Goal: Task Accomplishment & Management: Manage account settings

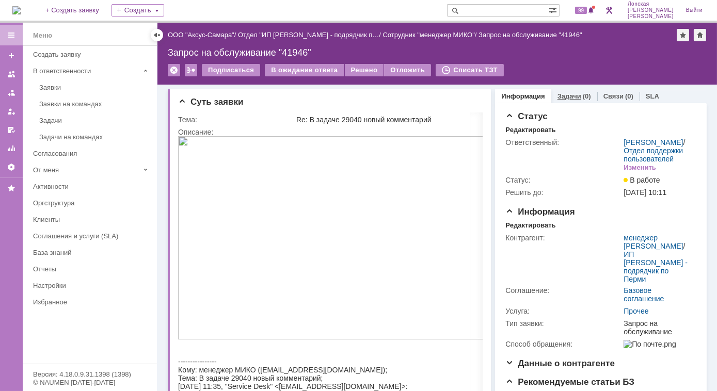
click at [556, 92] on div "Задачи (0)" at bounding box center [575, 96] width 46 height 15
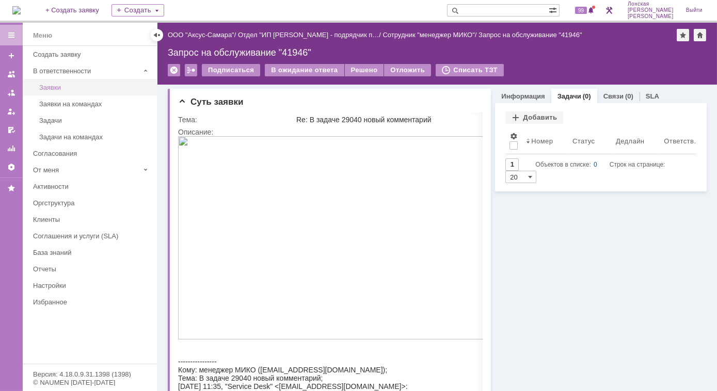
click at [78, 87] on div "Заявки" at bounding box center [95, 88] width 112 height 8
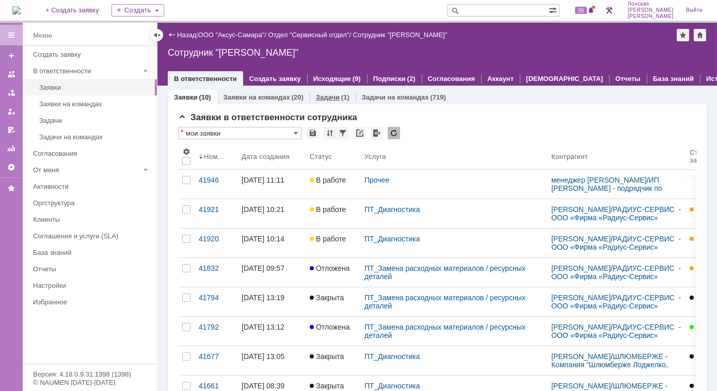
click at [330, 99] on link "Задачи" at bounding box center [328, 97] width 24 height 8
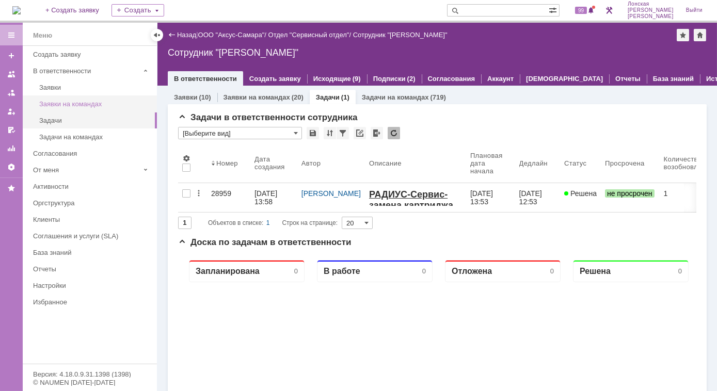
click at [66, 105] on div "Заявки на командах" at bounding box center [95, 104] width 112 height 8
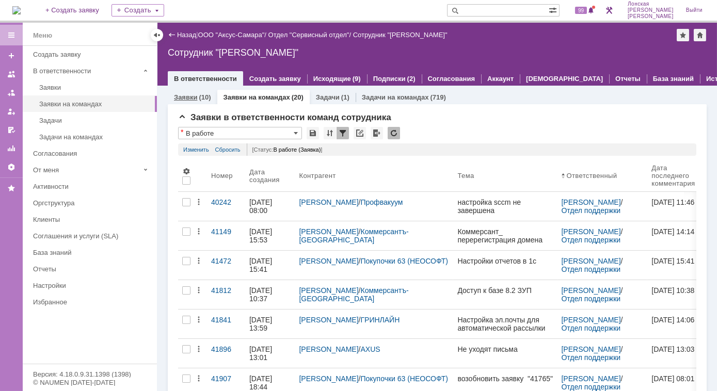
click at [213, 95] on div "Заявки (10)" at bounding box center [193, 97] width 50 height 15
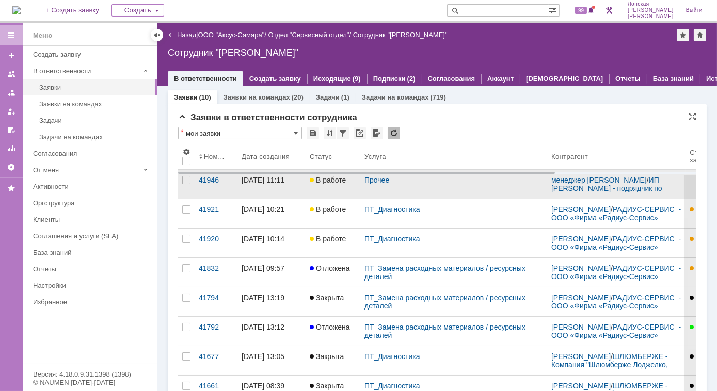
click at [276, 184] on div "23.09.2025 11:11" at bounding box center [263, 180] width 43 height 8
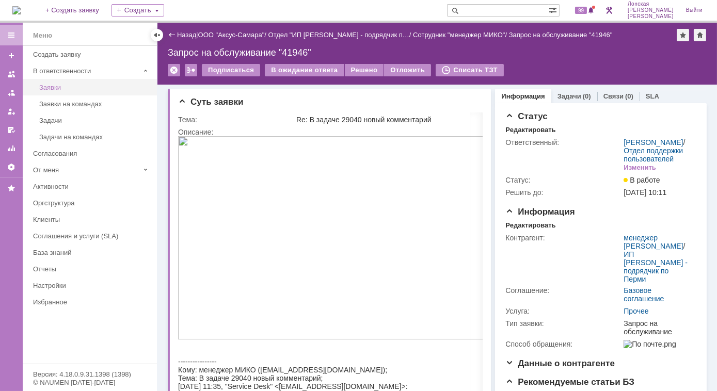
click at [58, 86] on div "Заявки" at bounding box center [95, 88] width 112 height 8
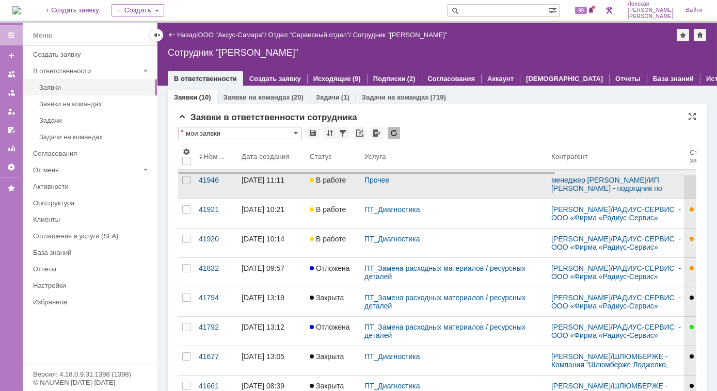
click at [246, 184] on div "23.09.2025 11:11" at bounding box center [263, 180] width 43 height 8
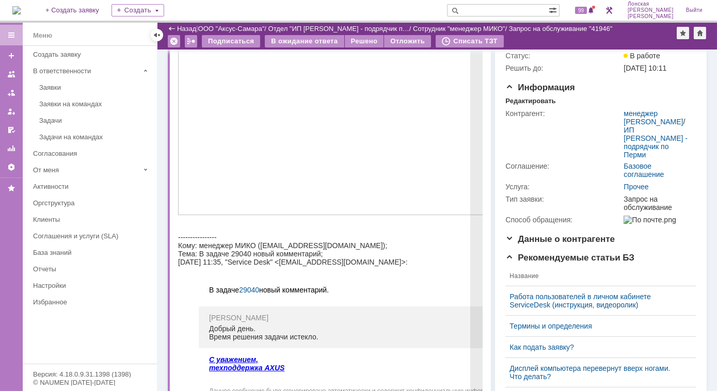
scroll to position [93, 0]
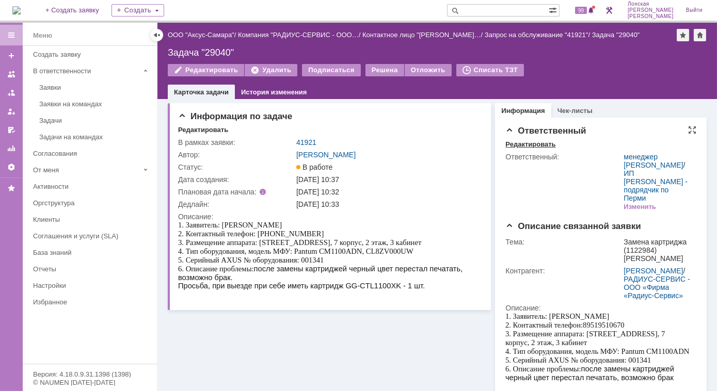
click at [525, 147] on div "Редактировать" at bounding box center [531, 144] width 50 height 8
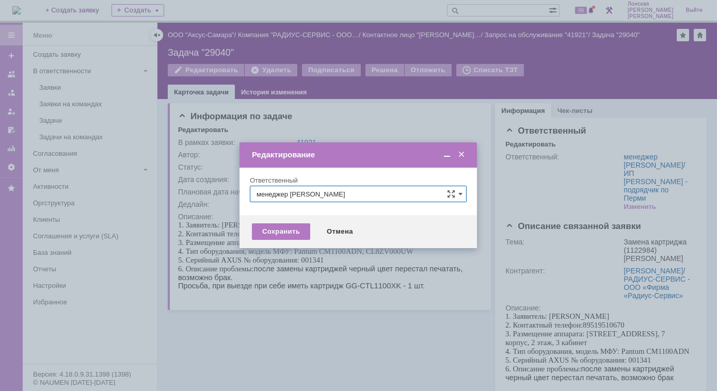
click at [463, 154] on span at bounding box center [462, 154] width 10 height 9
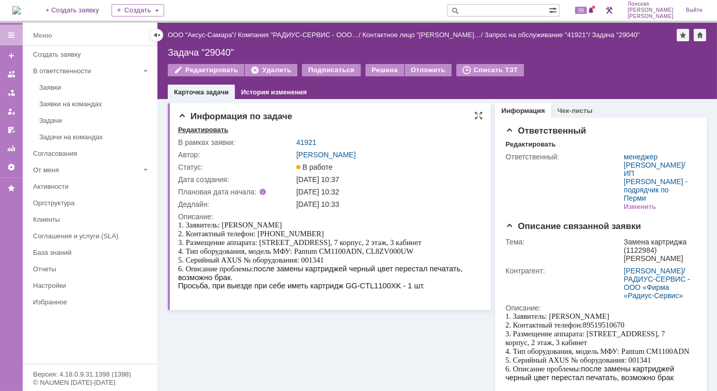
click at [209, 133] on div "Редактировать" at bounding box center [203, 130] width 50 height 8
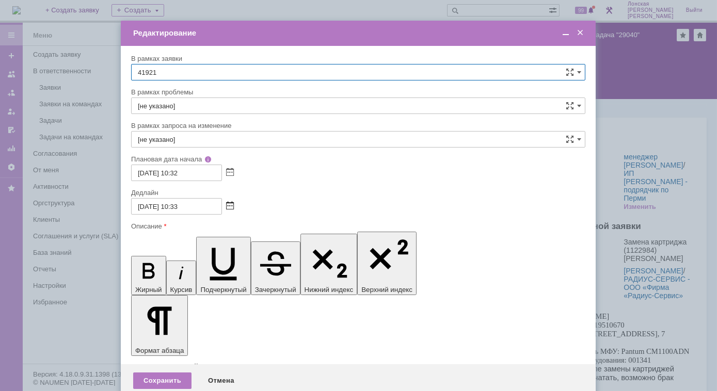
click at [228, 208] on span at bounding box center [230, 206] width 8 height 8
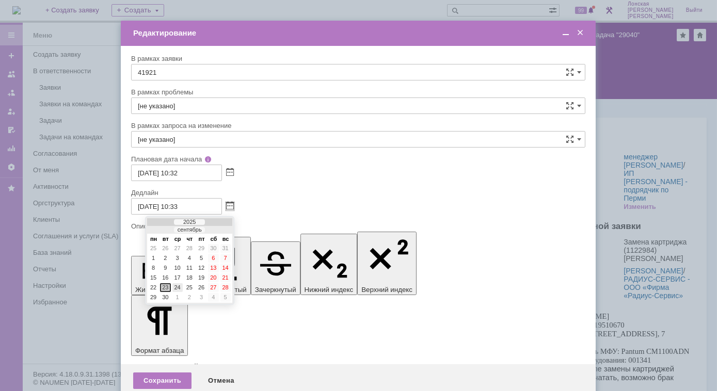
click at [176, 284] on div "24" at bounding box center [177, 288] width 10 height 9
type input "[DATE] 10:33"
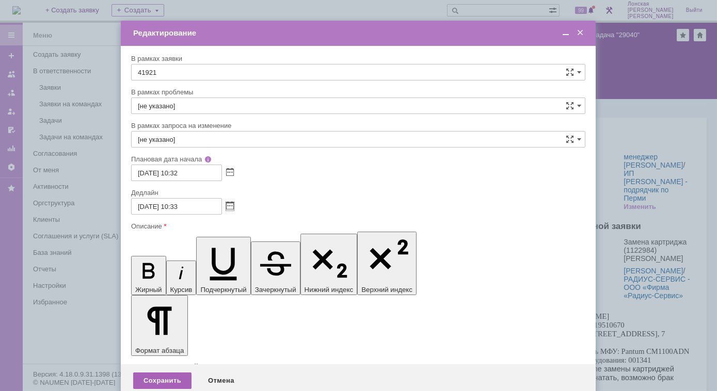
click at [170, 373] on div "Сохранить" at bounding box center [162, 381] width 58 height 17
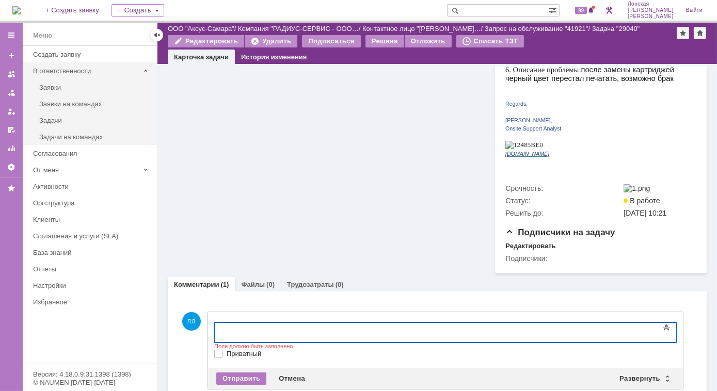
click at [78, 68] on div "В ответственности" at bounding box center [86, 71] width 106 height 8
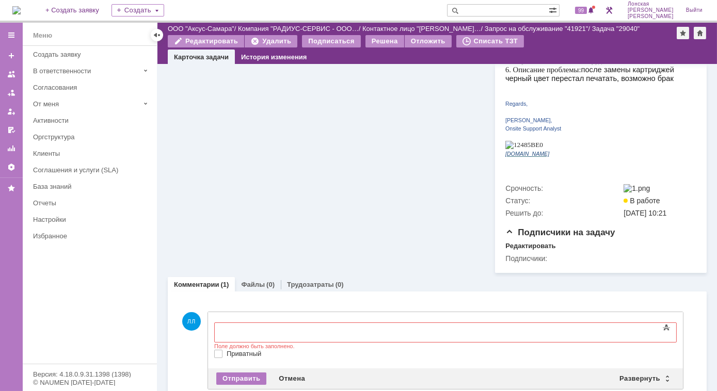
click at [279, 213] on div "Информация по задаче Редактировать В рамках заявки: 41921 Автор: Лонская Лариса…" at bounding box center [329, 37] width 323 height 474
click at [265, 54] on link "История изменения" at bounding box center [274, 57] width 66 height 8
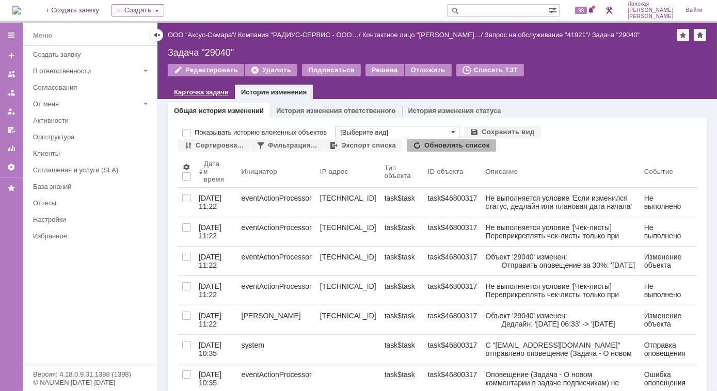
click at [209, 91] on link "Карточка задачи" at bounding box center [201, 92] width 55 height 8
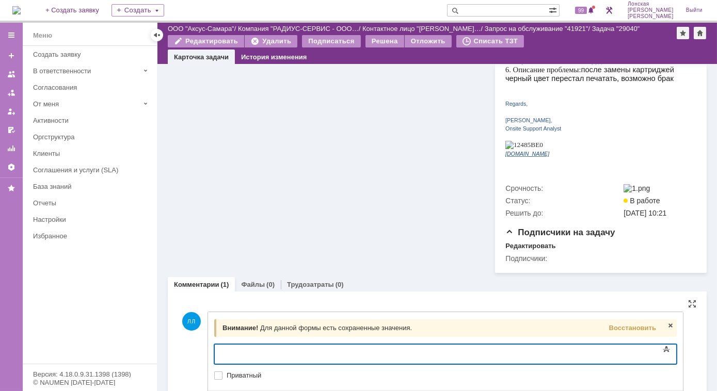
click at [183, 171] on div "Информация по задаче Редактировать В рамках заявки: 41921 Автор: Лонская Лариса…" at bounding box center [329, 37] width 323 height 474
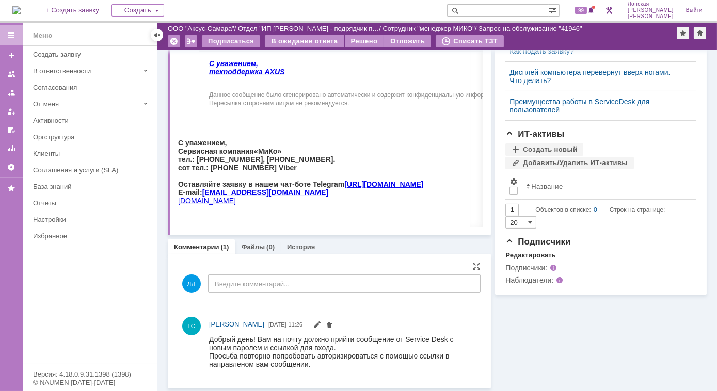
scroll to position [386, 0]
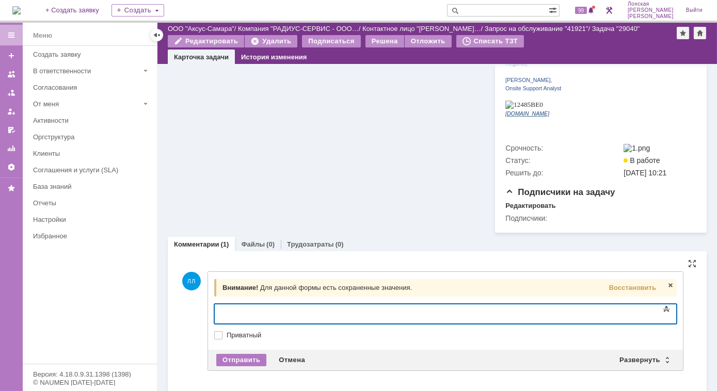
scroll to position [340, 0]
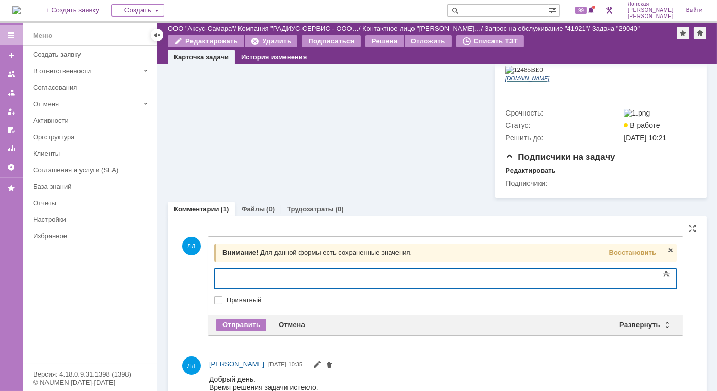
click at [257, 280] on div at bounding box center [298, 277] width 147 height 8
drag, startPoint x: 243, startPoint y: 282, endPoint x: 271, endPoint y: 290, distance: 29.1
click at [271, 287] on html "Де" at bounding box center [298, 278] width 155 height 18
click at [231, 319] on div "Отправить" at bounding box center [241, 325] width 50 height 12
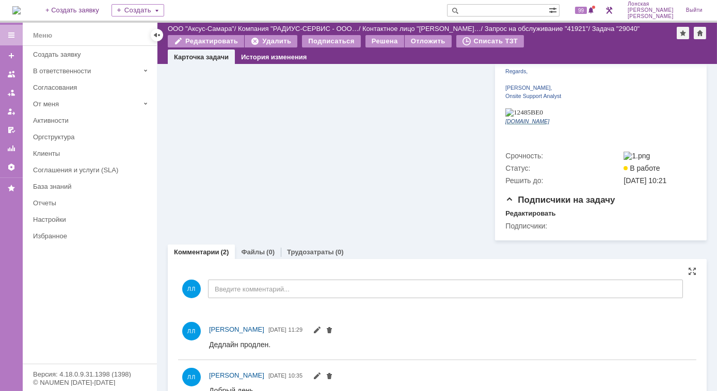
scroll to position [310, 0]
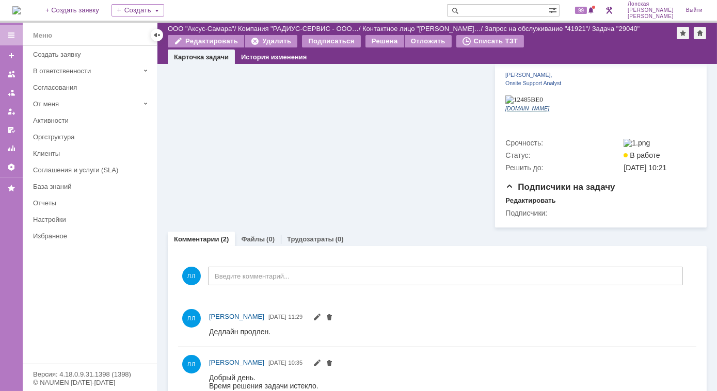
click at [21, 10] on img at bounding box center [16, 10] width 8 height 8
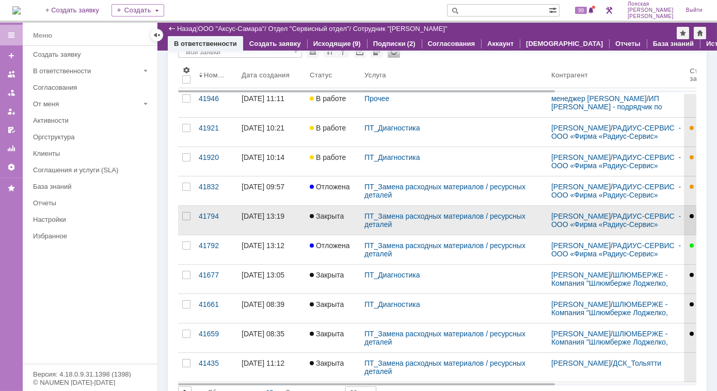
scroll to position [93, 0]
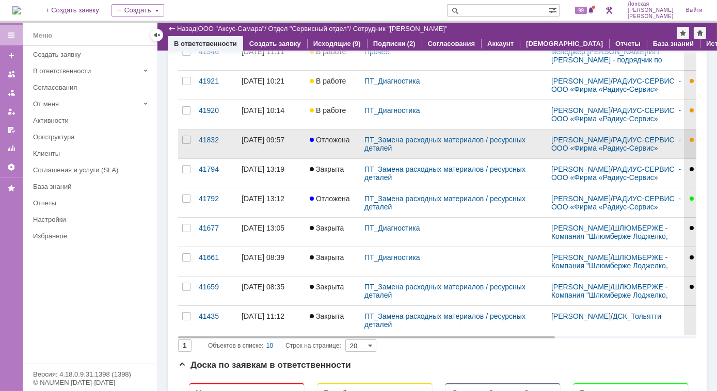
click at [337, 141] on span "Отложена" at bounding box center [330, 140] width 40 height 8
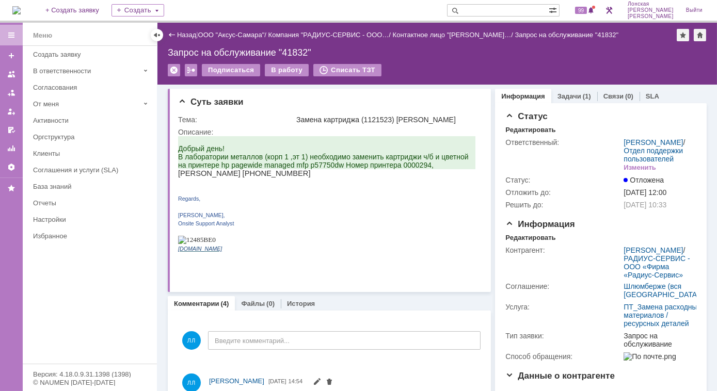
click at [21, 10] on img at bounding box center [16, 10] width 8 height 8
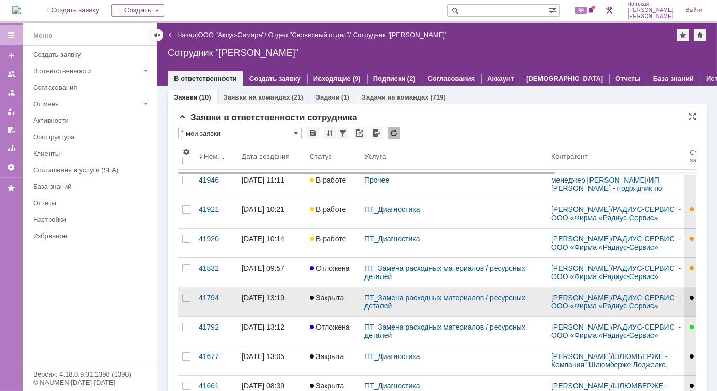
click at [285, 300] on div "15.09.2025 13:19" at bounding box center [263, 298] width 43 height 8
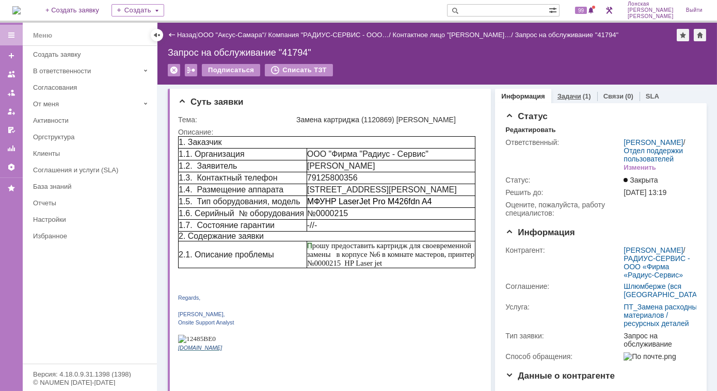
click at [568, 93] on link "Задачи" at bounding box center [570, 96] width 24 height 8
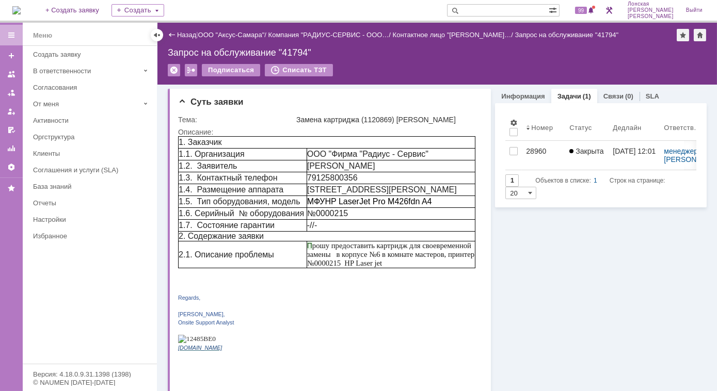
drag, startPoint x: 26, startPoint y: 1, endPoint x: 30, endPoint y: 6, distance: 7.0
click at [21, 1] on div "На домашнюю" at bounding box center [16, 10] width 8 height 21
click at [21, 9] on img at bounding box center [16, 10] width 8 height 8
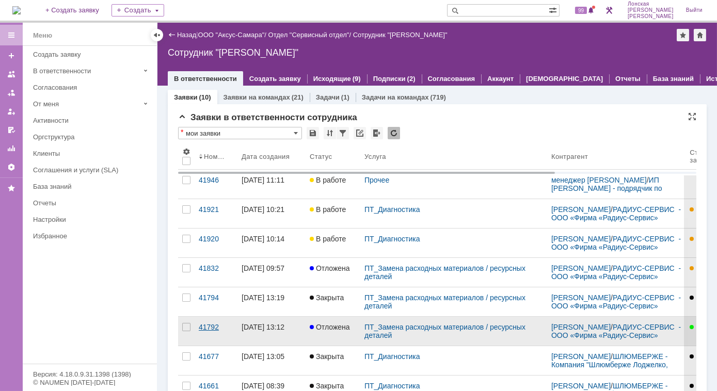
click at [211, 332] on div "41792" at bounding box center [216, 327] width 35 height 8
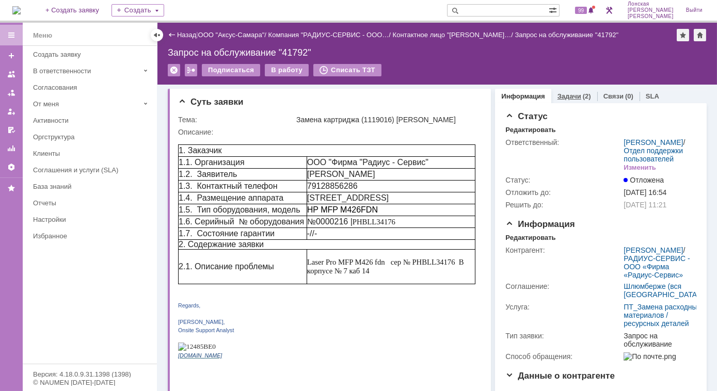
click at [558, 96] on link "Задачи" at bounding box center [570, 96] width 24 height 8
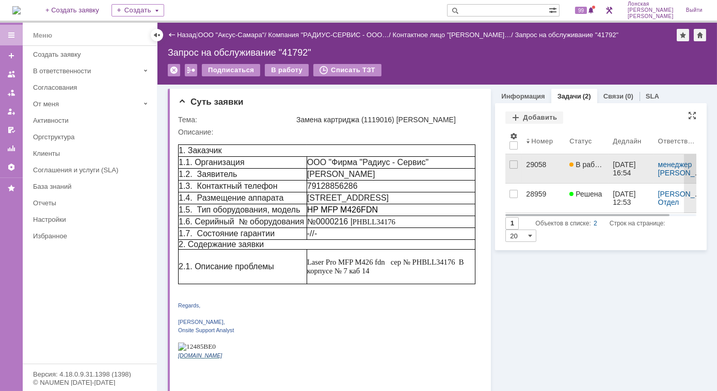
click at [578, 165] on span "В работе" at bounding box center [588, 165] width 36 height 8
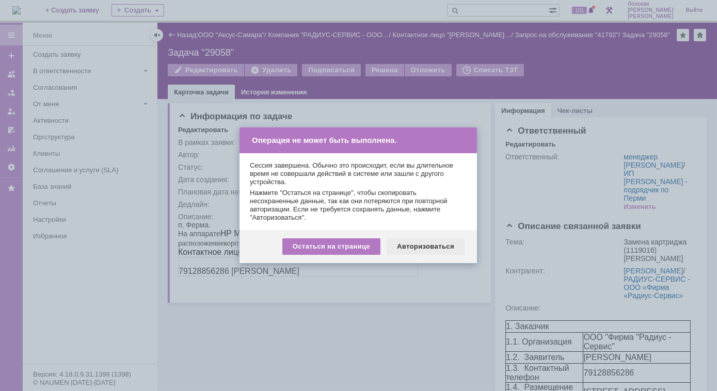
drag, startPoint x: 413, startPoint y: 246, endPoint x: 233, endPoint y: 25, distance: 284.5
click at [413, 246] on div "Авторизоваться" at bounding box center [426, 247] width 78 height 17
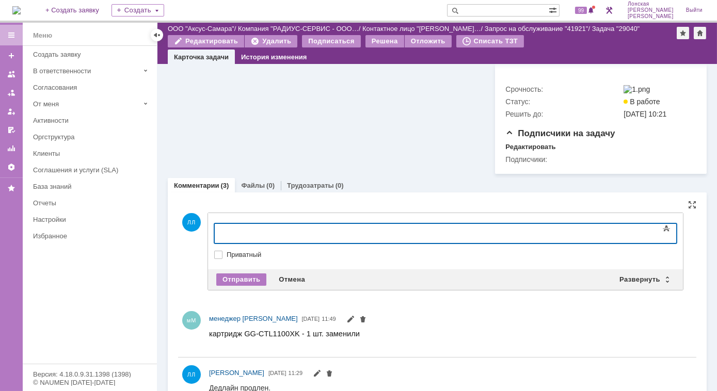
click at [242, 233] on div at bounding box center [298, 232] width 147 height 8
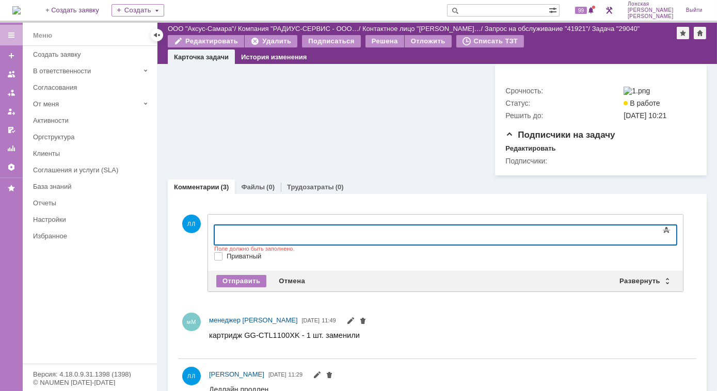
scroll to position [417, 0]
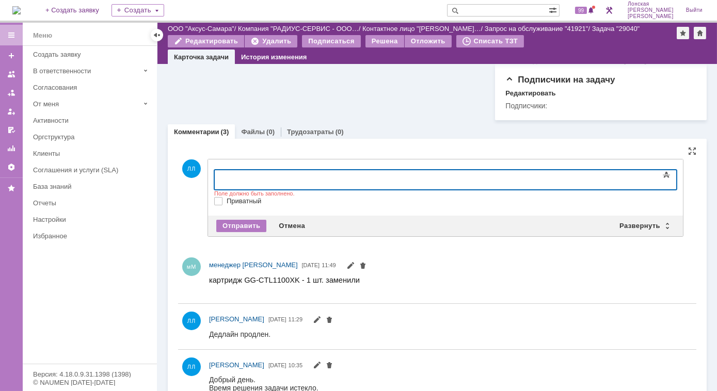
click at [234, 179] on div "​" at bounding box center [298, 178] width 147 height 8
click at [305, 180] on div "​Пришлите пожалуйста АВР, либо акт установки," at bounding box center [298, 182] width 147 height 17
click at [371, 179] on div "Пришлите пожалуйста либо АВР, либо акт установки," at bounding box center [298, 182] width 147 height 17
click at [250, 220] on div "Отправить" at bounding box center [241, 226] width 50 height 12
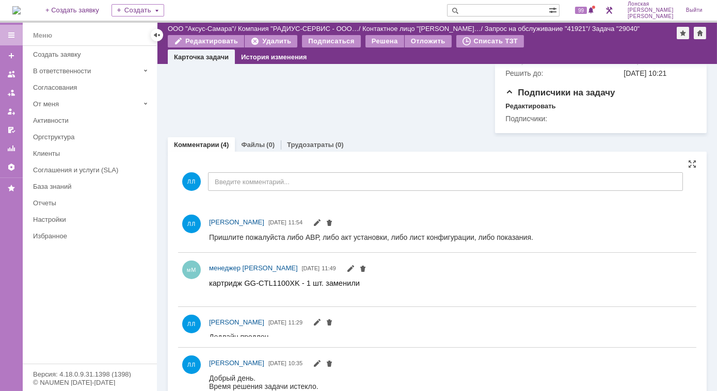
scroll to position [408, 0]
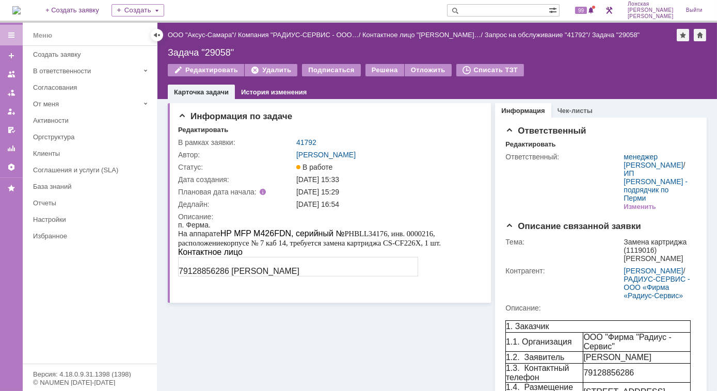
click at [21, 8] on img at bounding box center [16, 10] width 8 height 8
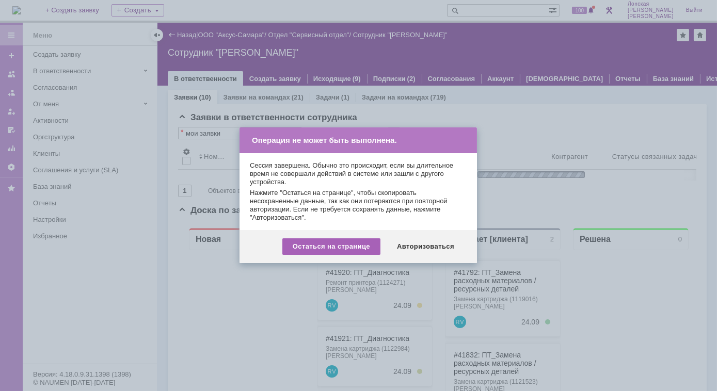
click at [360, 250] on div "Остаться на странице" at bounding box center [331, 247] width 98 height 17
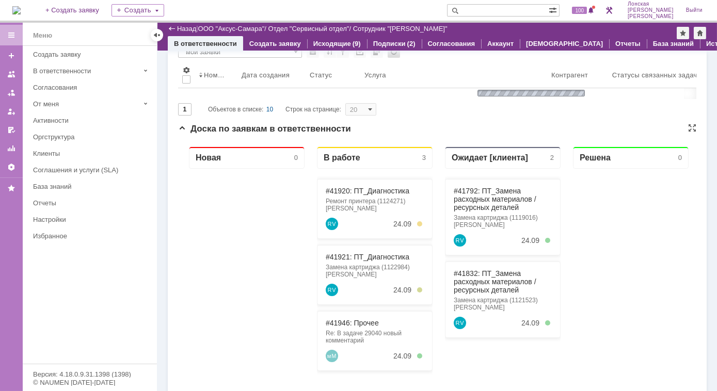
scroll to position [93, 0]
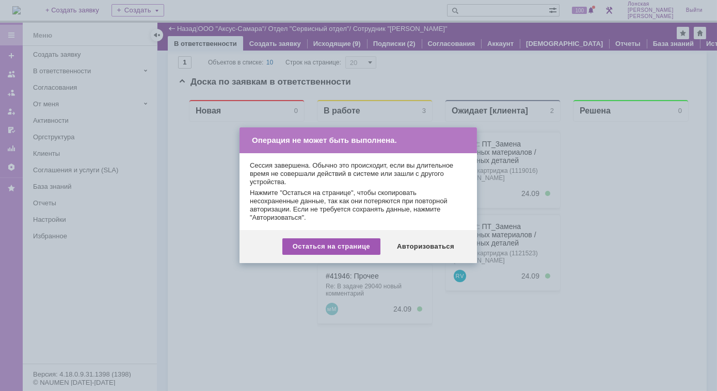
click at [317, 250] on div "Остаться на странице" at bounding box center [331, 247] width 98 height 17
click at [588, 169] on div at bounding box center [358, 195] width 717 height 391
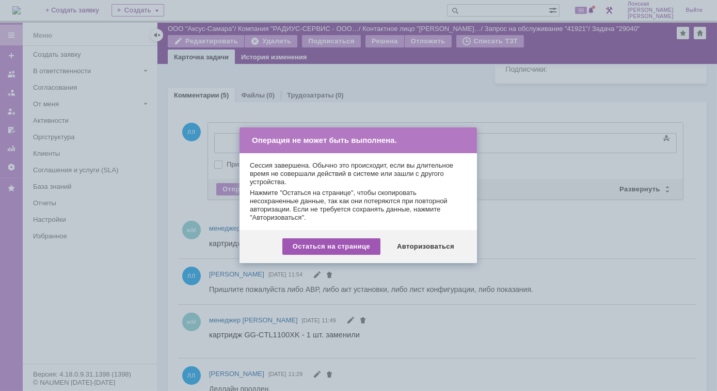
click at [321, 254] on div "Остаться на странице" at bounding box center [331, 247] width 98 height 17
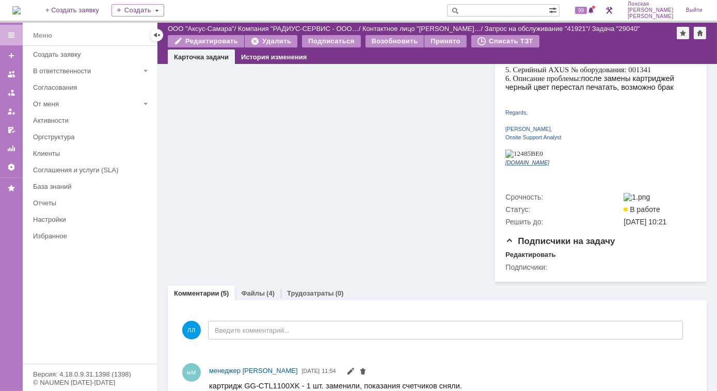
click at [255, 290] on link "Файлы" at bounding box center [253, 294] width 24 height 8
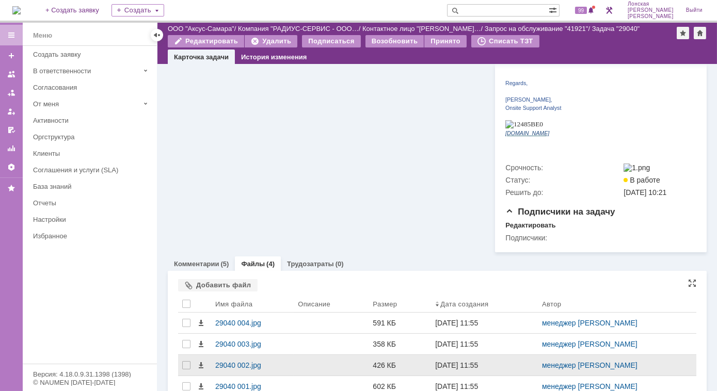
scroll to position [298, 0]
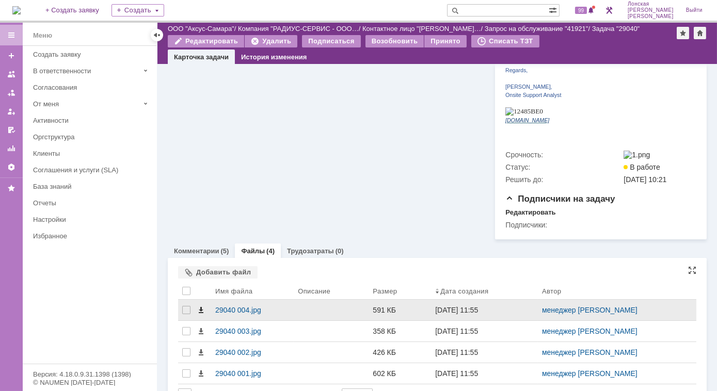
click at [200, 306] on span at bounding box center [201, 310] width 8 height 8
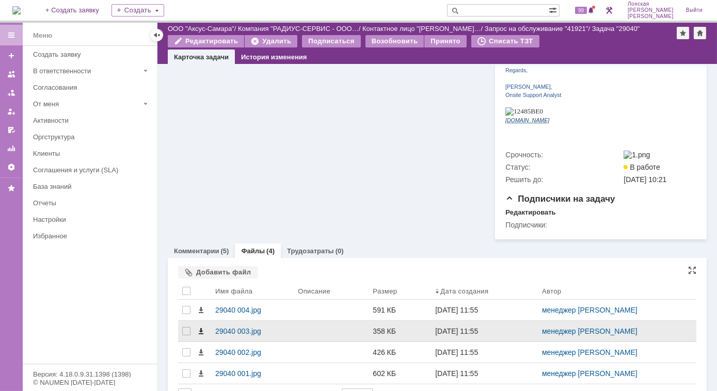
click at [201, 327] on span at bounding box center [201, 331] width 8 height 8
click at [239, 327] on div "29040 003.jpg" at bounding box center [252, 331] width 74 height 8
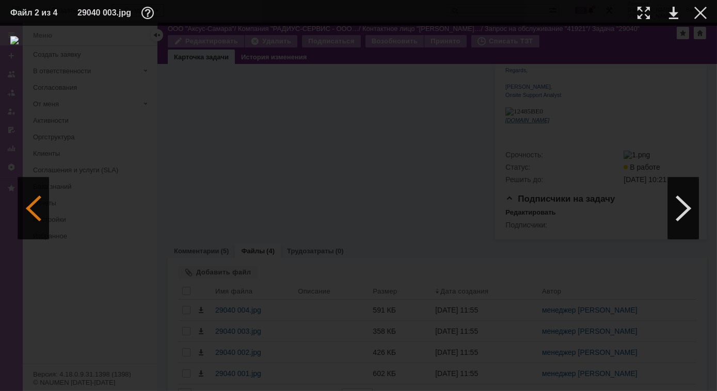
click at [34, 211] on div at bounding box center [33, 209] width 31 height 62
click at [680, 211] on div at bounding box center [683, 209] width 31 height 62
click at [683, 207] on div at bounding box center [683, 209] width 31 height 62
click at [678, 197] on div at bounding box center [683, 209] width 31 height 62
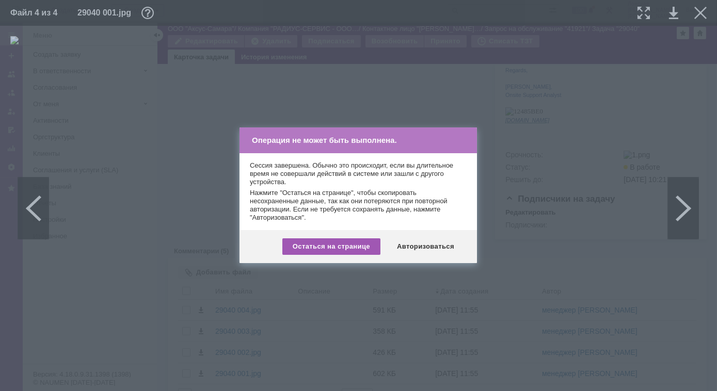
click at [353, 244] on div "Остаться на странице" at bounding box center [331, 247] width 98 height 17
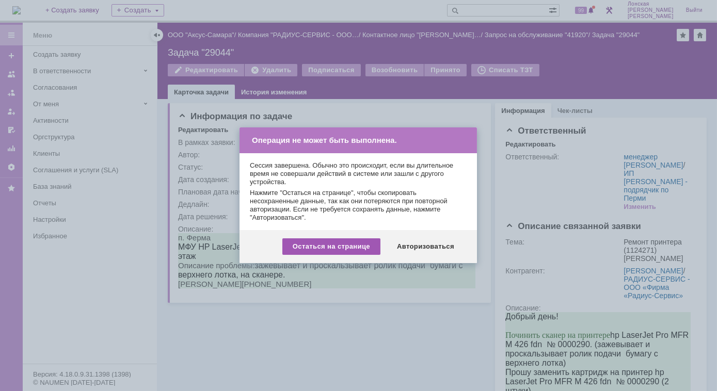
click at [326, 249] on div "Остаться на странице" at bounding box center [331, 247] width 98 height 17
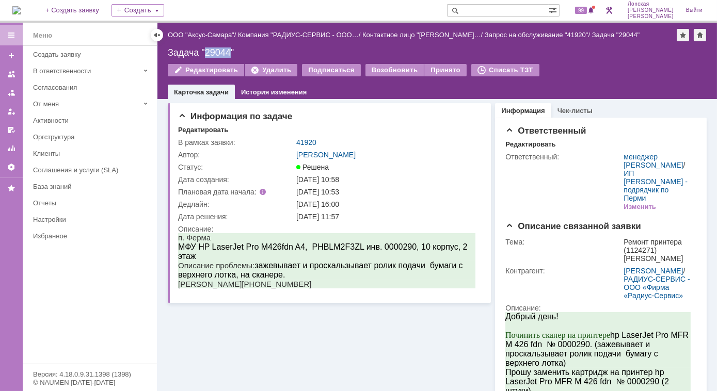
drag, startPoint x: 206, startPoint y: 50, endPoint x: 228, endPoint y: 52, distance: 22.3
click at [228, 52] on div "Задача "29044"" at bounding box center [437, 53] width 539 height 10
copy div "29044"
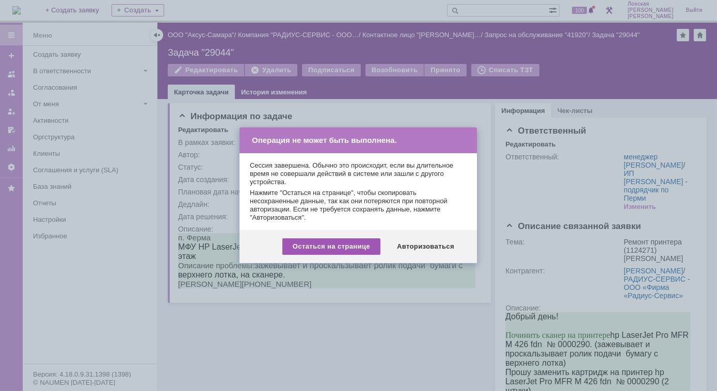
click at [345, 247] on div "Остаться на странице" at bounding box center [331, 247] width 98 height 17
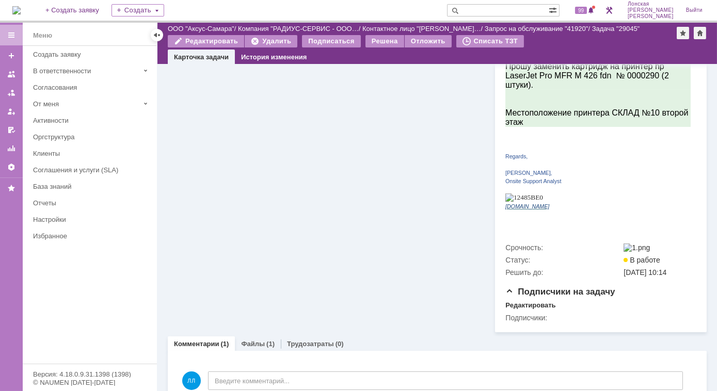
scroll to position [323, 0]
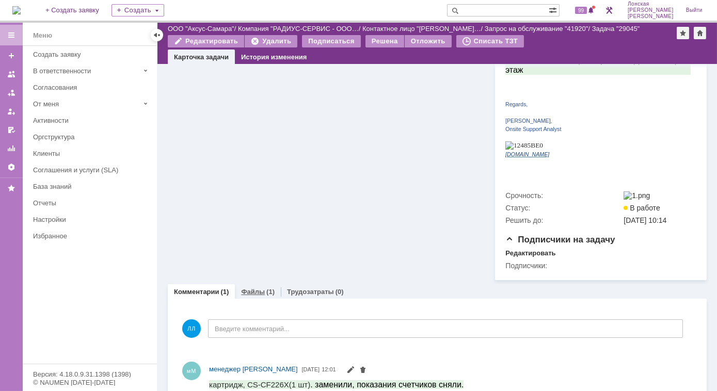
click at [243, 288] on link "Файлы" at bounding box center [253, 292] width 24 height 8
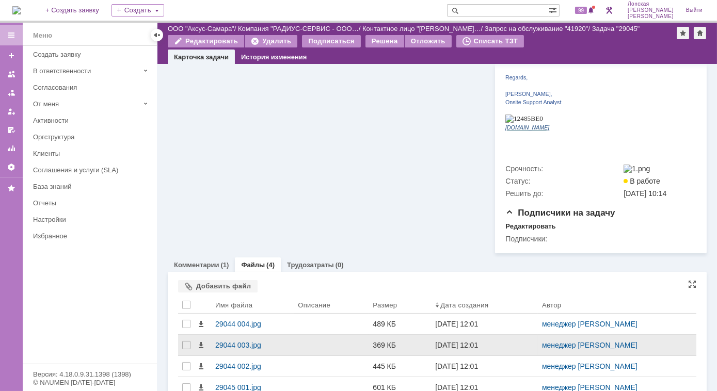
scroll to position [364, 0]
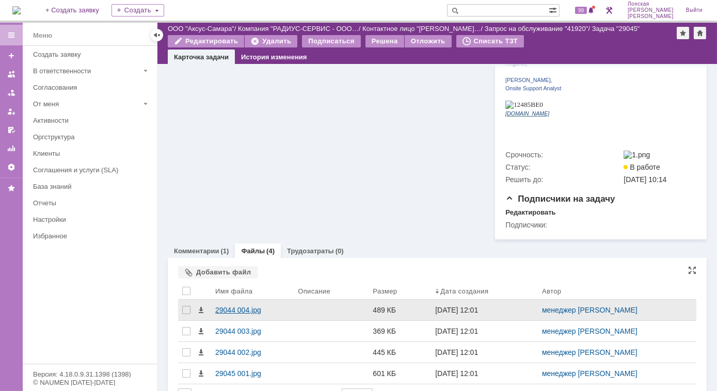
click at [223, 306] on div "29044 004.jpg" at bounding box center [252, 310] width 74 height 8
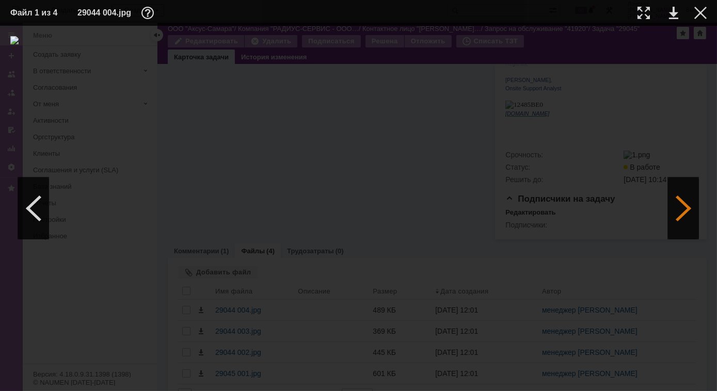
click at [680, 229] on div at bounding box center [683, 209] width 31 height 62
click at [682, 225] on div at bounding box center [683, 209] width 31 height 62
click at [701, 18] on div at bounding box center [701, 13] width 12 height 12
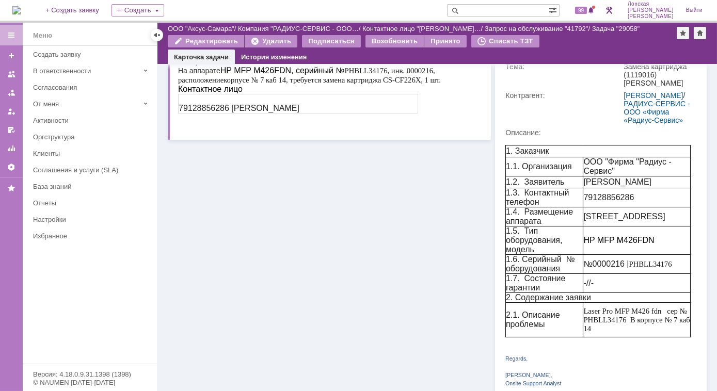
scroll to position [70, 0]
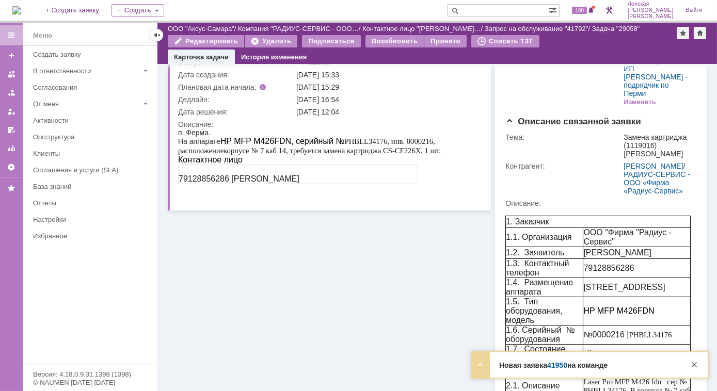
click at [540, 364] on strong "Новая заявка 41950 на команде" at bounding box center [553, 365] width 108 height 8
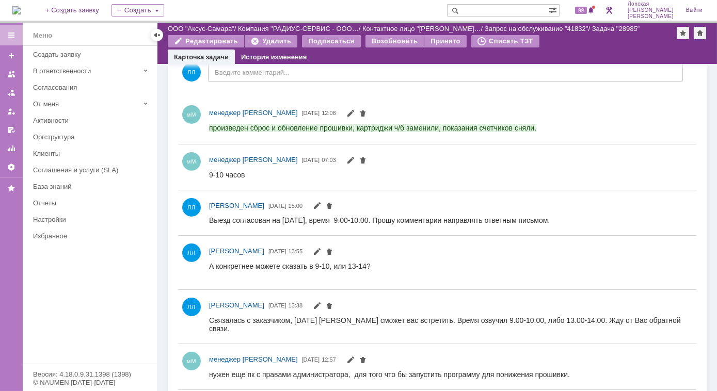
scroll to position [657, 0]
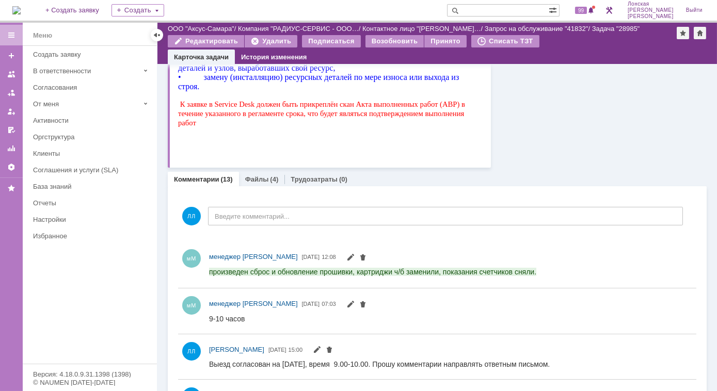
scroll to position [563, 0]
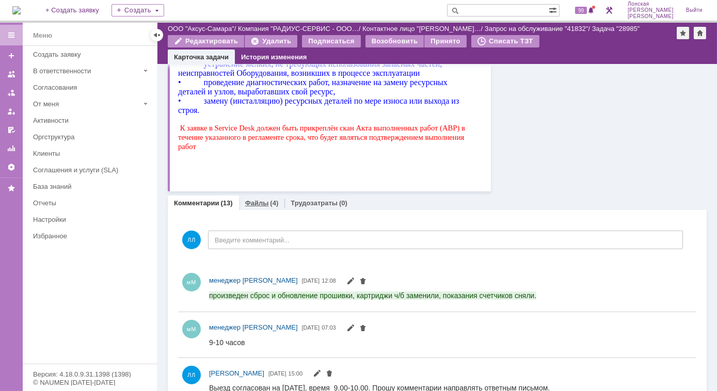
click at [267, 201] on div "Файлы (4)" at bounding box center [262, 203] width 34 height 7
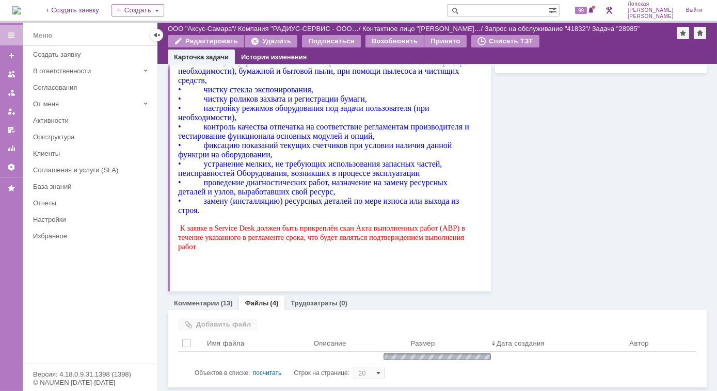
scroll to position [536, 0]
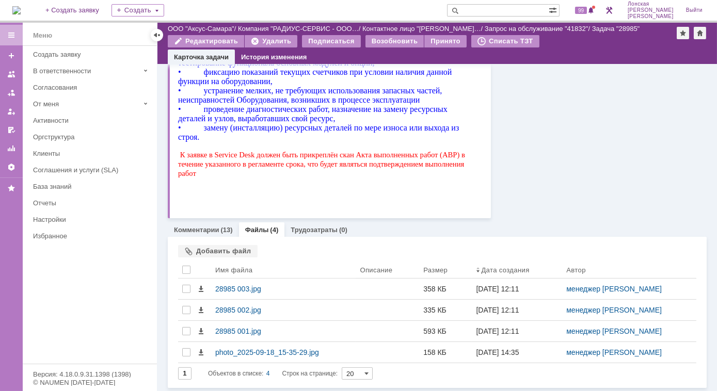
click at [21, 13] on img at bounding box center [16, 10] width 8 height 8
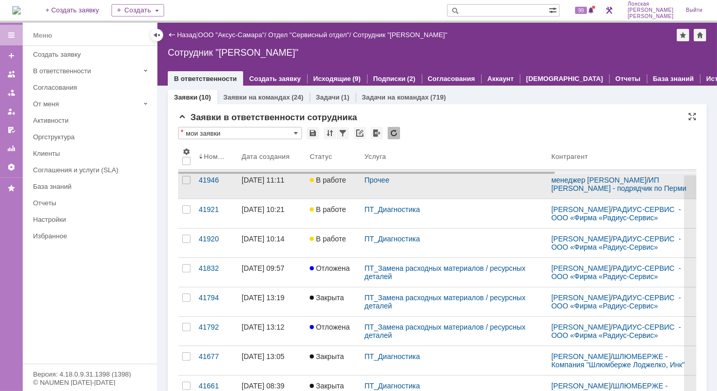
click at [320, 184] on span "В работе" at bounding box center [328, 180] width 36 height 8
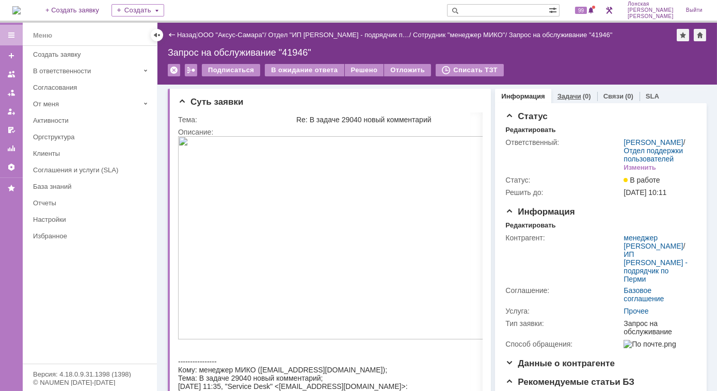
click at [562, 97] on link "Задачи" at bounding box center [570, 96] width 24 height 8
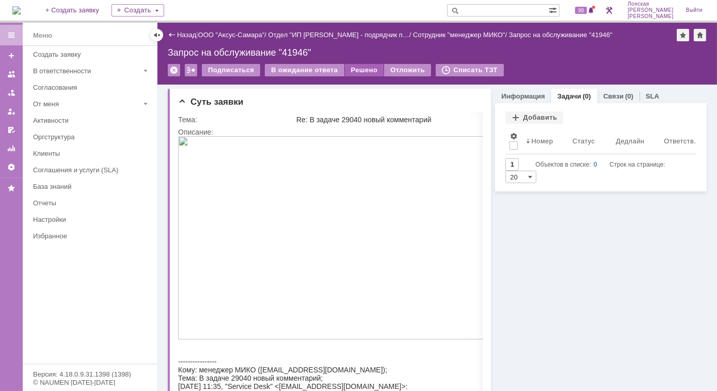
click at [345, 69] on div "Решено" at bounding box center [364, 70] width 39 height 12
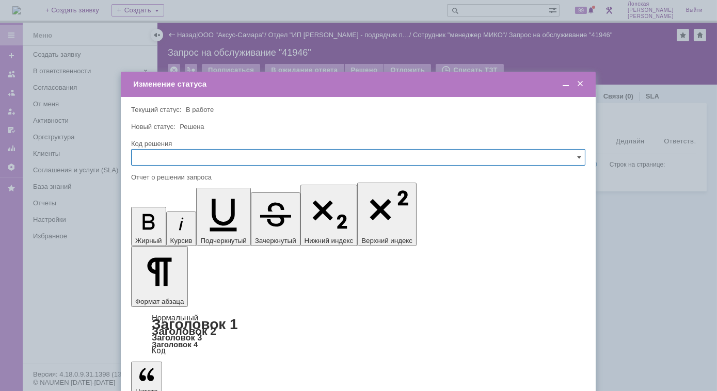
click at [584, 85] on span at bounding box center [580, 84] width 10 height 9
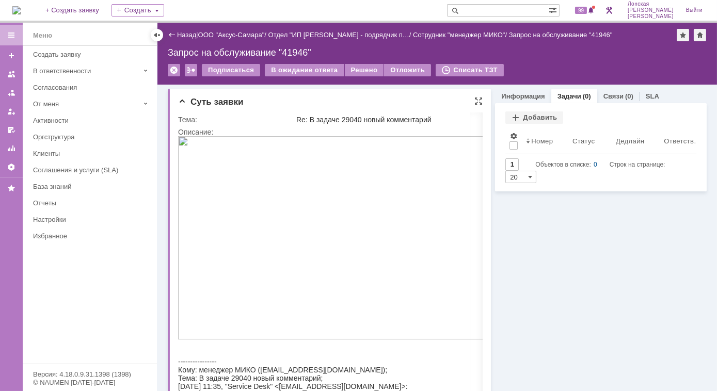
click at [483, 255] on div "Суть заявки Тема: Re: В задаче 29040 новый комментарий Описание:" at bounding box center [329, 373] width 323 height 568
click at [363, 71] on div "Решено" at bounding box center [364, 70] width 39 height 12
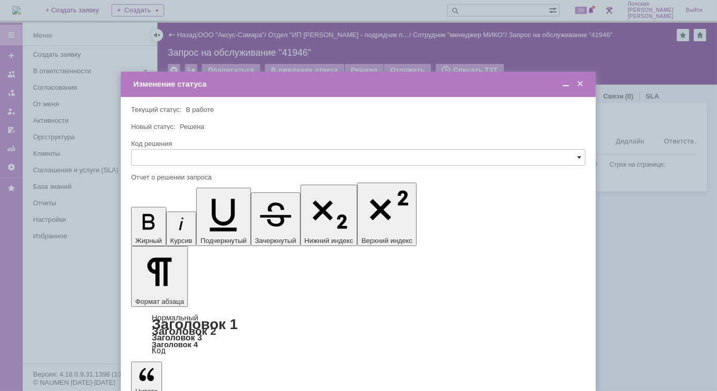
click at [578, 158] on span at bounding box center [579, 157] width 4 height 8
click at [164, 225] on span "Решено" at bounding box center [358, 228] width 441 height 8
type input "Решено"
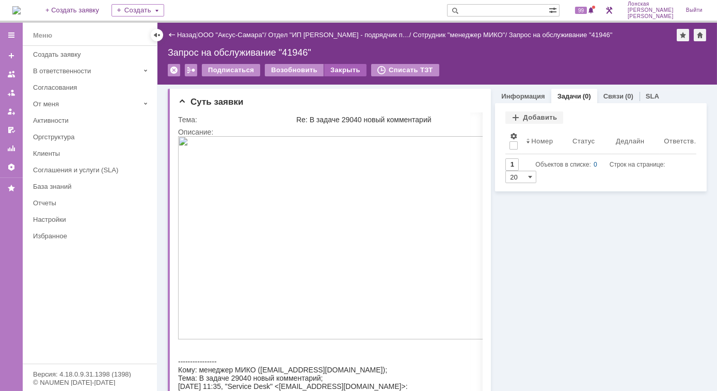
click at [349, 67] on div "Закрыть" at bounding box center [345, 70] width 42 height 12
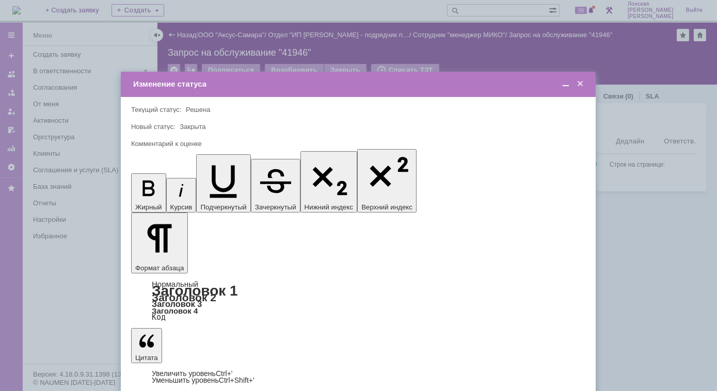
click at [576, 85] on span at bounding box center [580, 84] width 10 height 9
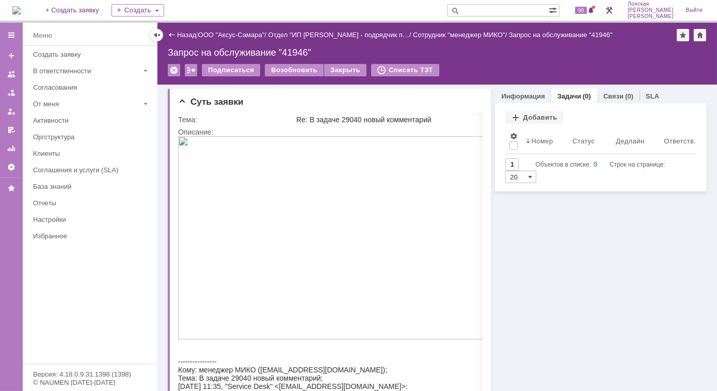
click at [21, 10] on img at bounding box center [16, 10] width 8 height 8
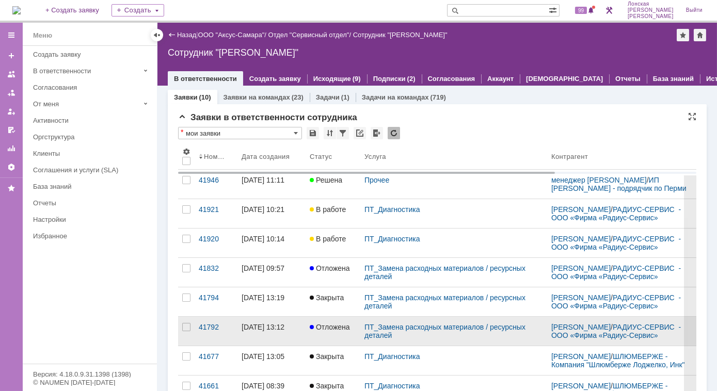
click at [339, 332] on span "Отложена" at bounding box center [330, 327] width 40 height 8
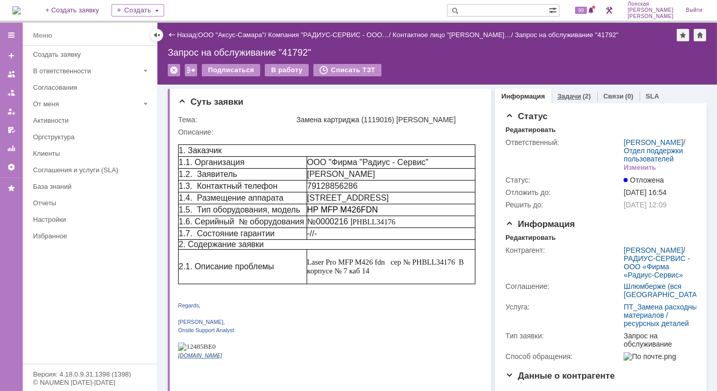
click at [564, 96] on link "Задачи" at bounding box center [570, 96] width 24 height 8
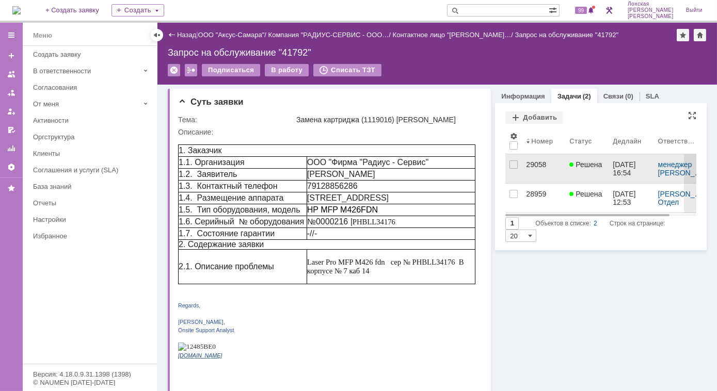
click at [555, 165] on div "29058" at bounding box center [543, 165] width 35 height 8
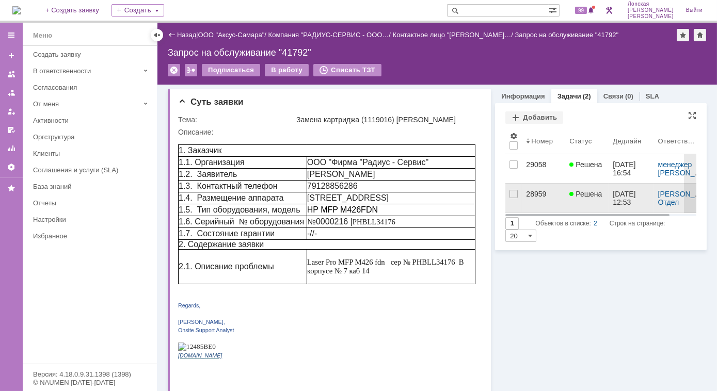
click at [575, 193] on span "Решена" at bounding box center [586, 194] width 33 height 8
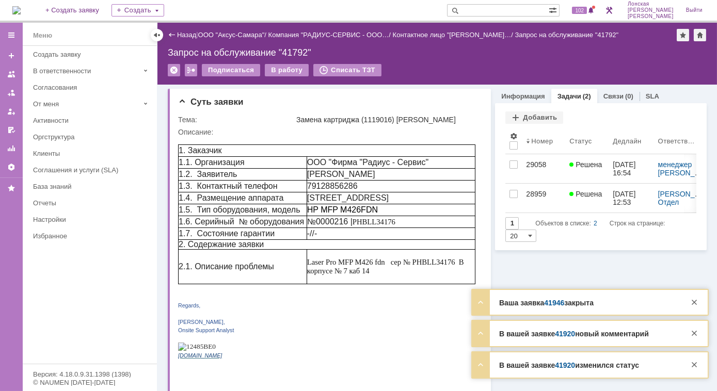
click at [520, 304] on strong "Ваша заявка 41946 закрыта" at bounding box center [546, 303] width 95 height 8
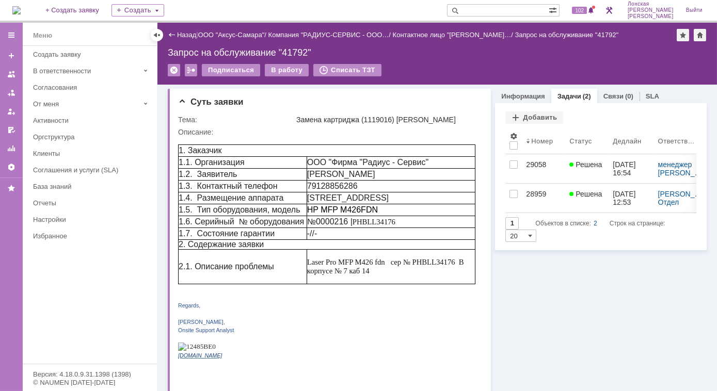
click at [555, 374] on link "41946" at bounding box center [554, 378] width 20 height 8
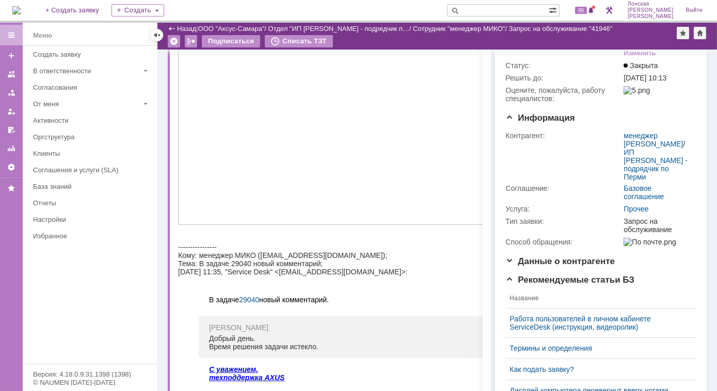
scroll to position [93, 0]
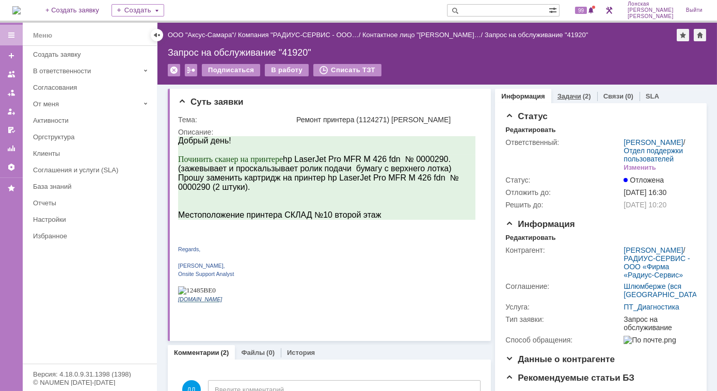
click at [572, 95] on link "Задачи" at bounding box center [570, 96] width 24 height 8
click at [573, 97] on link "Задачи" at bounding box center [570, 96] width 24 height 8
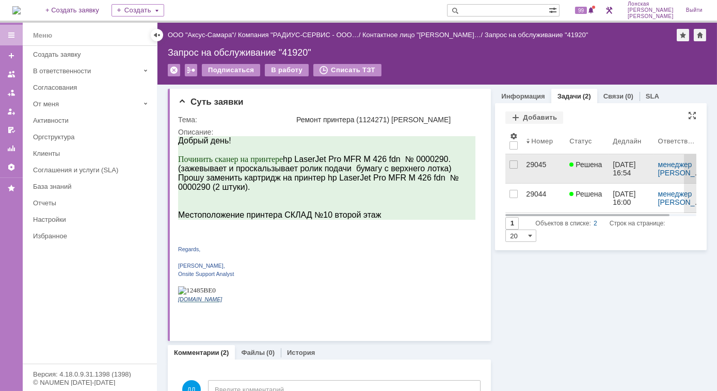
click at [589, 167] on span "Решена" at bounding box center [586, 165] width 33 height 8
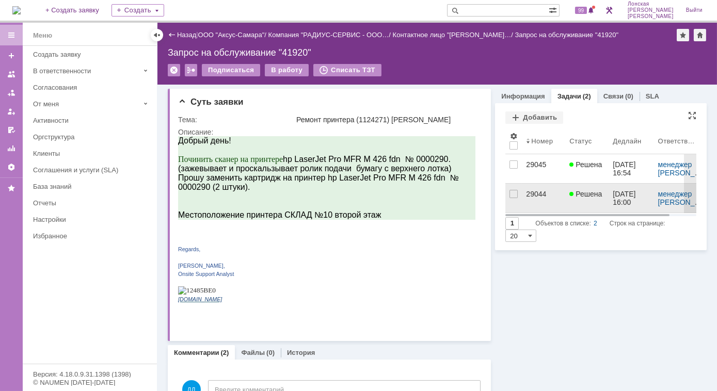
click at [571, 196] on div at bounding box center [573, 194] width 6 height 8
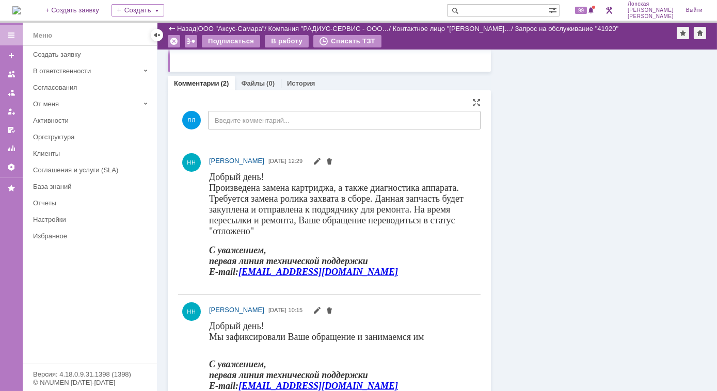
scroll to position [264, 0]
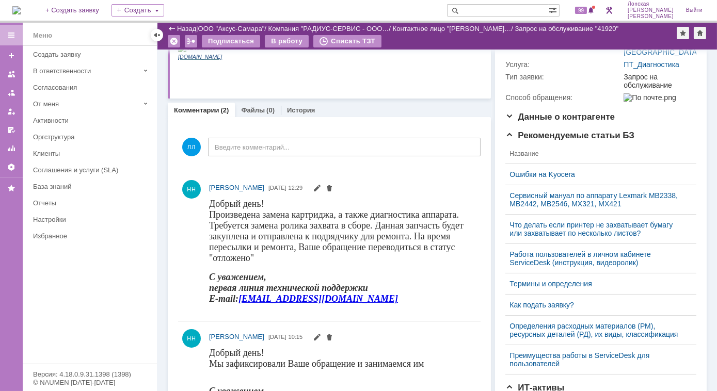
scroll to position [100, 0]
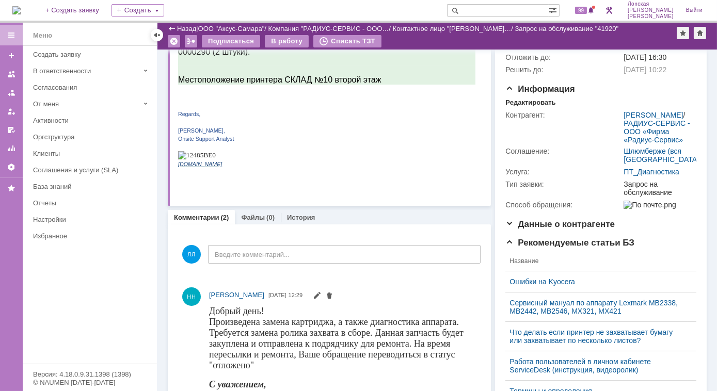
click at [21, 11] on img at bounding box center [16, 10] width 8 height 8
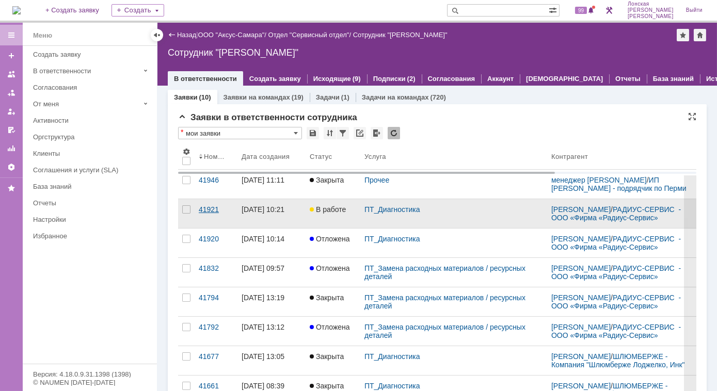
click at [216, 214] on div "41921" at bounding box center [216, 210] width 35 height 8
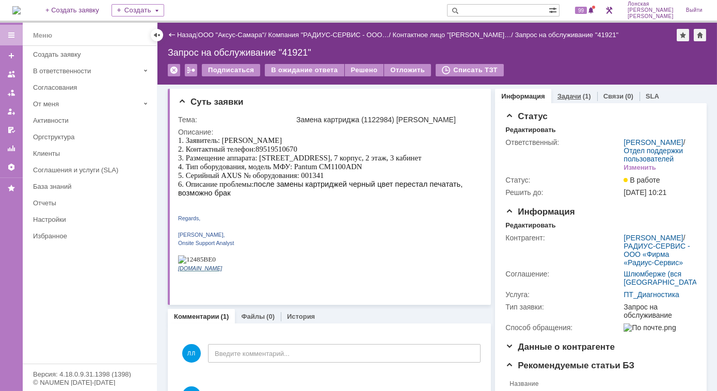
click at [583, 97] on div "(1)" at bounding box center [587, 96] width 8 height 8
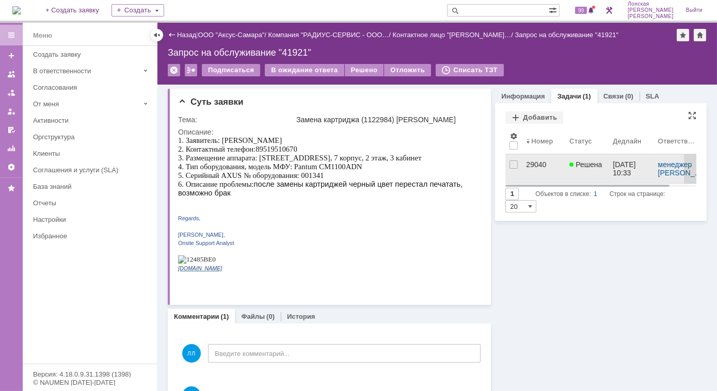
click at [531, 163] on div "29040" at bounding box center [543, 165] width 35 height 8
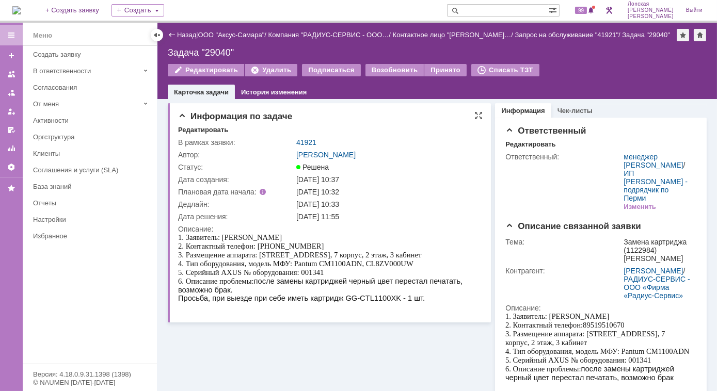
click at [366, 263] on span "2. Контактный телефон: 89519510670 3. Размещение аппарата: Пермь, п.Ферма, Нефт…" at bounding box center [299, 263] width 243 height 43
click at [421, 272] on div "1. Заявитель: Nikolaeva Marina 2. Контактный телефон: 89519510670 3. Размещение…" at bounding box center [326, 263] width 297 height 61
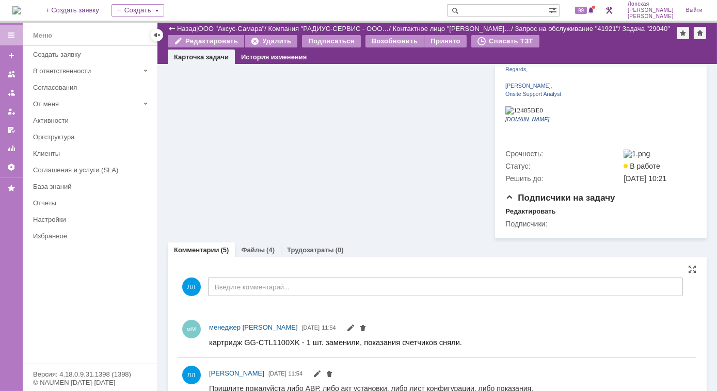
scroll to position [375, 0]
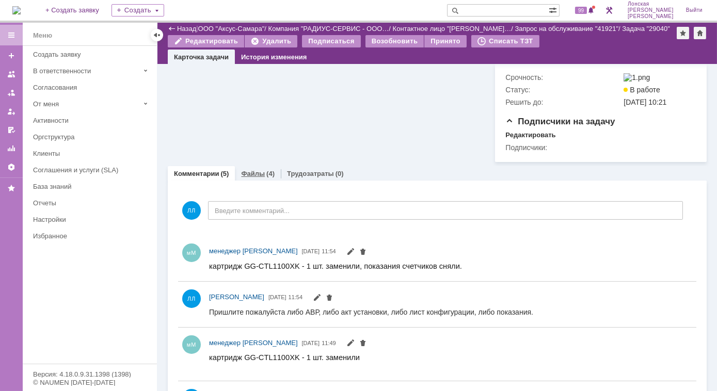
click at [249, 170] on link "Файлы" at bounding box center [253, 174] width 24 height 8
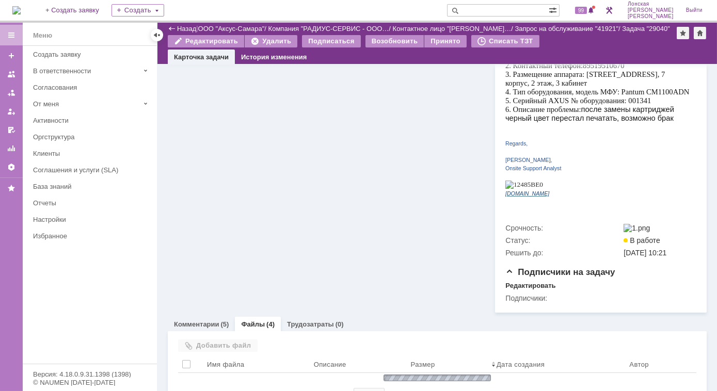
scroll to position [298, 0]
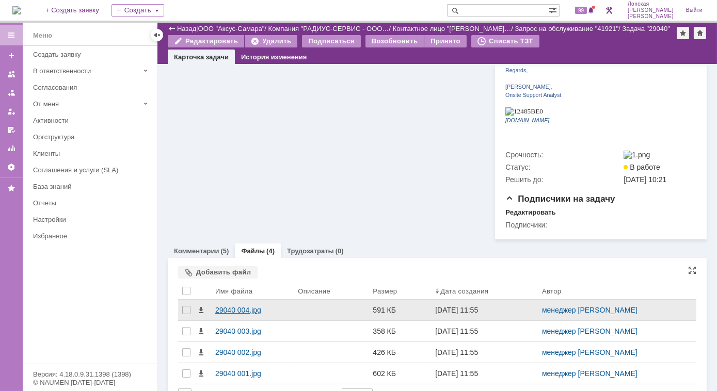
click at [223, 306] on div "29040 004.jpg" at bounding box center [252, 310] width 74 height 8
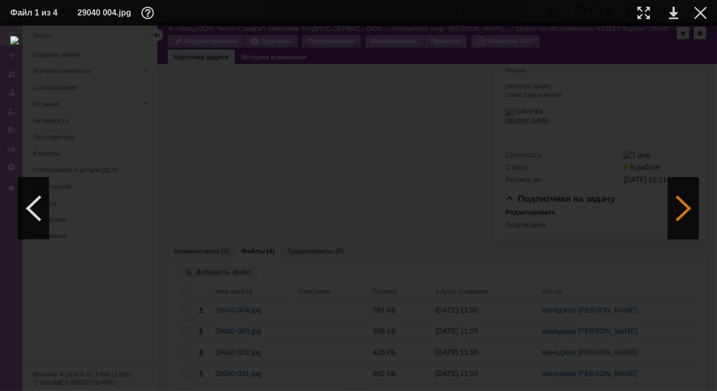
click at [683, 215] on div at bounding box center [683, 209] width 31 height 62
click at [646, 13] on div at bounding box center [644, 13] width 12 height 12
drag, startPoint x: 388, startPoint y: 387, endPoint x: 375, endPoint y: 391, distance: 13.4
click at [375, 391] on div at bounding box center [358, 209] width 717 height 366
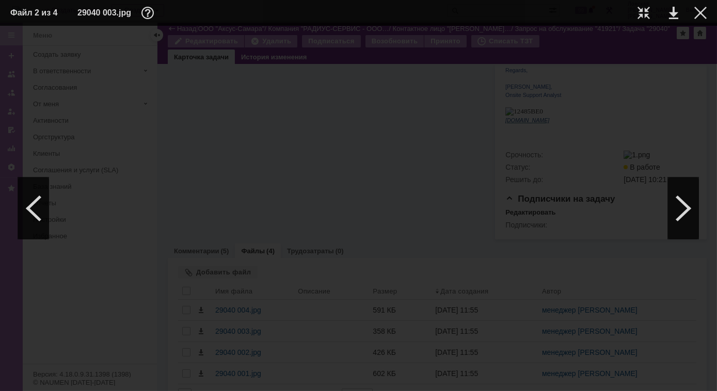
scroll to position [844, 56]
click at [680, 207] on div at bounding box center [683, 209] width 31 height 62
click at [648, 15] on div at bounding box center [644, 13] width 12 height 12
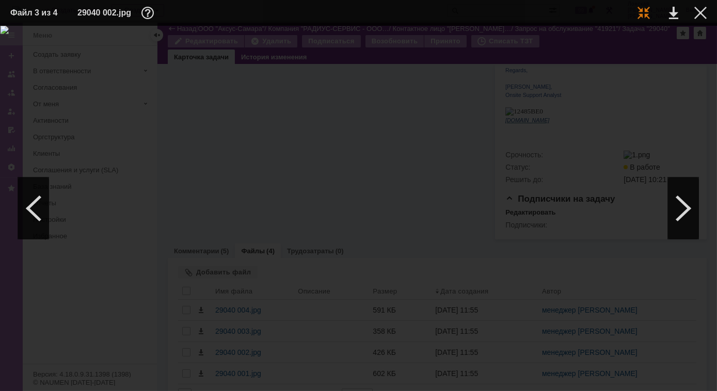
click at [642, 14] on div at bounding box center [644, 13] width 12 height 12
click at [683, 202] on div at bounding box center [683, 209] width 31 height 62
click at [699, 11] on div at bounding box center [701, 13] width 12 height 12
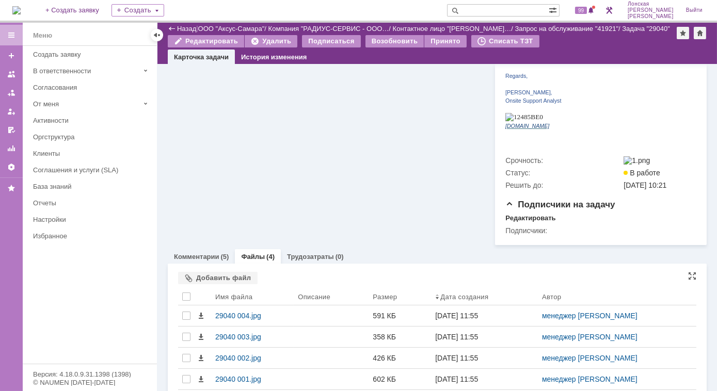
scroll to position [298, 0]
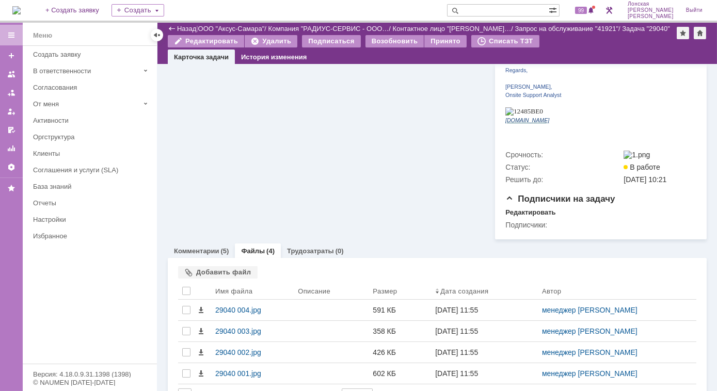
drag, startPoint x: 217, startPoint y: 230, endPoint x: 234, endPoint y: 243, distance: 21.5
click at [217, 247] on link "Комментарии" at bounding box center [196, 251] width 45 height 8
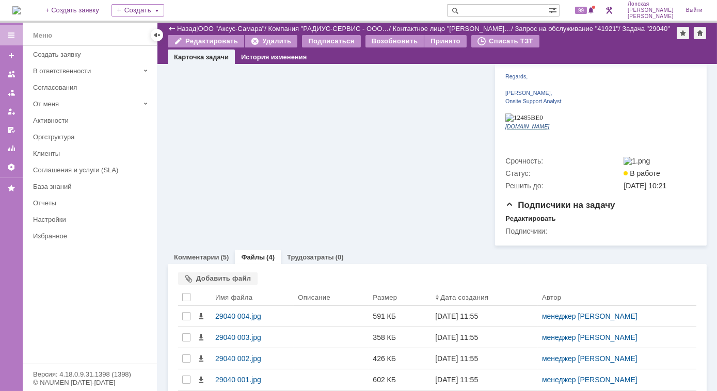
scroll to position [298, 0]
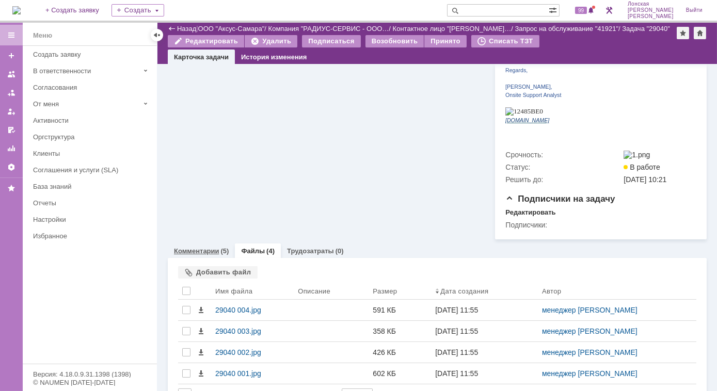
click at [219, 248] on div "Комментарии (5)" at bounding box center [201, 251] width 55 height 7
click at [21, 13] on img at bounding box center [16, 10] width 8 height 8
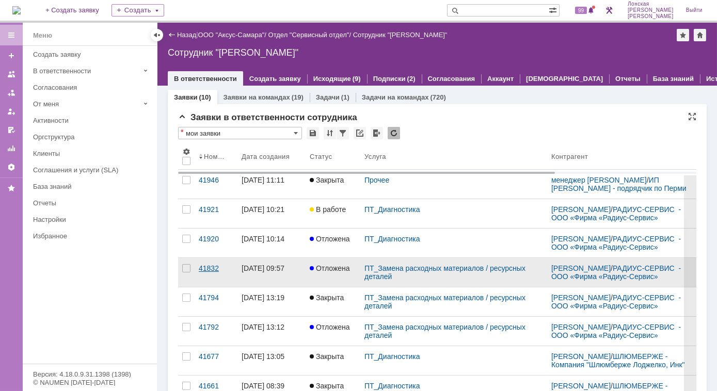
click at [231, 273] on div "41832" at bounding box center [216, 268] width 35 height 8
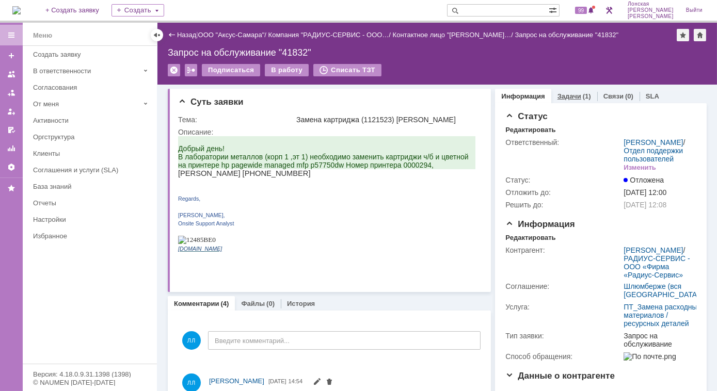
click at [568, 96] on link "Задачи" at bounding box center [570, 96] width 24 height 8
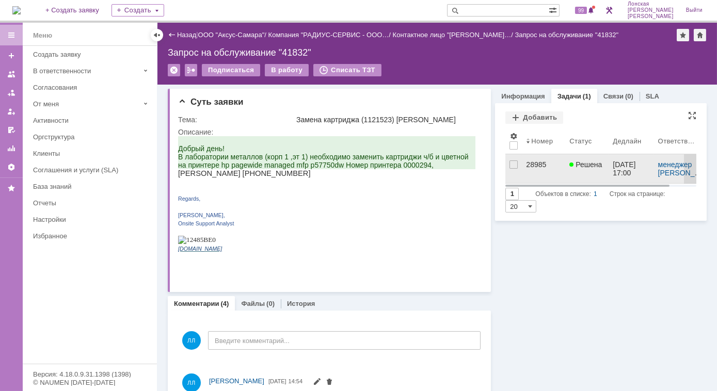
click at [538, 159] on link "28985" at bounding box center [543, 168] width 43 height 29
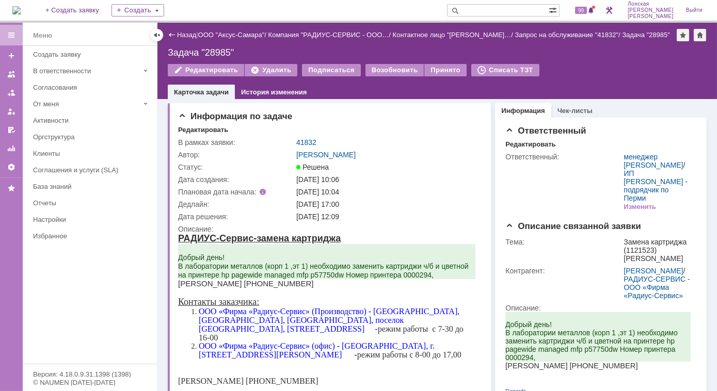
drag, startPoint x: 22, startPoint y: 8, endPoint x: 27, endPoint y: 9, distance: 5.2
click at [21, 8] on img at bounding box center [16, 10] width 8 height 8
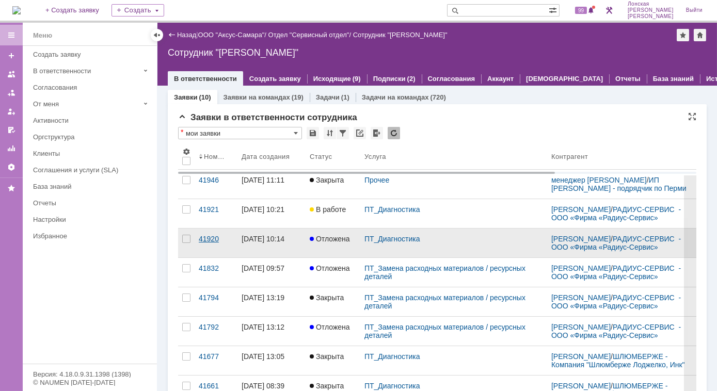
click at [212, 243] on div "41920" at bounding box center [216, 239] width 35 height 8
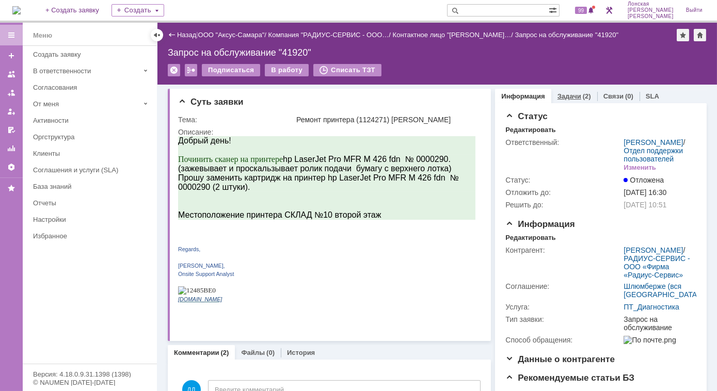
click at [583, 95] on div "(2)" at bounding box center [587, 96] width 8 height 8
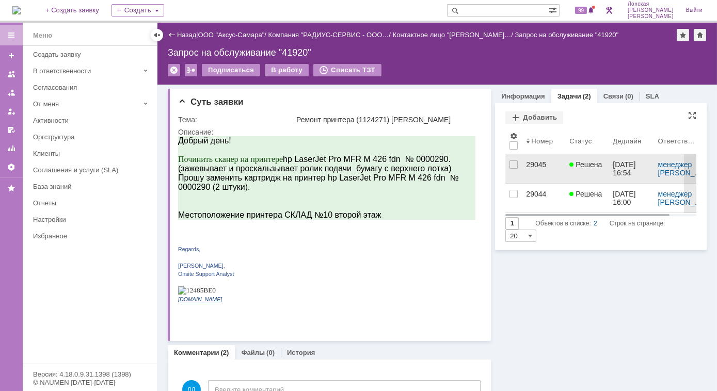
click at [570, 161] on div at bounding box center [573, 165] width 6 height 8
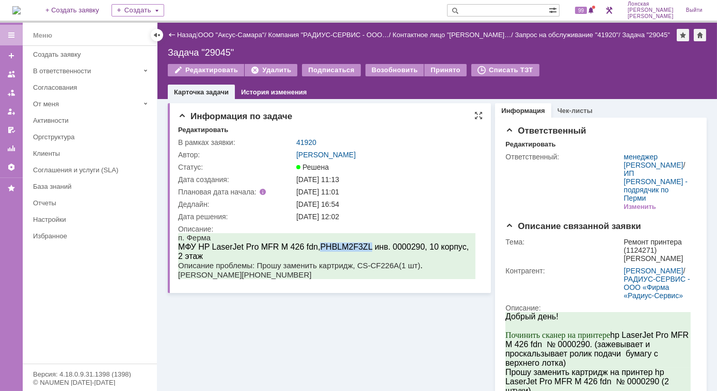
drag, startPoint x: 322, startPoint y: 248, endPoint x: 374, endPoint y: 250, distance: 52.7
click at [374, 250] on span "МФУ HP LaserJet Pro MFR M 426 fdn, PHBLM2F3ZL инв. 0000290, 10 корпус, 2 этаж" at bounding box center [323, 251] width 291 height 18
copy span "PHBLM2F3ZL"
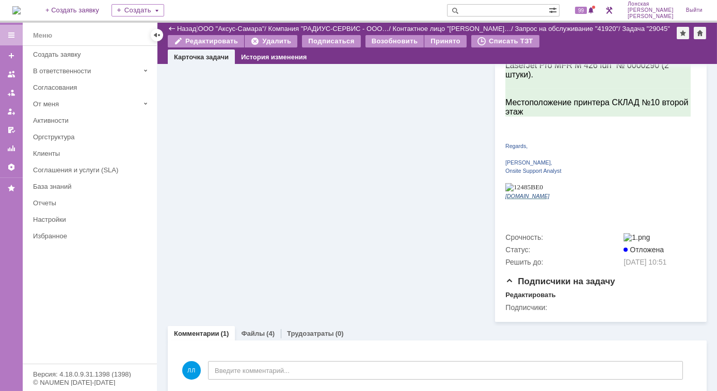
scroll to position [323, 0]
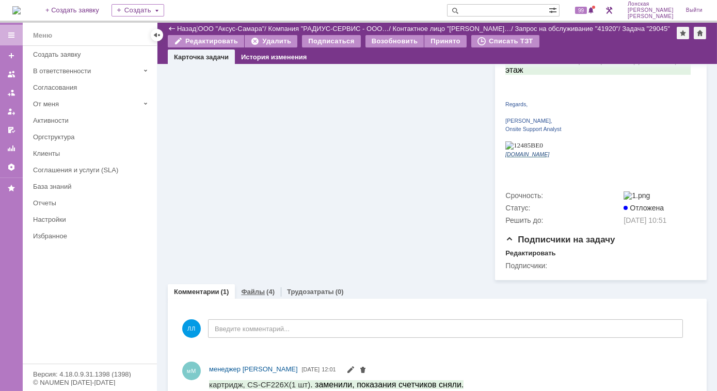
click at [258, 288] on link "Файлы" at bounding box center [253, 292] width 24 height 8
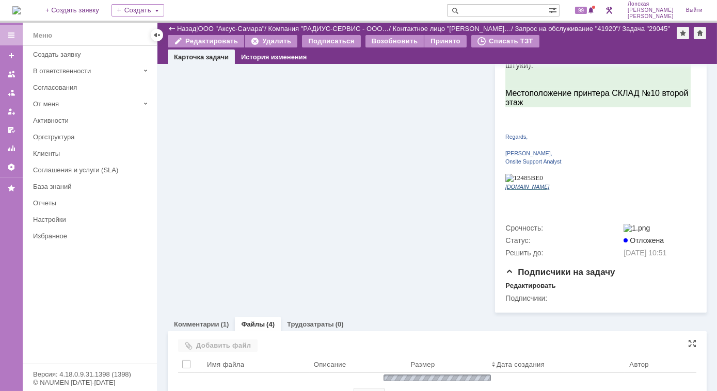
scroll to position [323, 0]
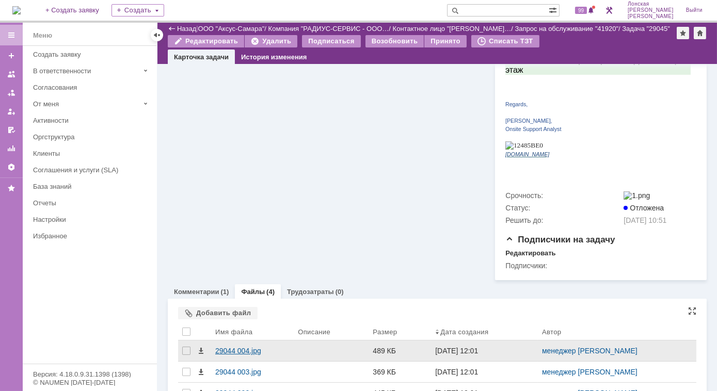
click at [234, 347] on div "29044 004.jpg" at bounding box center [252, 351] width 74 height 8
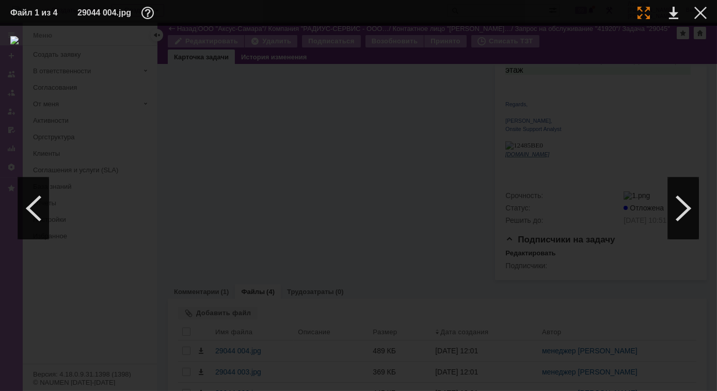
click at [646, 10] on div at bounding box center [644, 13] width 12 height 12
click at [648, 13] on div at bounding box center [644, 13] width 12 height 12
drag, startPoint x: 701, startPoint y: 10, endPoint x: 651, endPoint y: 17, distance: 50.0
click at [701, 10] on div at bounding box center [701, 13] width 12 height 12
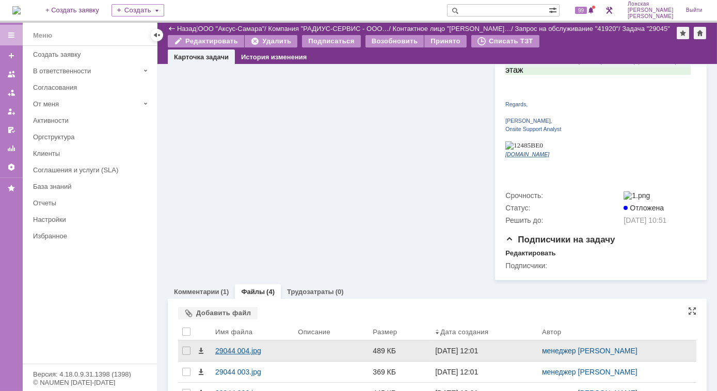
click at [255, 347] on div "29044 004.jpg" at bounding box center [252, 351] width 74 height 8
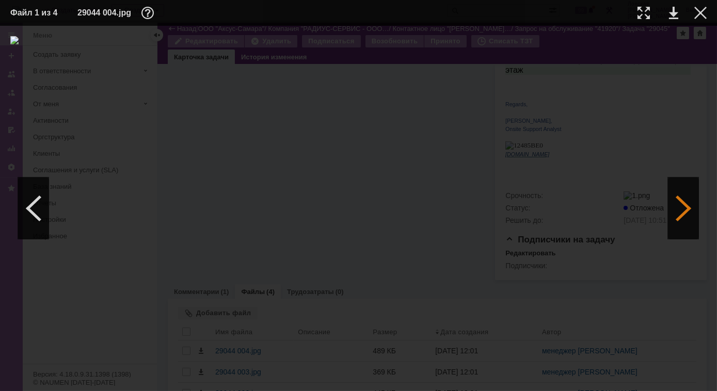
click at [674, 201] on div at bounding box center [683, 209] width 31 height 62
click at [677, 203] on div at bounding box center [683, 209] width 31 height 62
click at [701, 14] on div at bounding box center [701, 13] width 12 height 12
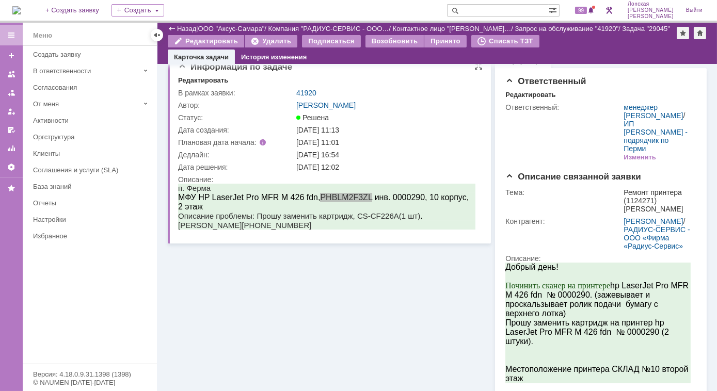
scroll to position [0, 0]
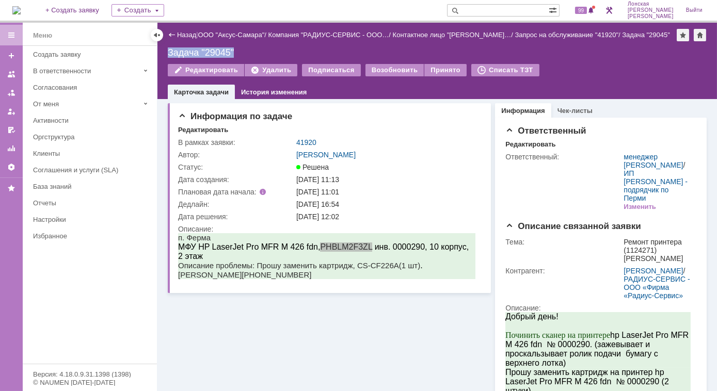
drag, startPoint x: 167, startPoint y: 52, endPoint x: 232, endPoint y: 61, distance: 65.2
click at [232, 61] on div "Назад | ООО "Аксус-Самара" / Компания "РАДИУС-СЕРВИС - ООО… / Контактное лицо "…" at bounding box center [438, 61] width 560 height 76
copy div "Задача "29045""
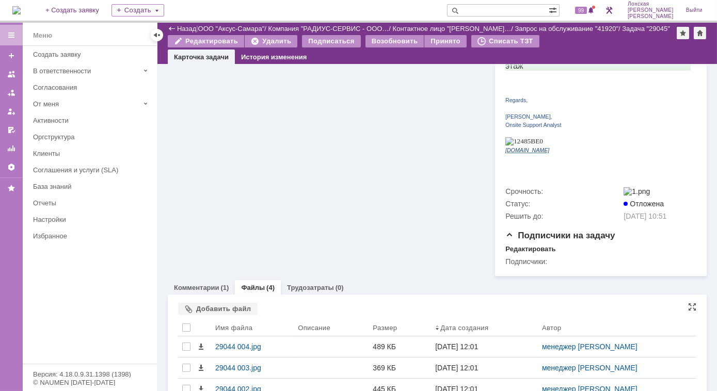
scroll to position [364, 0]
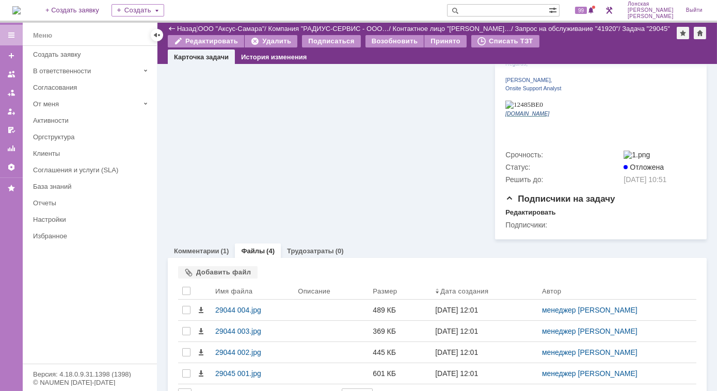
click at [200, 247] on link "Комментарии" at bounding box center [196, 251] width 45 height 8
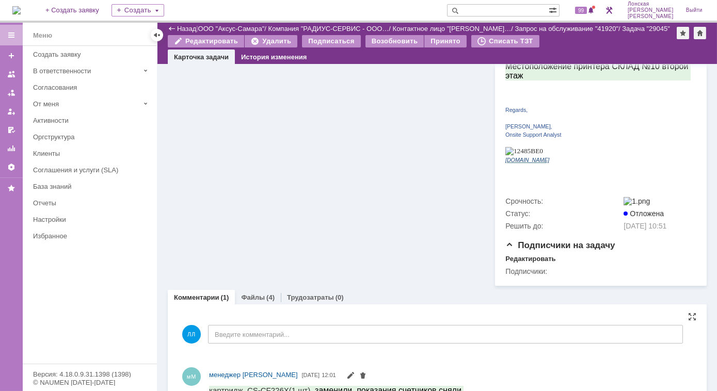
scroll to position [323, 0]
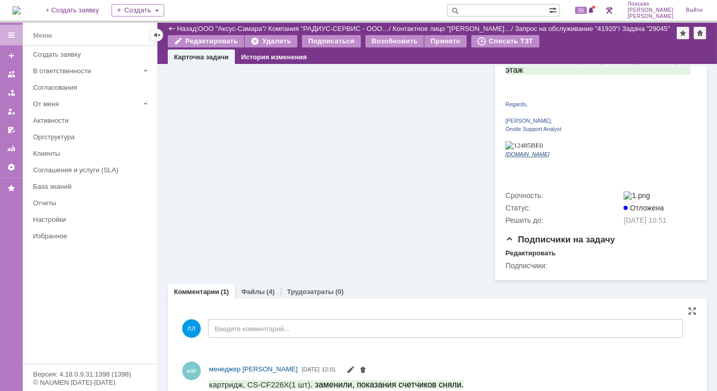
click at [447, 364] on div "мМ менеджер МИКО 23.09.2025 12:01" at bounding box center [450, 370] width 483 height 12
click at [261, 288] on link "Файлы" at bounding box center [253, 292] width 24 height 8
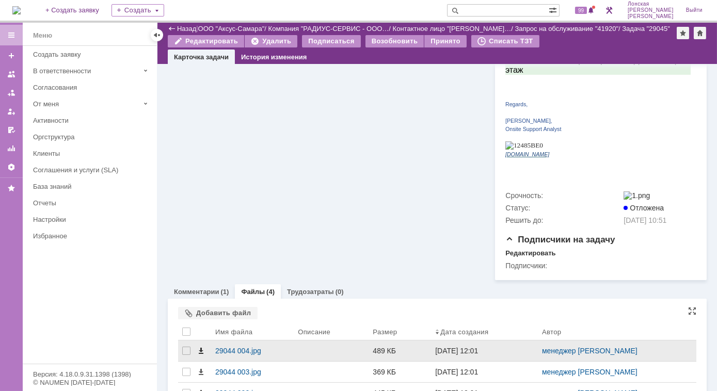
click at [199, 347] on span at bounding box center [201, 351] width 8 height 8
click at [234, 347] on div "29044 004.jpg" at bounding box center [252, 351] width 74 height 8
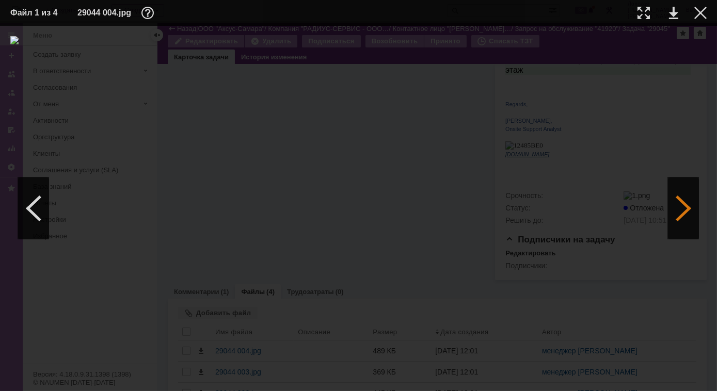
click at [681, 213] on div at bounding box center [683, 209] width 31 height 62
click at [641, 13] on div at bounding box center [644, 13] width 12 height 12
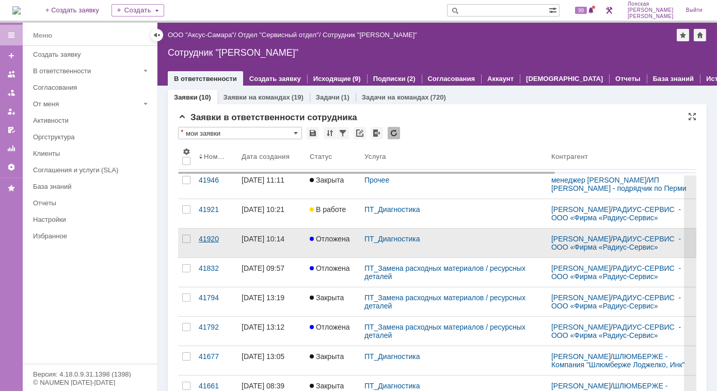
click at [205, 241] on div "41920" at bounding box center [216, 239] width 35 height 8
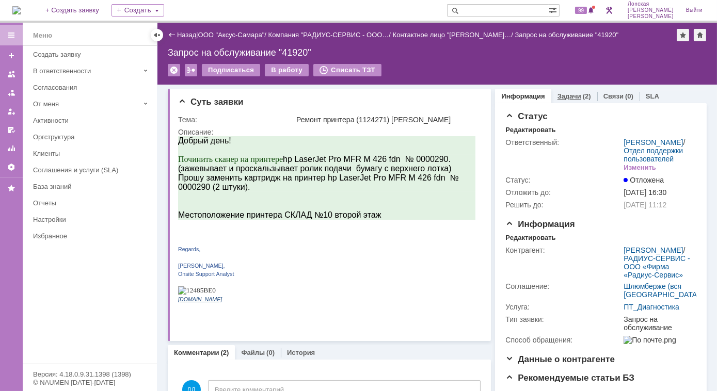
click at [563, 96] on link "Задачи" at bounding box center [570, 96] width 24 height 8
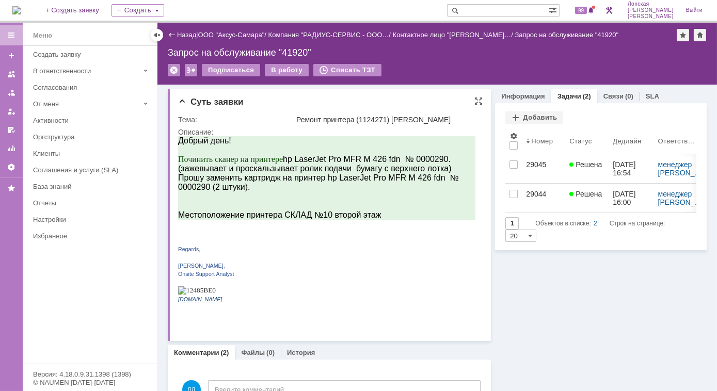
click at [311, 175] on span "Прошу заменить картридж на принтер hp LaserJet Pro MFR M 426 fdn № 0000290 (2 ш…" at bounding box center [318, 182] width 281 height 18
click at [527, 94] on link "Информация" at bounding box center [522, 96] width 43 height 8
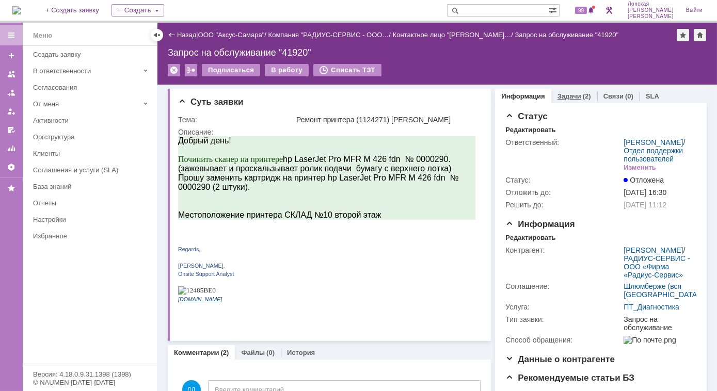
click at [566, 95] on link "Задачи" at bounding box center [570, 96] width 24 height 8
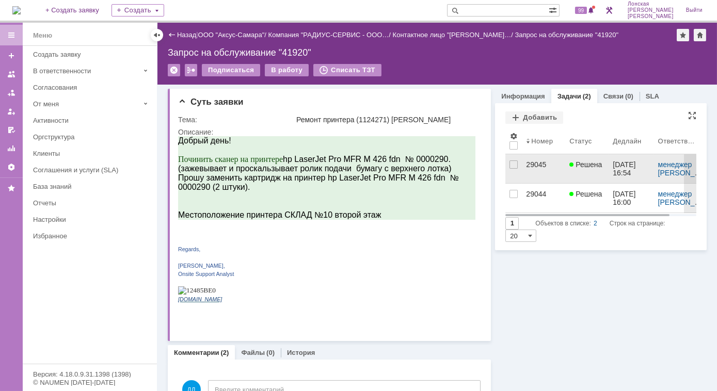
click at [540, 163] on div "29045" at bounding box center [543, 165] width 35 height 8
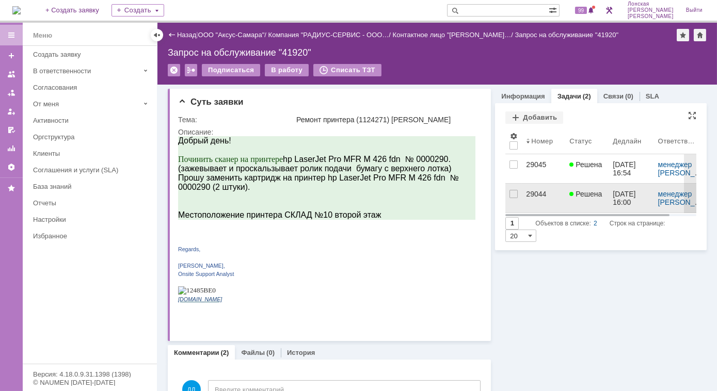
click at [529, 197] on div "29044" at bounding box center [543, 194] width 35 height 8
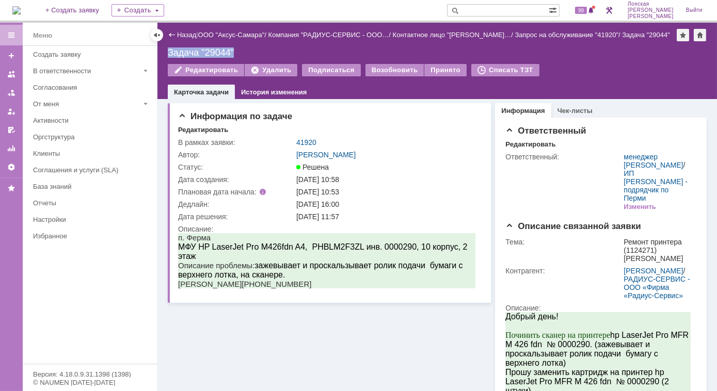
drag, startPoint x: 235, startPoint y: 54, endPoint x: 169, endPoint y: 50, distance: 66.2
click at [169, 50] on div "Задача "29044"" at bounding box center [437, 53] width 539 height 10
copy div "Задача "29044""
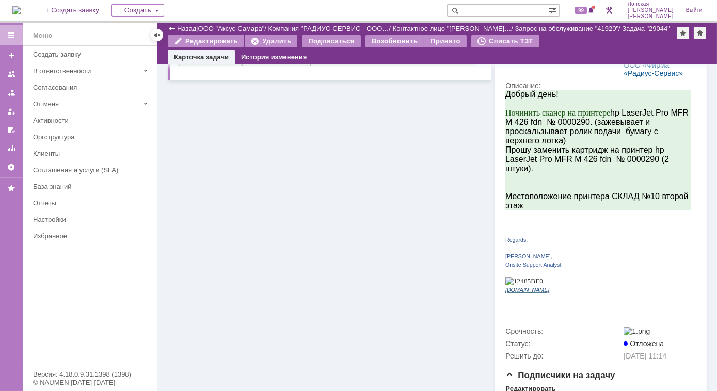
scroll to position [322, 0]
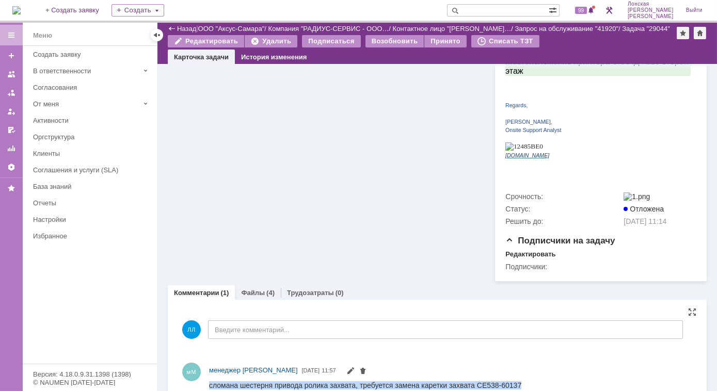
drag, startPoint x: 210, startPoint y: 384, endPoint x: 523, endPoint y: 386, distance: 313.5
click at [523, 386] on html "сломана шестерня привода ролика захвата, требуется замена каретки захвата CE538…" at bounding box center [447, 385] width 476 height 9
copy div "сломана шестерня привода ролика захвата, требуется замена каретки захвата CE538…"
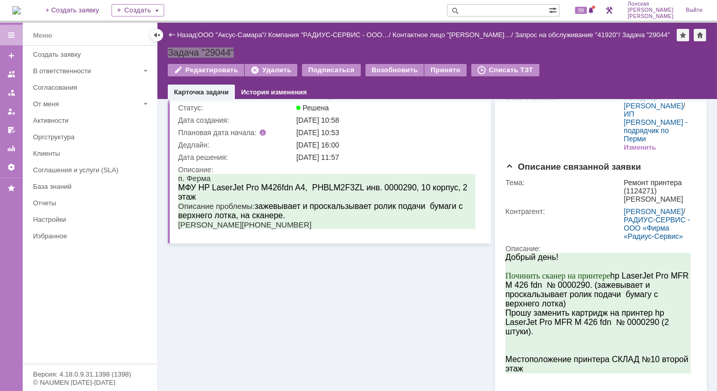
scroll to position [0, 0]
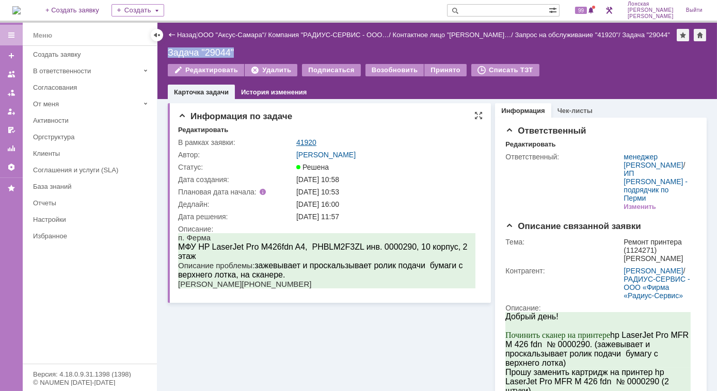
click at [306, 144] on link "41920" at bounding box center [306, 142] width 20 height 8
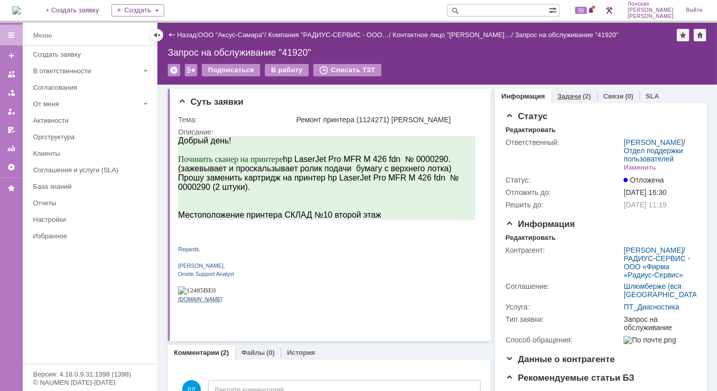
click at [564, 97] on link "Задачи" at bounding box center [570, 96] width 24 height 8
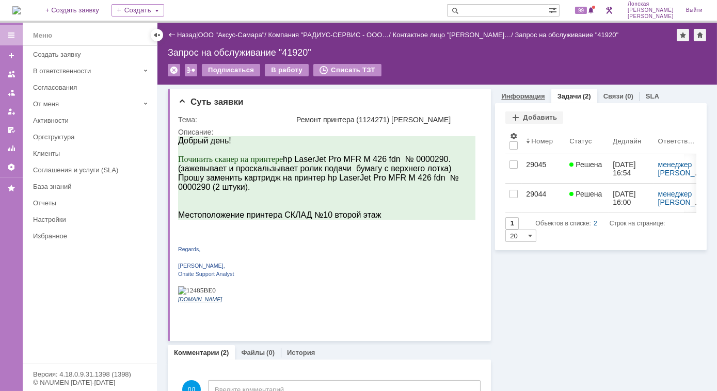
click at [513, 96] on link "Информация" at bounding box center [522, 96] width 43 height 8
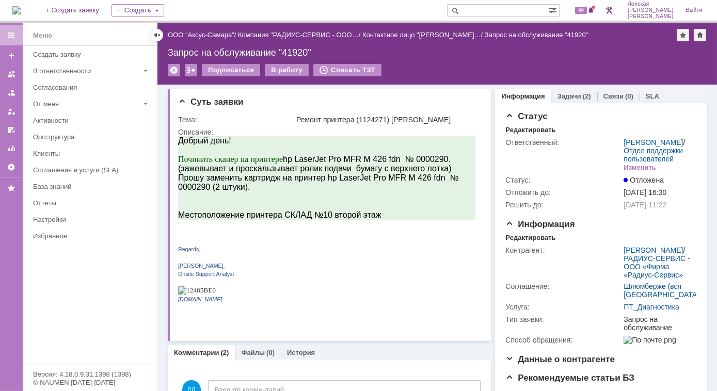
click at [21, 11] on img at bounding box center [16, 10] width 8 height 8
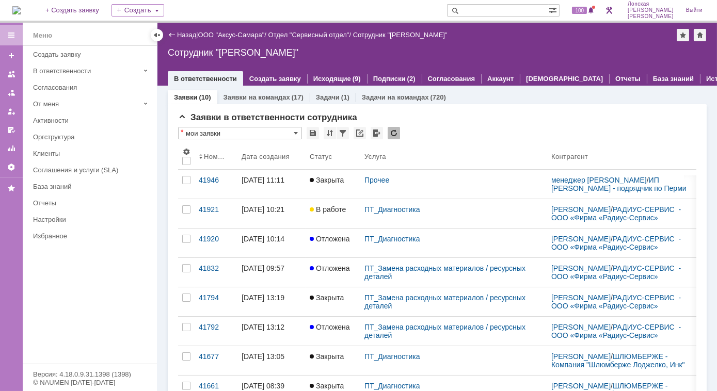
click at [213, 184] on div "41946" at bounding box center [216, 180] width 35 height 8
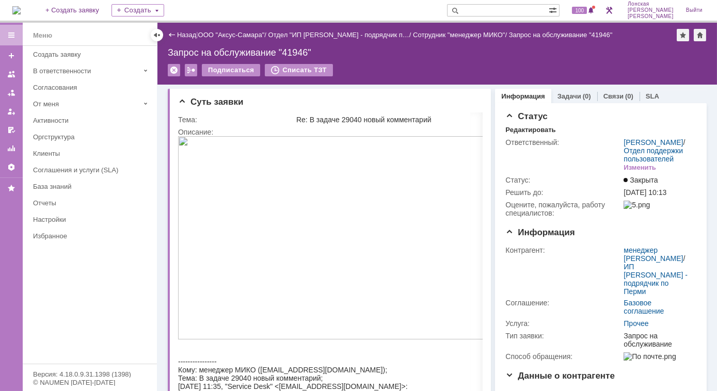
click at [21, 11] on img at bounding box center [16, 10] width 8 height 8
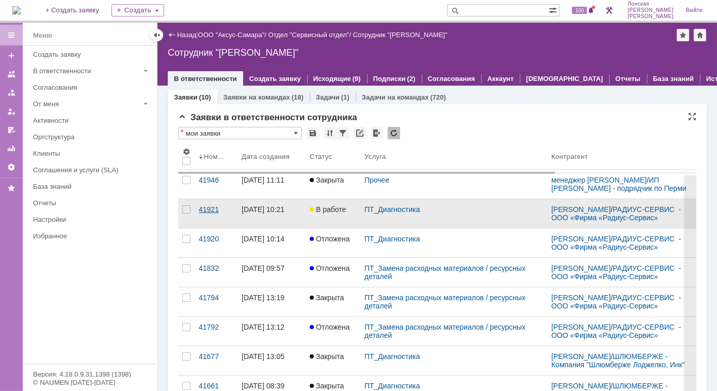
click at [208, 214] on div "41921" at bounding box center [216, 210] width 35 height 8
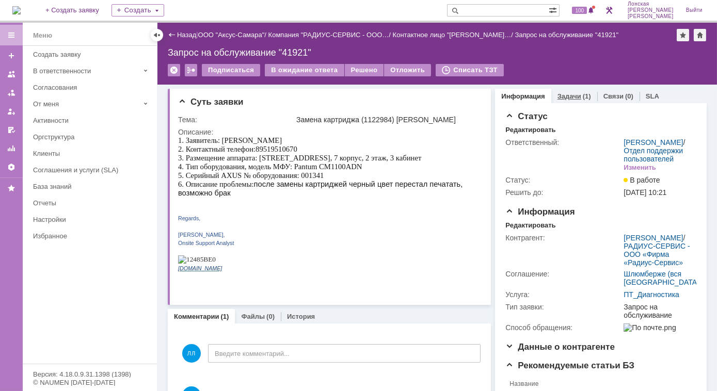
click at [564, 96] on link "Задачи" at bounding box center [570, 96] width 24 height 8
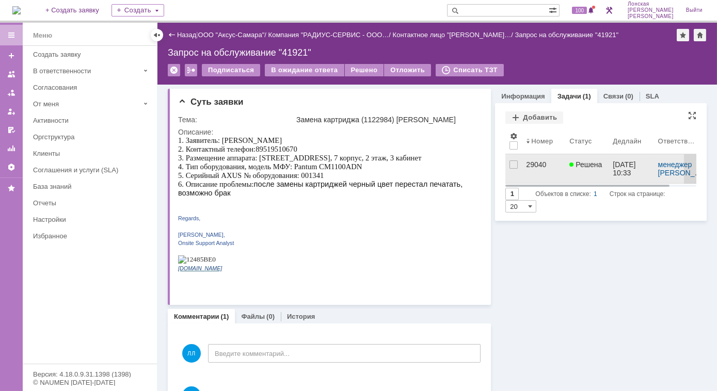
click at [530, 163] on div "29040" at bounding box center [543, 165] width 35 height 8
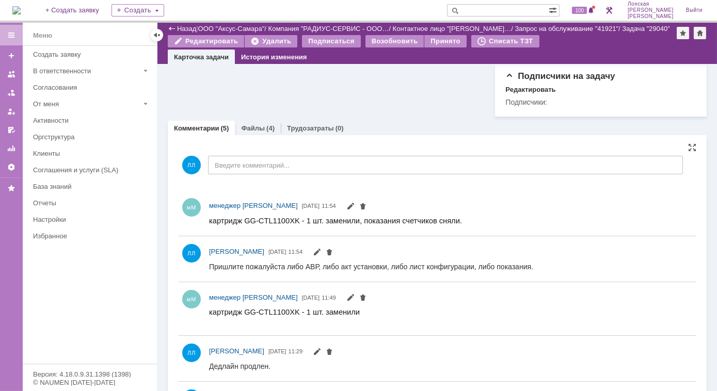
scroll to position [407, 0]
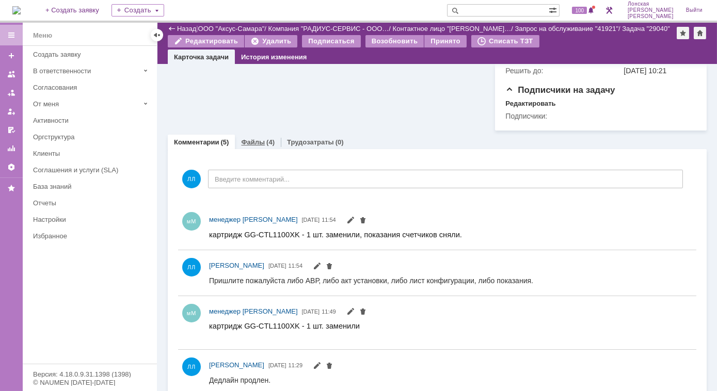
click at [257, 138] on link "Файлы" at bounding box center [253, 142] width 24 height 8
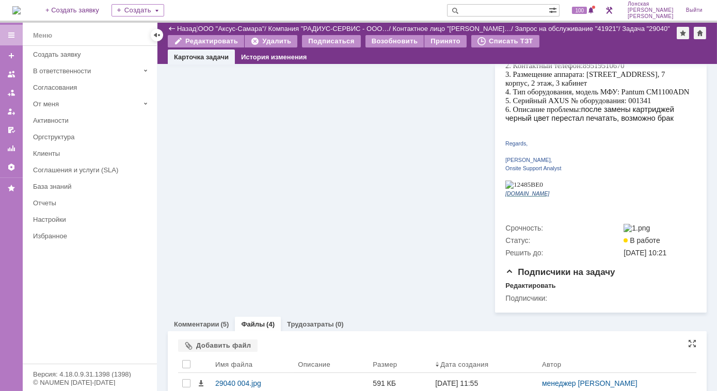
scroll to position [298, 0]
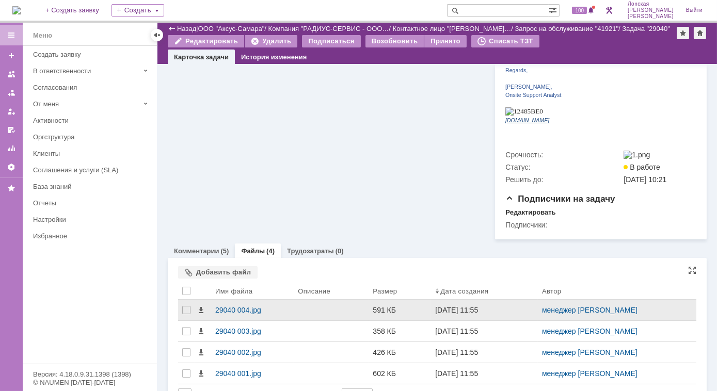
click at [211, 300] on td at bounding box center [203, 310] width 17 height 21
click at [228, 306] on div "29040 004.jpg" at bounding box center [252, 310] width 74 height 8
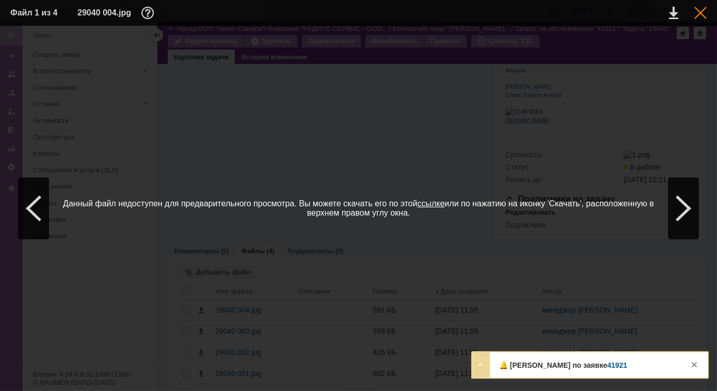
click at [705, 12] on div at bounding box center [701, 13] width 12 height 12
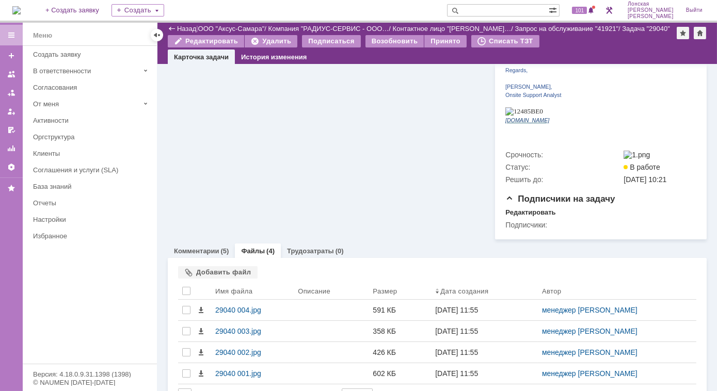
click at [21, 6] on img at bounding box center [16, 10] width 8 height 8
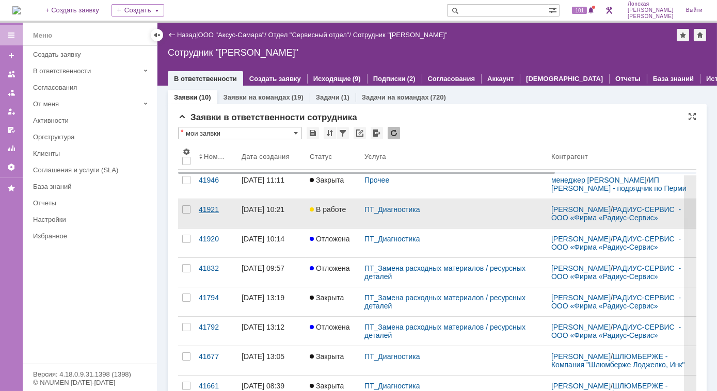
click at [214, 219] on link "41921" at bounding box center [216, 213] width 43 height 29
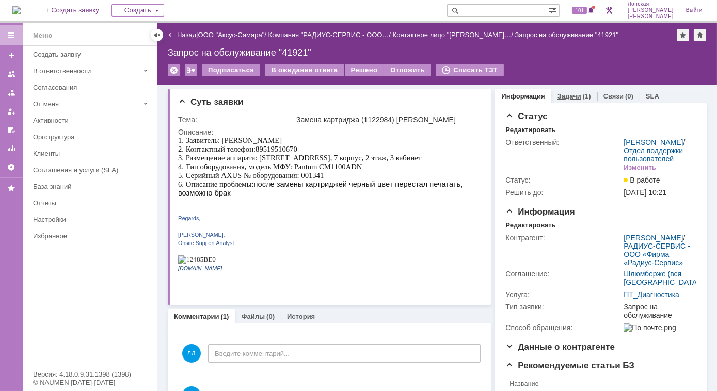
click at [568, 98] on link "Задачи" at bounding box center [570, 96] width 24 height 8
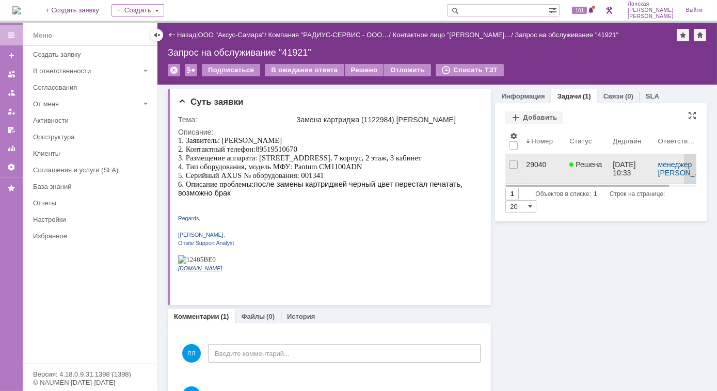
click at [531, 164] on div "29040" at bounding box center [543, 165] width 35 height 8
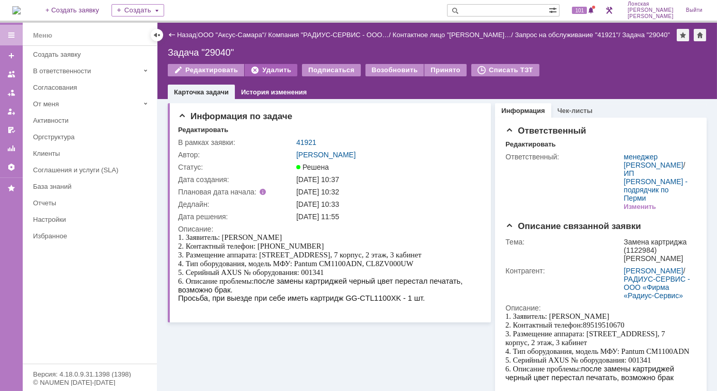
click at [275, 71] on div "Удалить" at bounding box center [271, 70] width 53 height 12
click at [459, 180] on div "22.09.2025 10:37" at bounding box center [386, 180] width 181 height 8
click at [21, 7] on img at bounding box center [16, 10] width 8 height 8
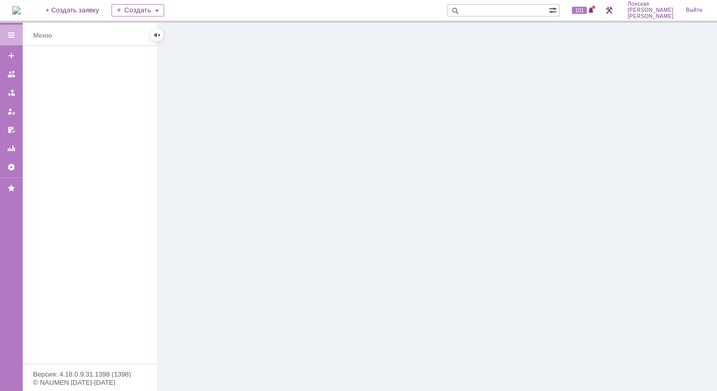
click at [21, 8] on img at bounding box center [16, 10] width 8 height 8
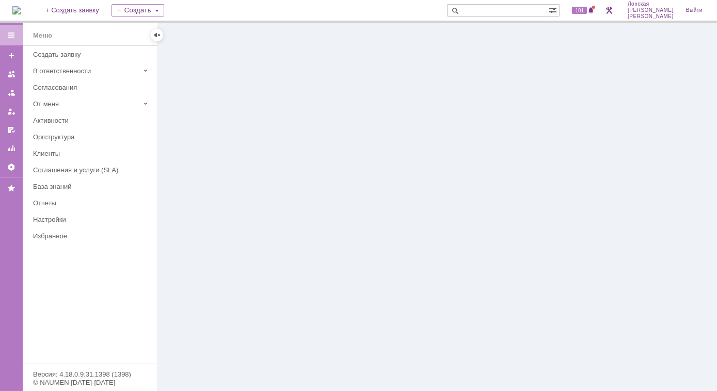
click at [21, 11] on img at bounding box center [16, 10] width 8 height 8
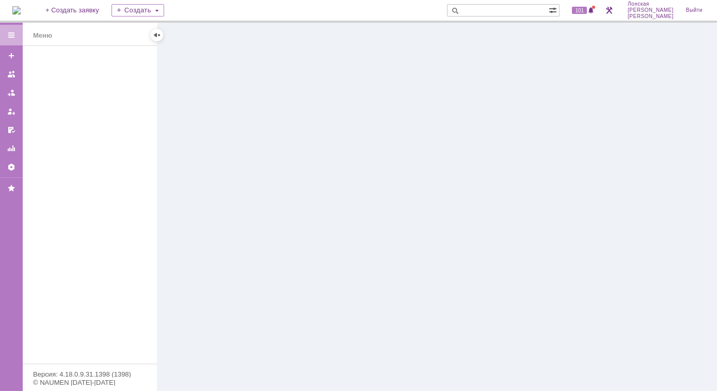
click at [21, 6] on img at bounding box center [16, 10] width 8 height 8
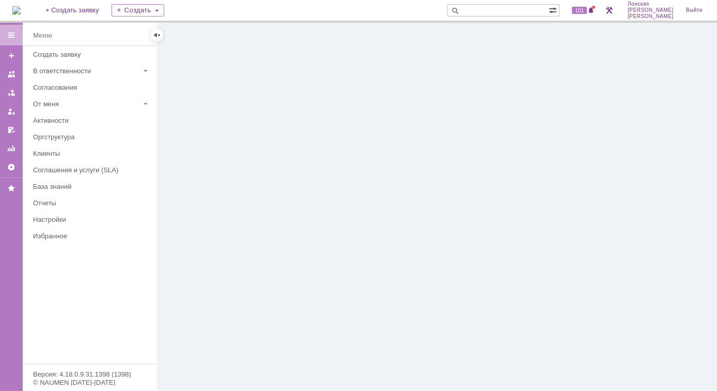
click at [21, 10] on img at bounding box center [16, 10] width 8 height 8
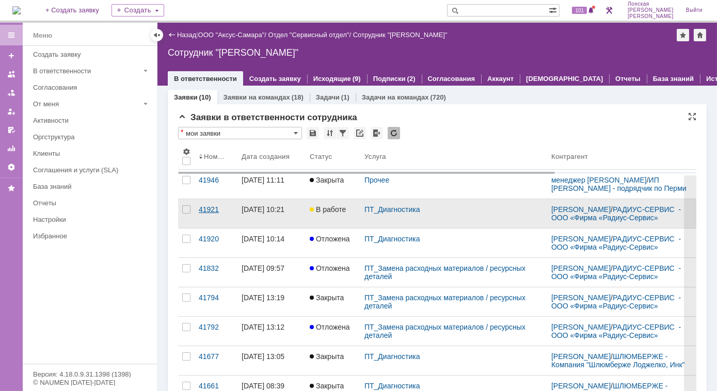
click at [203, 214] on div "41921" at bounding box center [216, 210] width 35 height 8
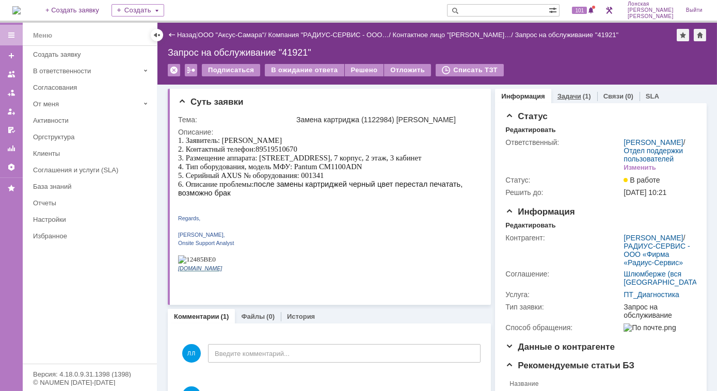
click at [568, 97] on link "Задачи" at bounding box center [570, 96] width 24 height 8
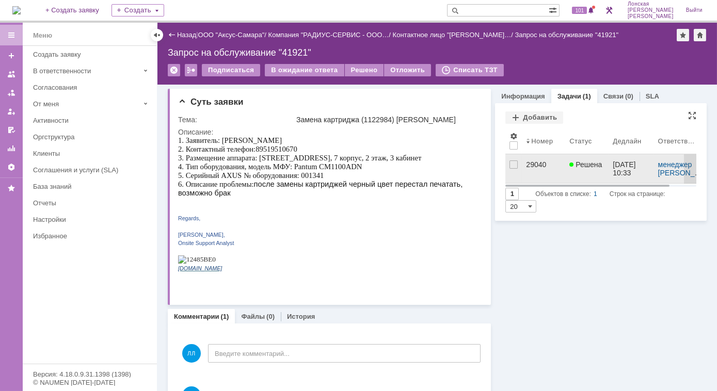
click at [533, 162] on div "29040" at bounding box center [543, 165] width 35 height 8
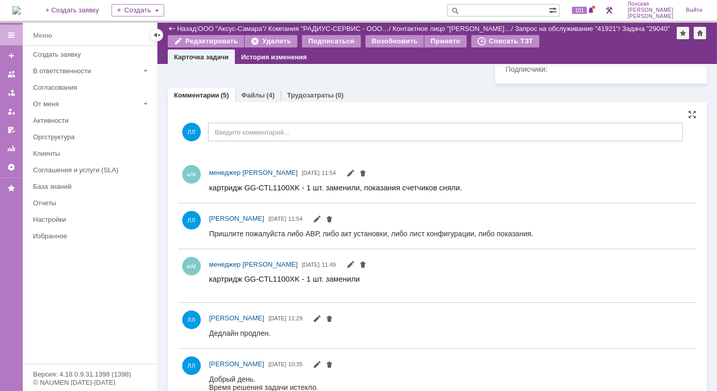
scroll to position [219, 0]
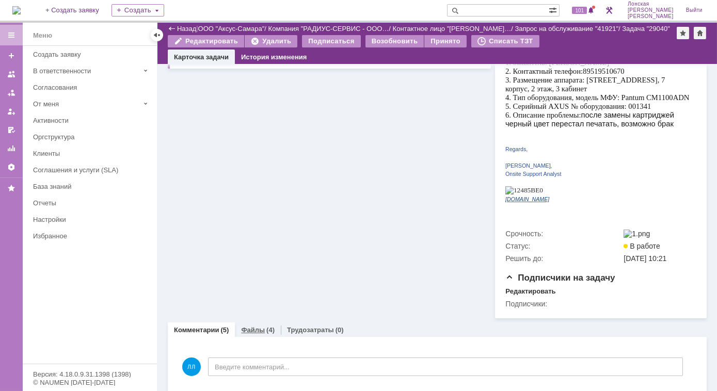
click at [256, 326] on link "Файлы" at bounding box center [253, 330] width 24 height 8
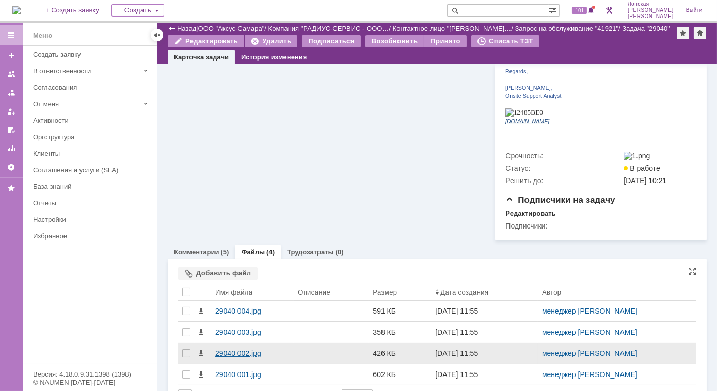
scroll to position [298, 0]
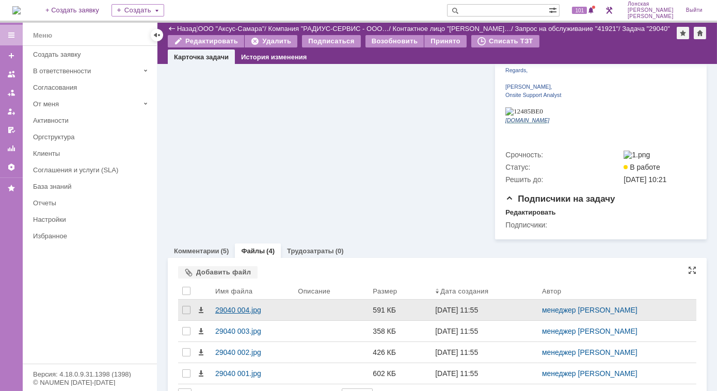
click at [227, 306] on div "29040 004.jpg" at bounding box center [252, 310] width 74 height 8
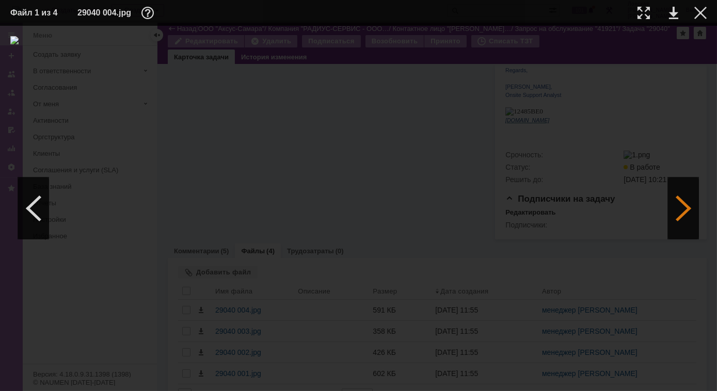
click at [672, 200] on div at bounding box center [683, 209] width 31 height 62
click at [674, 203] on div at bounding box center [683, 209] width 31 height 62
click at [468, 232] on img at bounding box center [358, 208] width 697 height 345
click at [676, 213] on div at bounding box center [683, 209] width 31 height 62
click at [417, 96] on img at bounding box center [358, 208] width 697 height 345
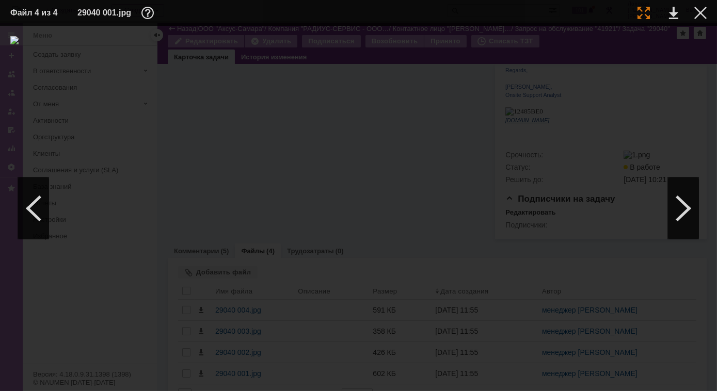
click at [644, 9] on div at bounding box center [644, 13] width 12 height 12
click at [688, 213] on div at bounding box center [683, 209] width 31 height 62
click at [692, 209] on div at bounding box center [683, 209] width 31 height 62
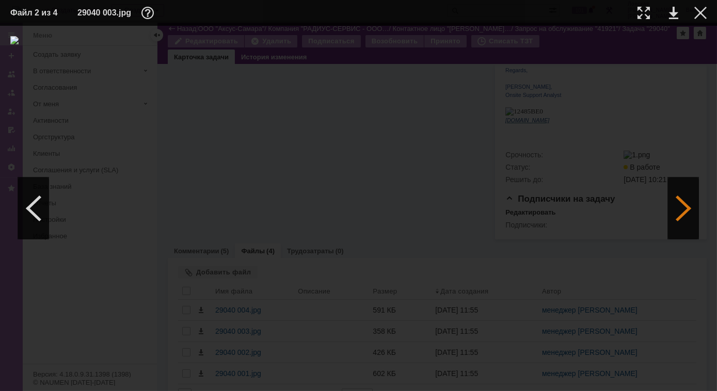
click at [682, 218] on div at bounding box center [683, 209] width 31 height 62
click at [649, 16] on div at bounding box center [644, 13] width 12 height 12
click at [698, 12] on div at bounding box center [701, 13] width 12 height 12
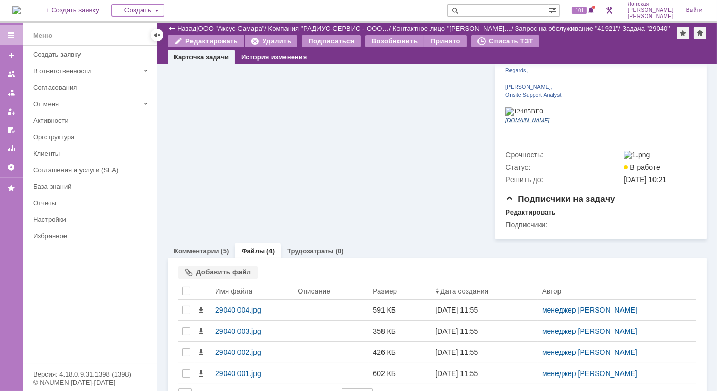
scroll to position [17, 0]
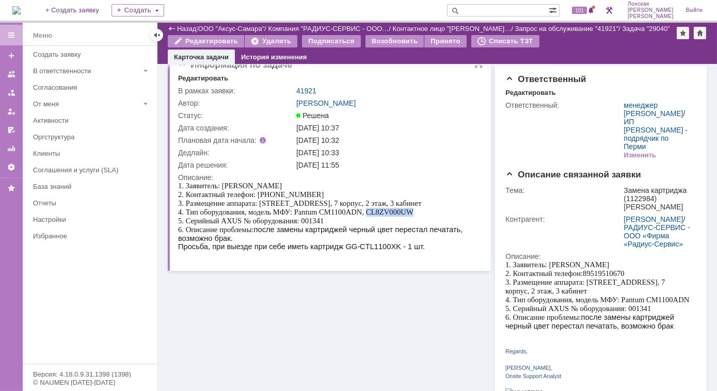
drag, startPoint x: 366, startPoint y: 211, endPoint x: 412, endPoint y: 215, distance: 46.1
click at [412, 215] on div "1. Заявитель: Nikolaeva Marina 2. Контактный телефон: 89519510670 3. Размещение…" at bounding box center [326, 211] width 297 height 61
copy span "CL8ZV000UW"
drag, startPoint x: 347, startPoint y: 246, endPoint x: 400, endPoint y: 248, distance: 52.7
click at [400, 248] on span "Просьба, при выезде при себе иметь картридж GG-CTL1100XK - 1 шт." at bounding box center [301, 246] width 247 height 8
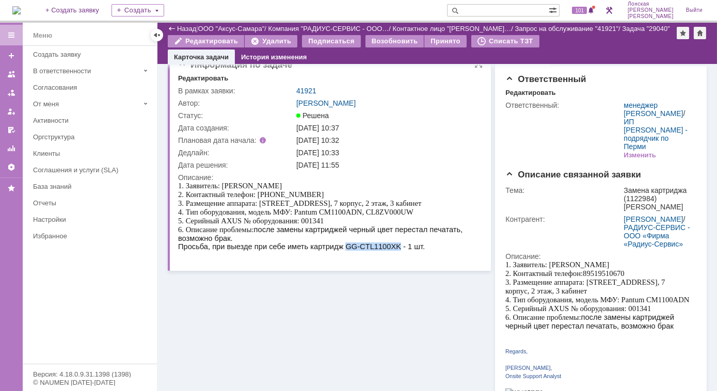
copy span "GG-CTL1100XK"
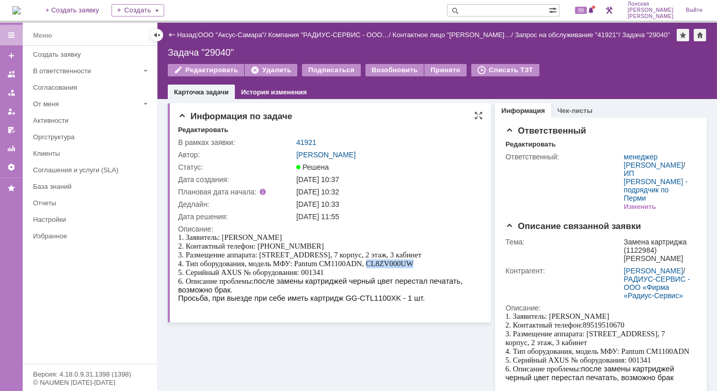
drag, startPoint x: 367, startPoint y: 263, endPoint x: 416, endPoint y: 266, distance: 48.6
click at [416, 266] on div "1. Заявитель: Nikolaeva Marina 2. Контактный телефон: 89519510670 3. Размещение…" at bounding box center [326, 263] width 297 height 61
copy span "CL8ZV000UW"
drag, startPoint x: 233, startPoint y: 52, endPoint x: 167, endPoint y: 54, distance: 66.6
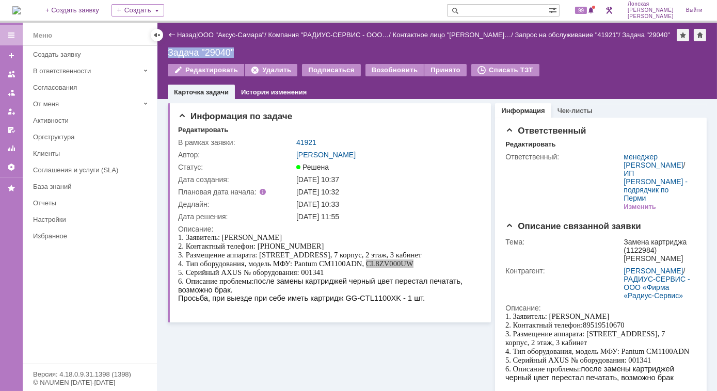
click at [167, 54] on div "Назад | ООО "Аксус-Самара" / Компания "РАДИУС-СЕРВИС - ООО… / Контактное лицо "…" at bounding box center [438, 61] width 560 height 76
copy div "Задача "29040""
click at [308, 140] on link "41921" at bounding box center [306, 142] width 20 height 8
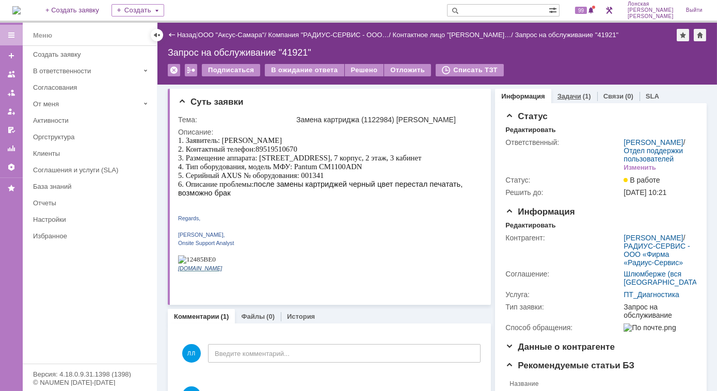
click at [569, 98] on link "Задачи" at bounding box center [570, 96] width 24 height 8
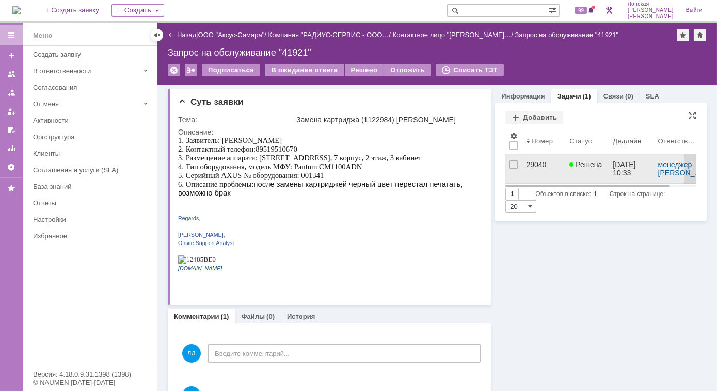
click at [526, 164] on div "29040" at bounding box center [543, 165] width 35 height 8
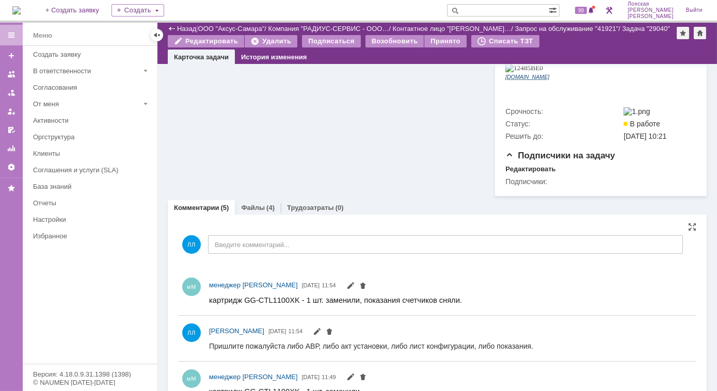
scroll to position [454, 0]
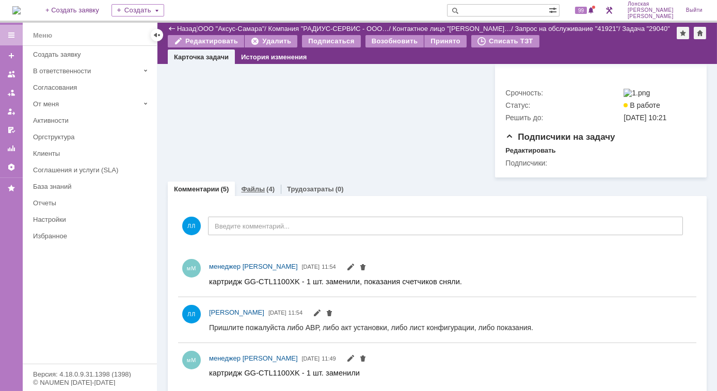
click at [253, 185] on link "Файлы" at bounding box center [253, 189] width 24 height 8
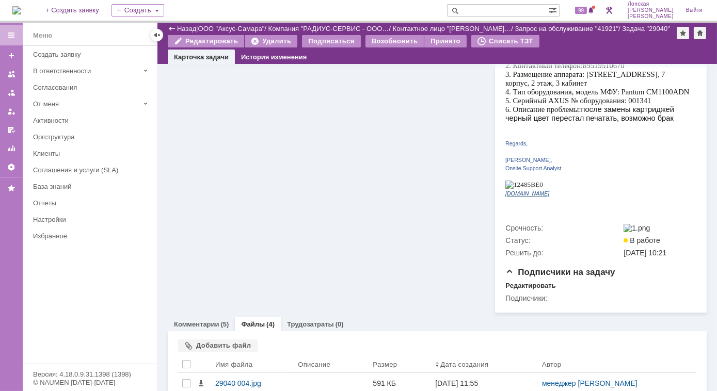
scroll to position [298, 0]
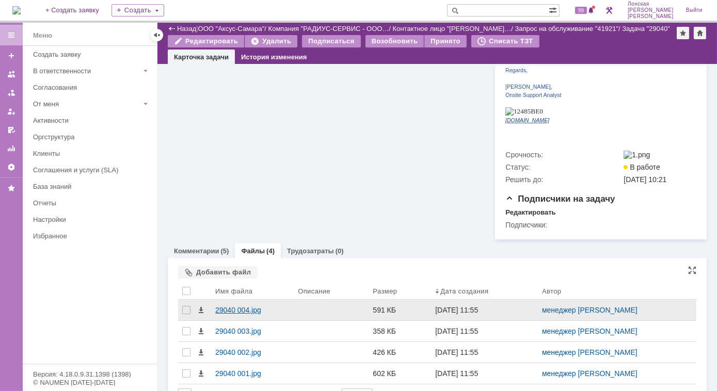
click at [219, 306] on div "29040 004.jpg" at bounding box center [252, 310] width 74 height 8
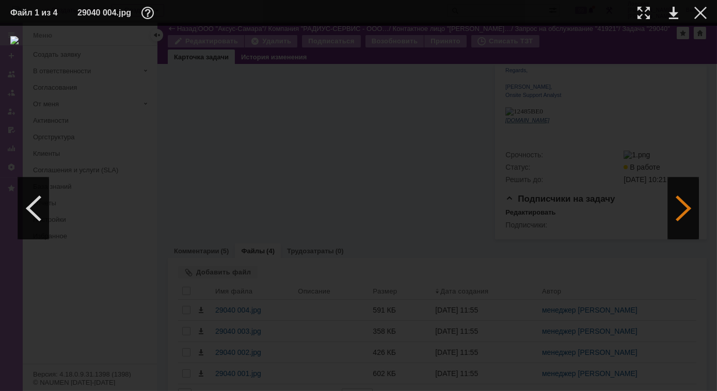
click at [678, 204] on div at bounding box center [683, 209] width 31 height 62
click at [684, 207] on div at bounding box center [683, 209] width 31 height 62
click at [688, 217] on div at bounding box center [683, 209] width 31 height 62
click at [422, 112] on img at bounding box center [358, 208] width 697 height 345
click at [644, 15] on div at bounding box center [644, 13] width 12 height 12
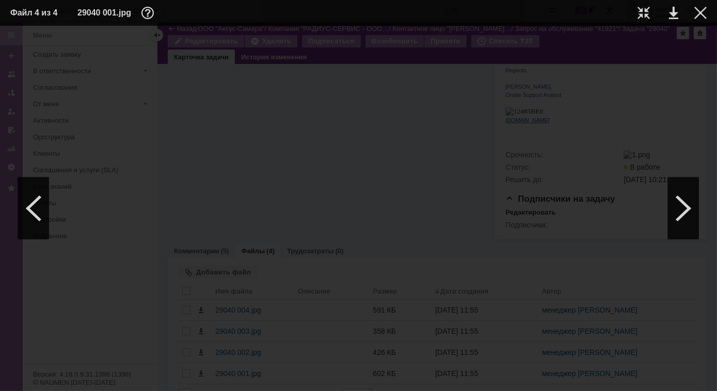
scroll to position [44, 73]
click at [702, 17] on div at bounding box center [701, 13] width 12 height 12
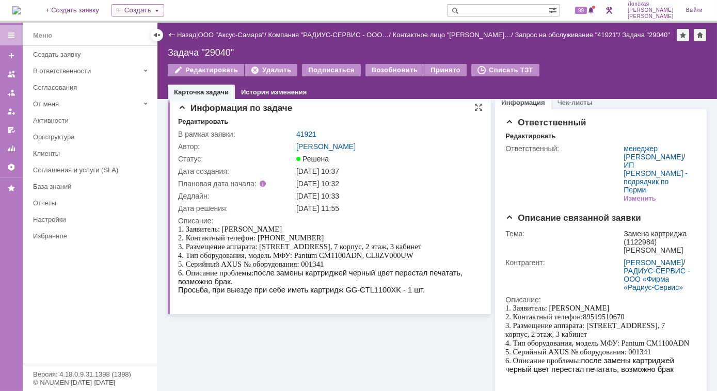
scroll to position [0, 0]
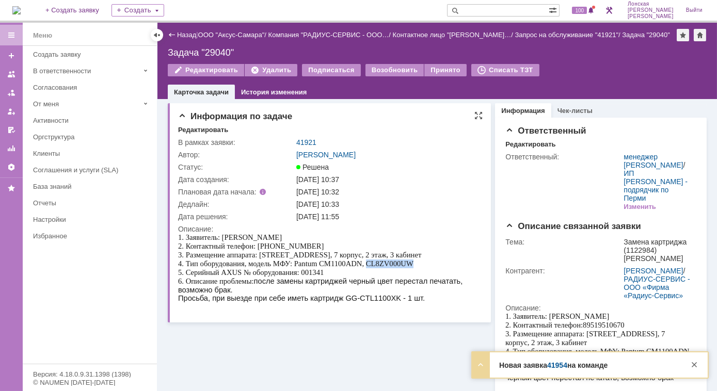
drag, startPoint x: 367, startPoint y: 262, endPoint x: 412, endPoint y: 265, distance: 44.5
click at [412, 265] on span "2. Контактный телефон: 89519510670 3. Размещение аппарата: Пермь, п.Ферма, Нефт…" at bounding box center [299, 263] width 243 height 43
copy span "CL8ZV000UW"
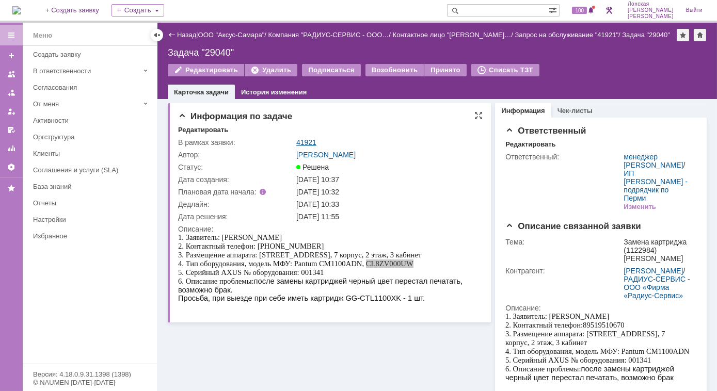
click at [310, 145] on link "41921" at bounding box center [306, 142] width 20 height 8
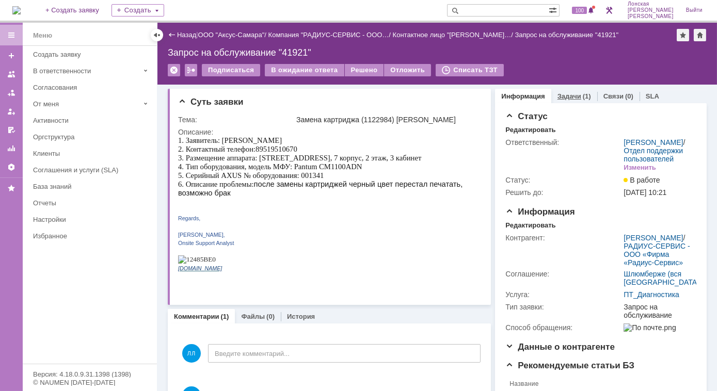
click at [560, 94] on link "Задачи" at bounding box center [570, 96] width 24 height 8
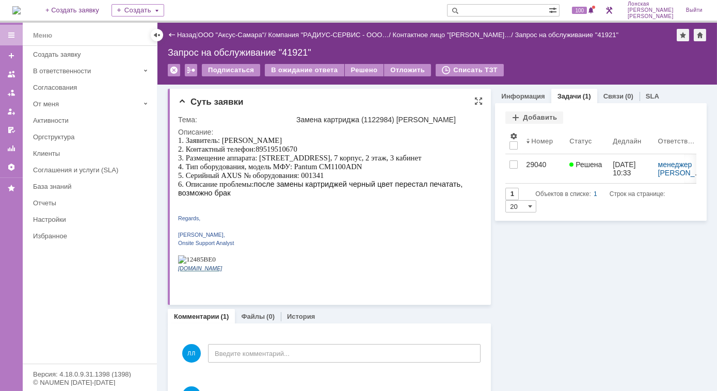
click at [298, 105] on div "Суть заявки" at bounding box center [330, 102] width 305 height 10
click at [355, 69] on div "Решено" at bounding box center [364, 70] width 39 height 12
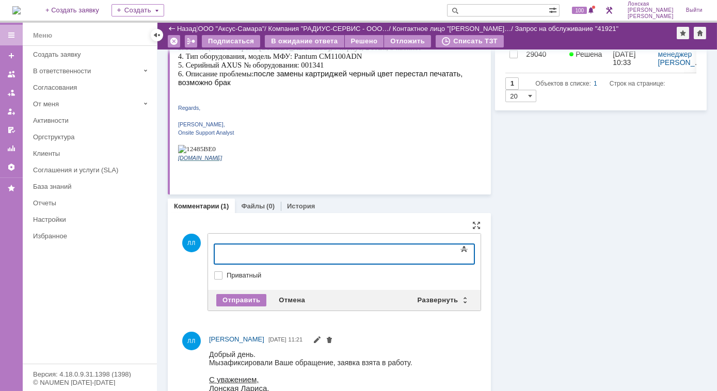
scroll to position [187, 0]
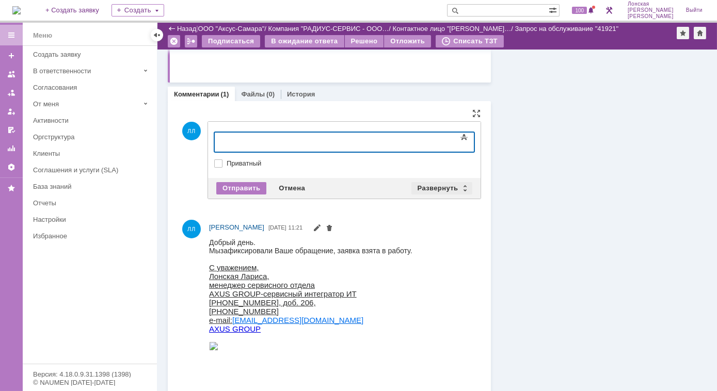
click at [457, 185] on div "Развернуть" at bounding box center [442, 188] width 61 height 12
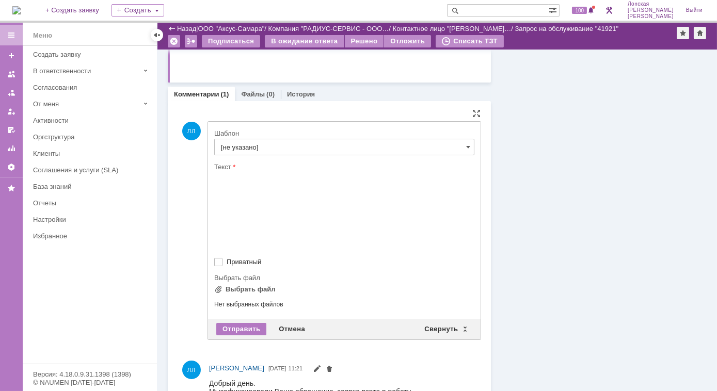
scroll to position [0, 0]
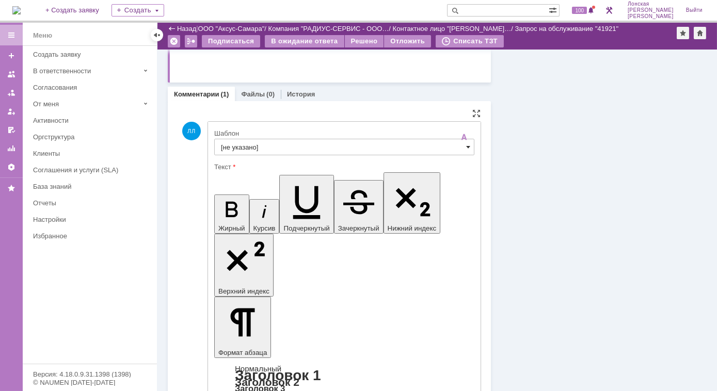
click at [466, 148] on span at bounding box center [468, 147] width 4 height 8
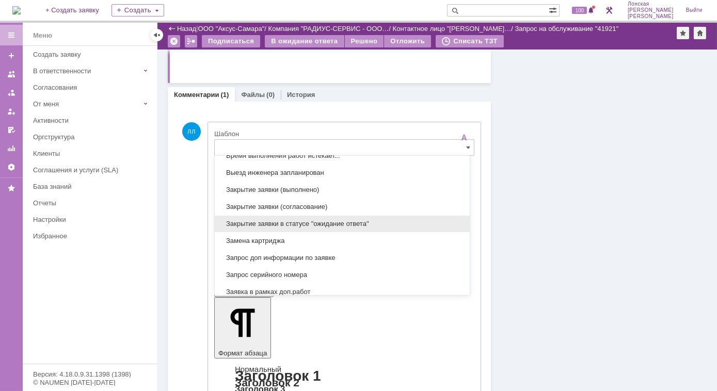
scroll to position [426, 0]
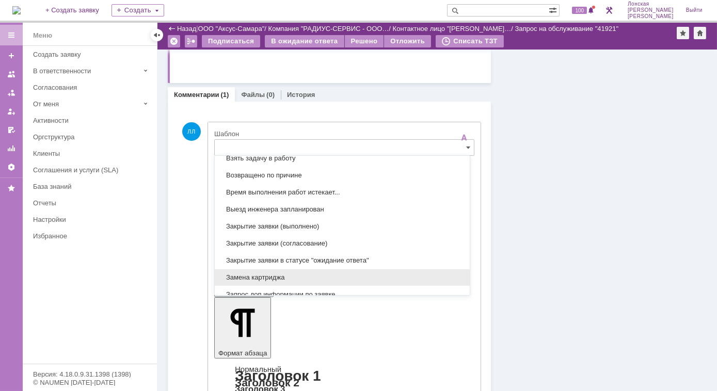
click at [269, 274] on span "Замена картриджа" at bounding box center [342, 278] width 243 height 8
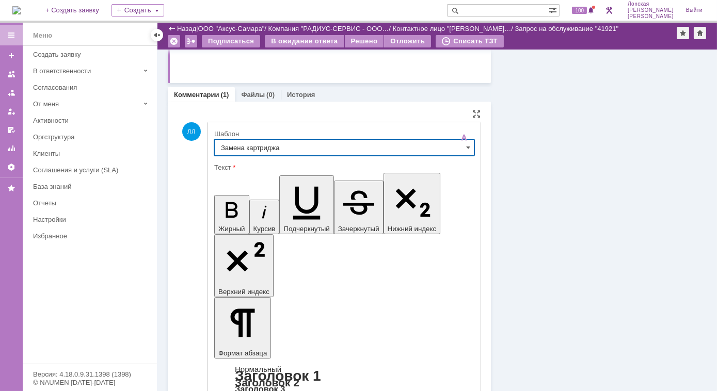
click at [287, 149] on input "Замена картриджа" at bounding box center [344, 147] width 260 height 17
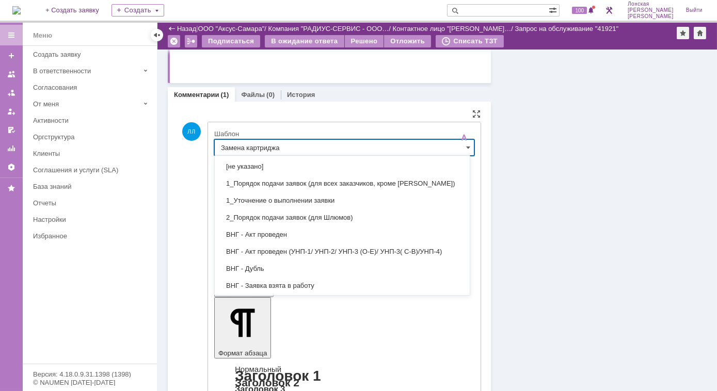
scroll to position [534, 0]
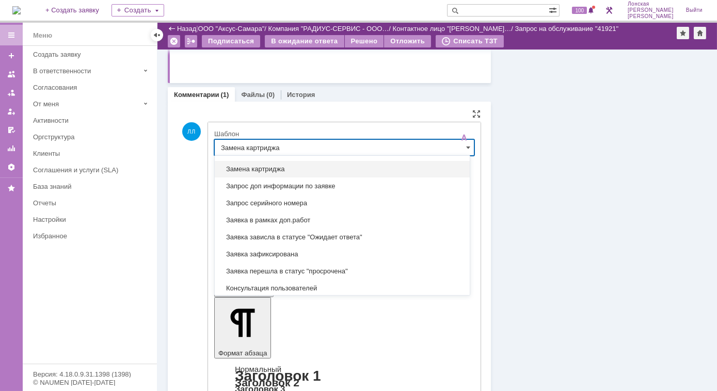
click at [294, 151] on input "Замена картриджа" at bounding box center [344, 147] width 260 height 17
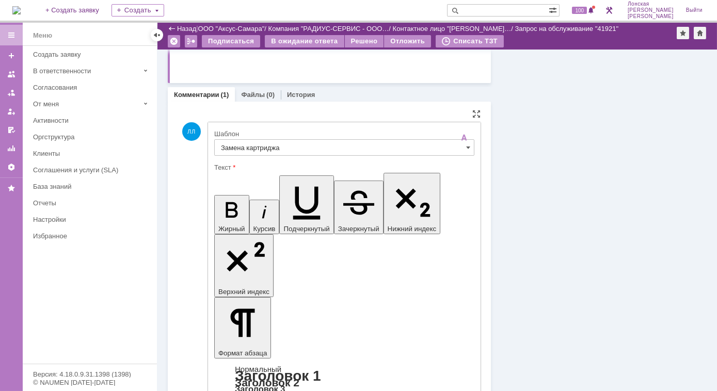
type input "Замена картриджа"
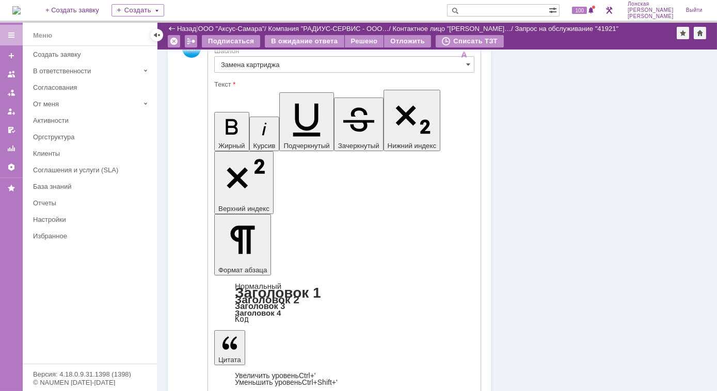
scroll to position [281, 0]
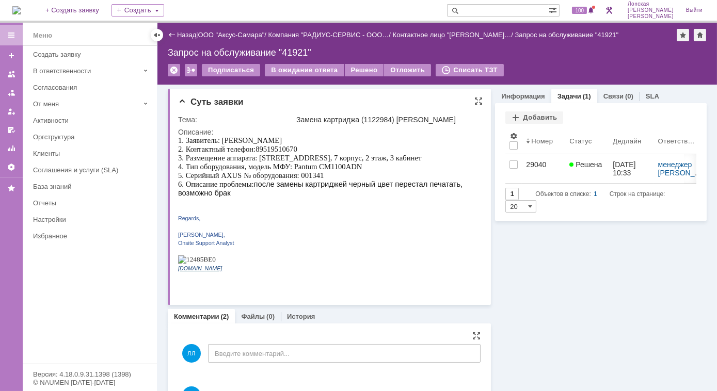
scroll to position [0, 0]
click at [514, 102] on div "Информация" at bounding box center [523, 96] width 56 height 15
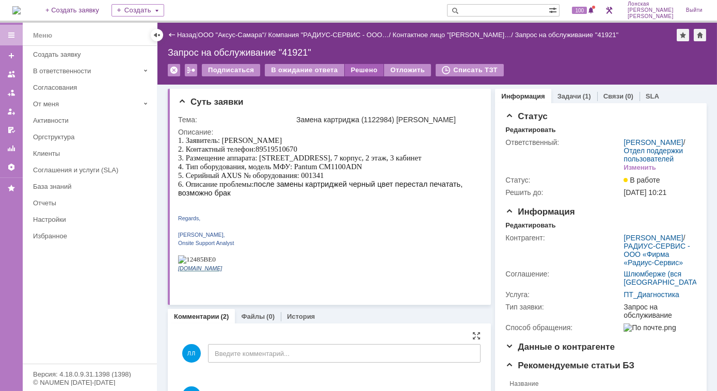
click at [365, 69] on div "Решено" at bounding box center [364, 70] width 39 height 12
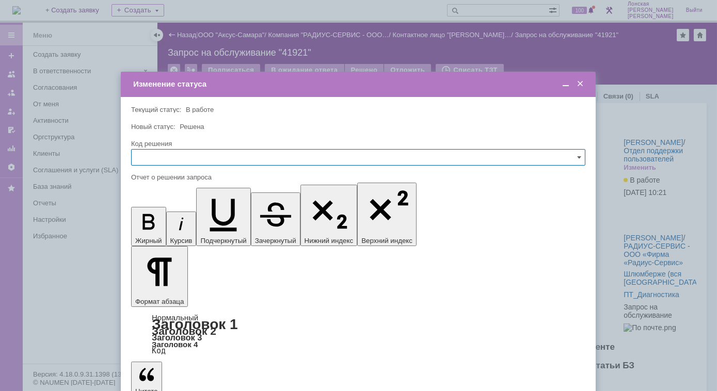
click at [576, 159] on input "text" at bounding box center [358, 157] width 454 height 17
click at [153, 228] on span "Решено" at bounding box center [358, 228] width 441 height 8
type input "Решено"
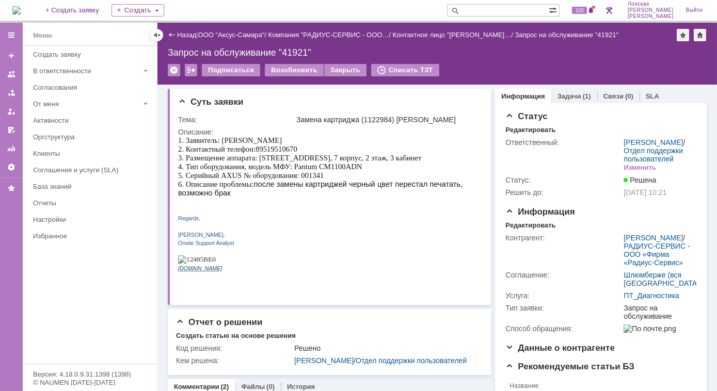
click at [21, 10] on img at bounding box center [16, 10] width 8 height 8
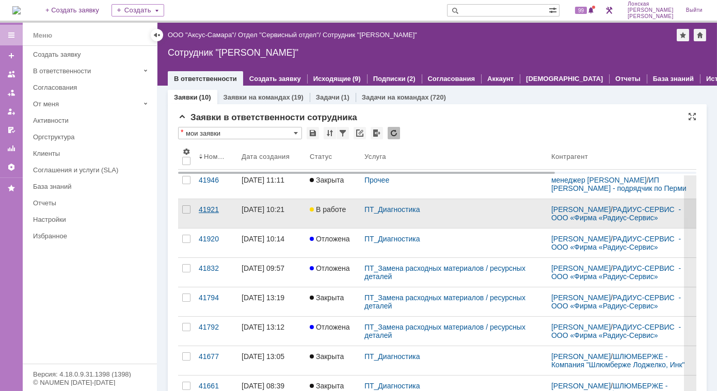
click at [208, 214] on div "41921" at bounding box center [216, 210] width 35 height 8
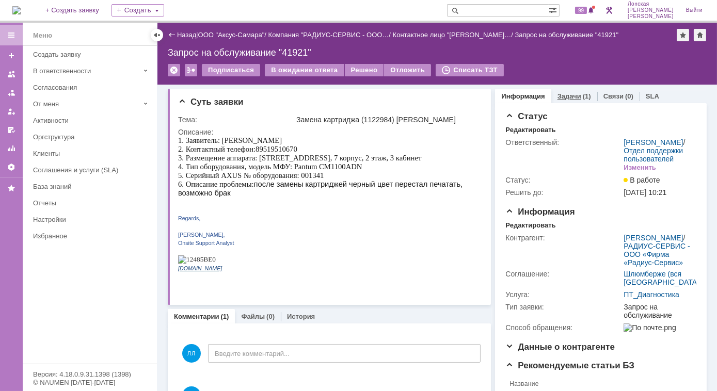
click at [558, 98] on link "Задачи" at bounding box center [570, 96] width 24 height 8
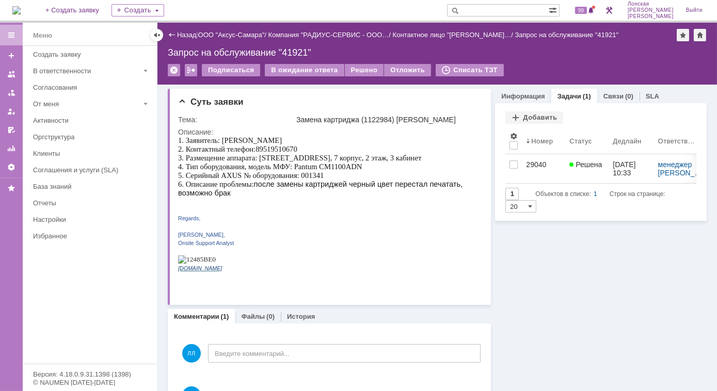
click at [562, 95] on link "Задачи" at bounding box center [570, 96] width 24 height 8
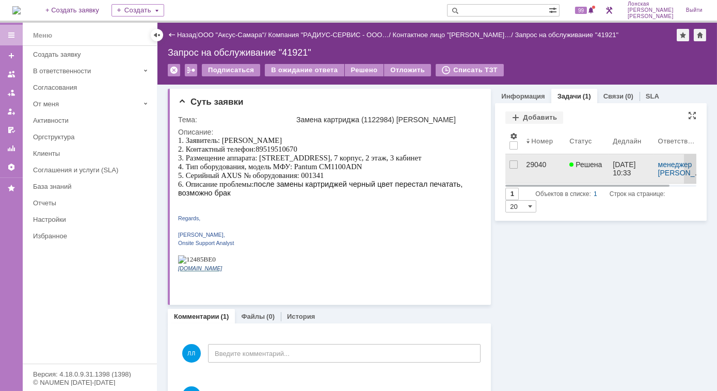
click at [532, 165] on div "29040" at bounding box center [543, 165] width 35 height 8
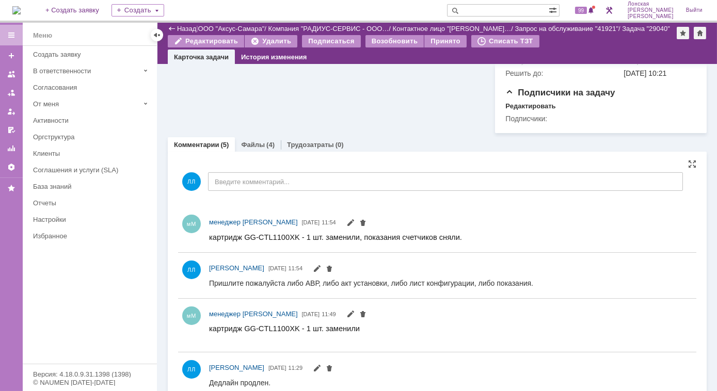
scroll to position [454, 0]
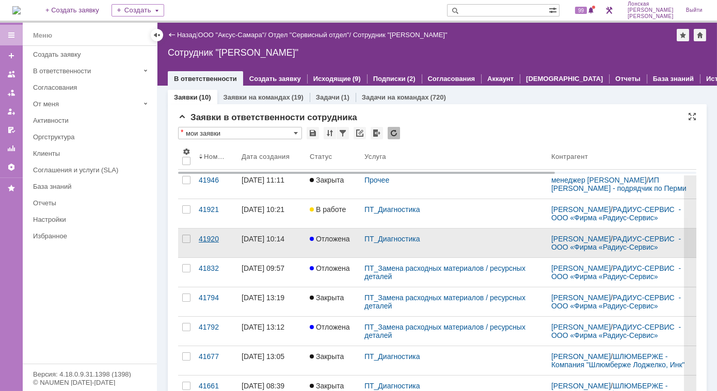
click at [219, 250] on link "41920" at bounding box center [216, 243] width 43 height 29
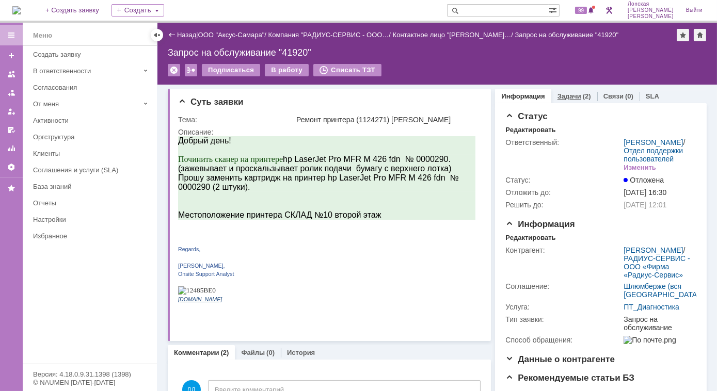
click at [563, 98] on link "Задачи" at bounding box center [570, 96] width 24 height 8
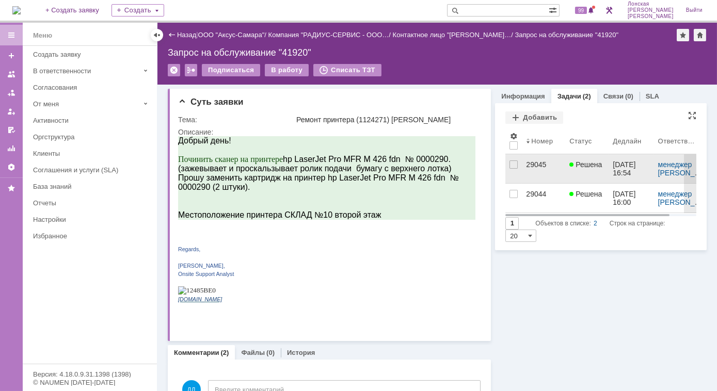
click at [530, 163] on div "29045" at bounding box center [543, 165] width 35 height 8
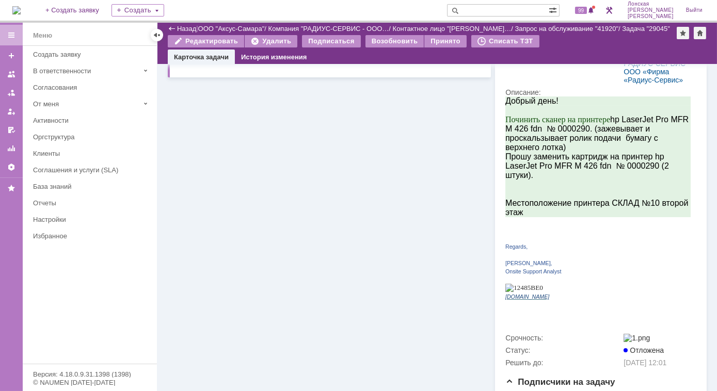
scroll to position [323, 0]
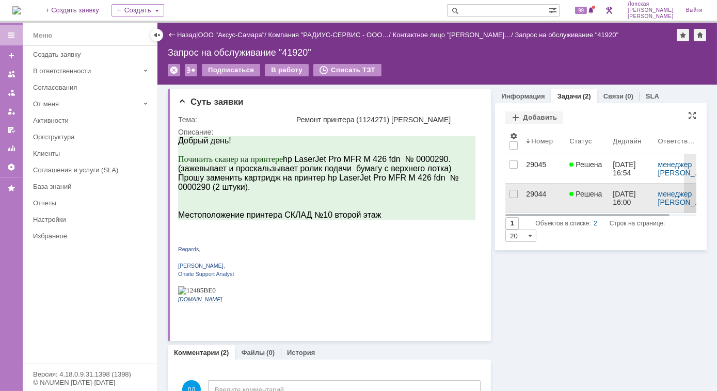
click at [536, 197] on div "29044" at bounding box center [543, 194] width 35 height 8
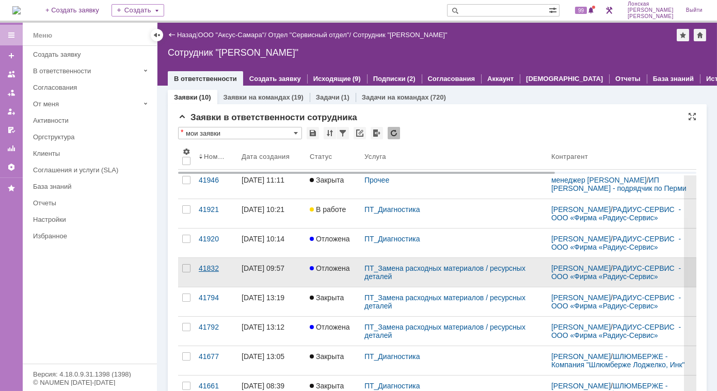
click at [215, 273] on div "41832" at bounding box center [216, 268] width 35 height 8
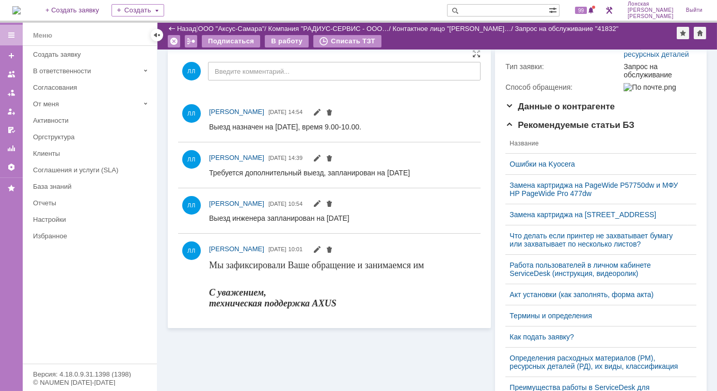
scroll to position [100, 0]
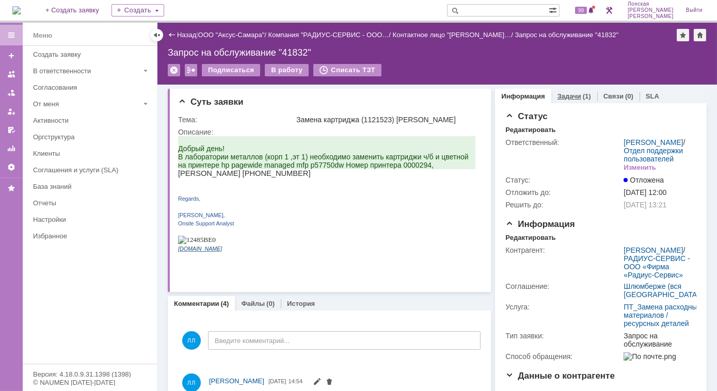
click at [559, 96] on link "Задачи" at bounding box center [570, 96] width 24 height 8
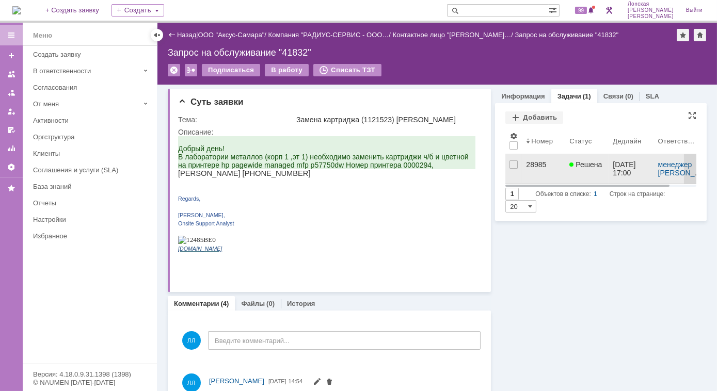
click at [534, 164] on div "28985" at bounding box center [543, 165] width 35 height 8
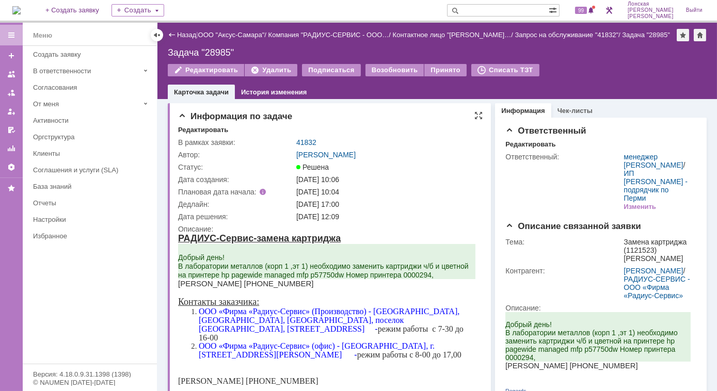
click at [384, 201] on div "[DATE] 17:00" at bounding box center [386, 204] width 181 height 8
click at [306, 143] on link "41832" at bounding box center [306, 142] width 20 height 8
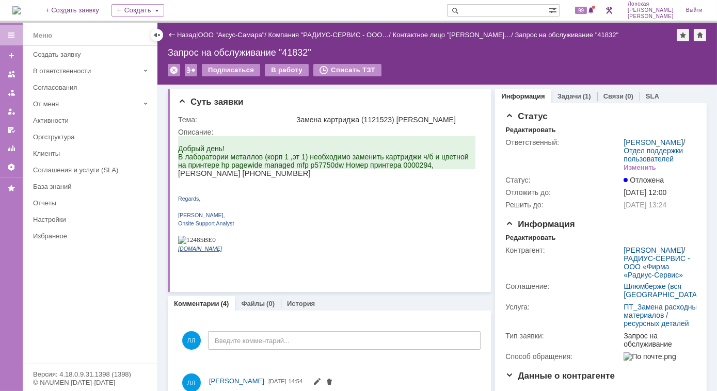
click at [265, 119] on div "Тема:" at bounding box center [236, 120] width 116 height 8
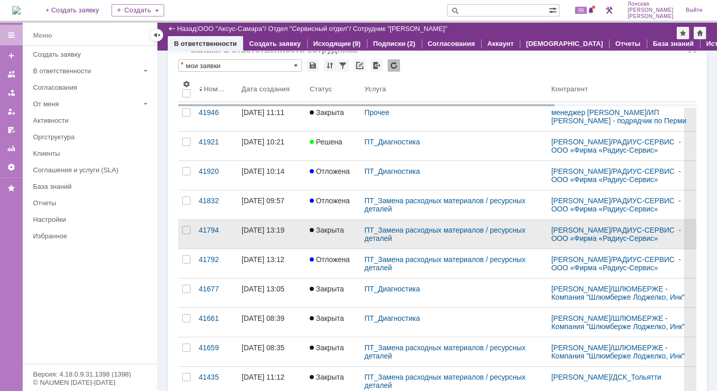
scroll to position [46, 0]
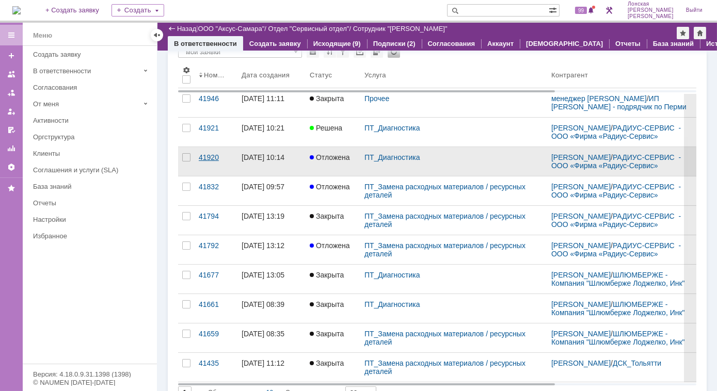
click at [210, 162] on div "41920" at bounding box center [216, 157] width 35 height 8
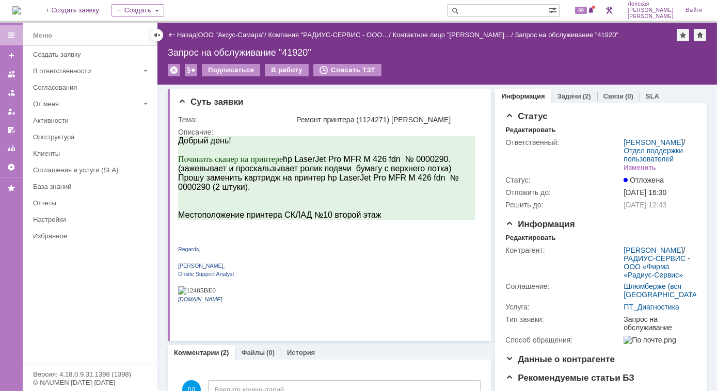
click at [21, 7] on img at bounding box center [16, 10] width 8 height 8
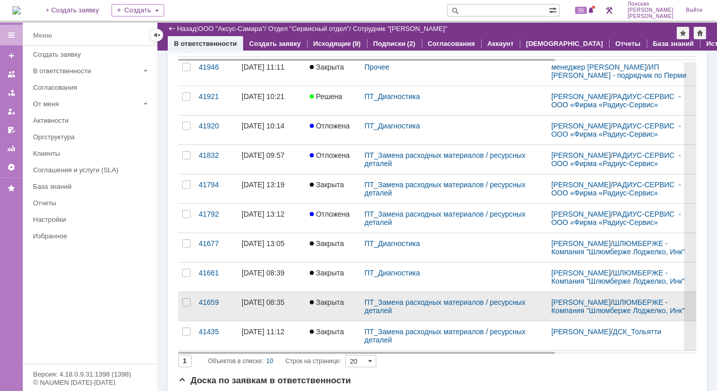
scroll to position [140, 0]
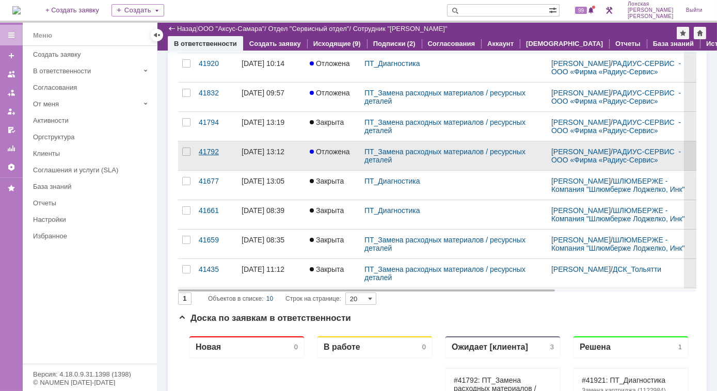
click at [211, 155] on div "41792" at bounding box center [216, 152] width 35 height 8
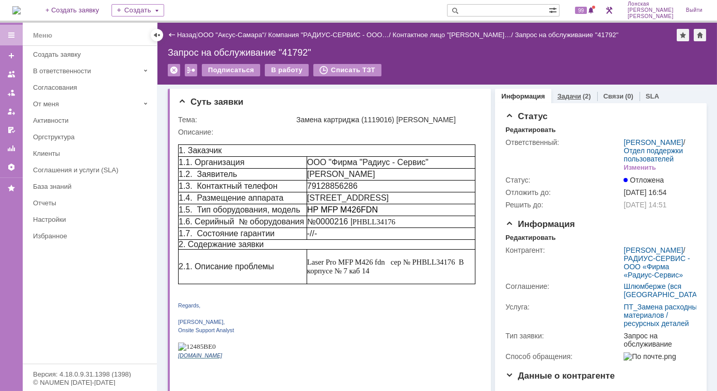
click at [558, 100] on link "Задачи" at bounding box center [570, 96] width 24 height 8
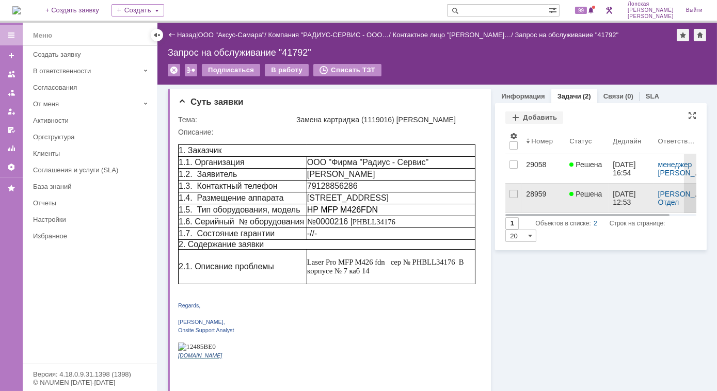
click at [538, 193] on div "28959" at bounding box center [543, 194] width 35 height 8
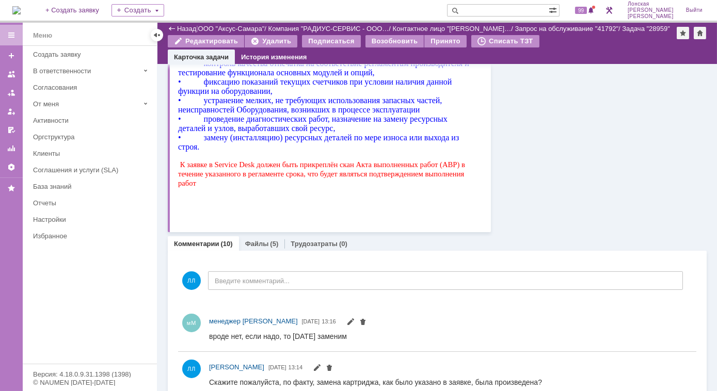
scroll to position [634, 0]
click at [247, 243] on link "Файлы" at bounding box center [257, 244] width 24 height 8
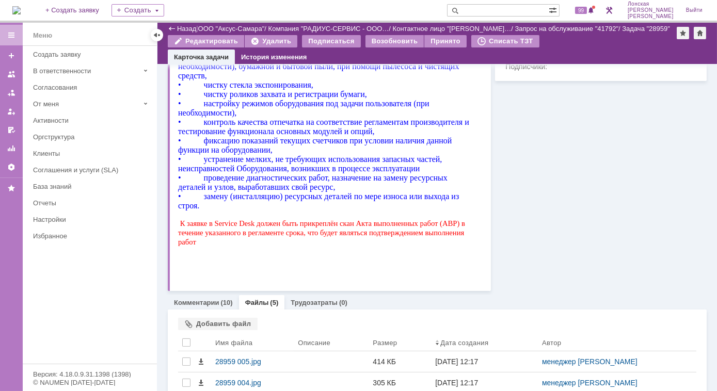
scroll to position [634, 0]
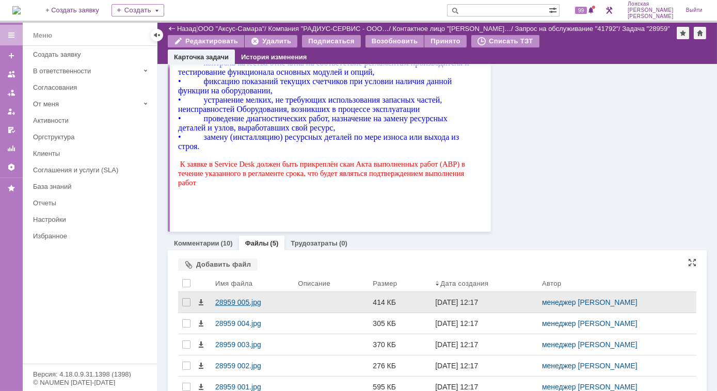
click at [230, 302] on div "28959 005.jpg" at bounding box center [252, 302] width 74 height 8
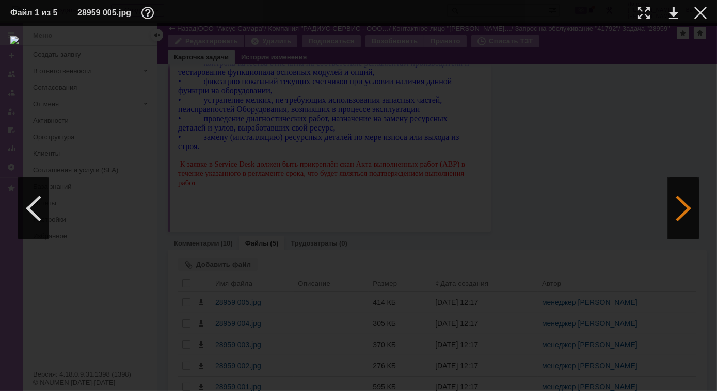
click at [676, 222] on div at bounding box center [683, 209] width 31 height 62
click at [690, 213] on div at bounding box center [683, 209] width 31 height 62
click at [690, 211] on div at bounding box center [683, 209] width 31 height 62
click at [688, 203] on div at bounding box center [683, 209] width 31 height 62
click at [684, 218] on div at bounding box center [683, 209] width 31 height 62
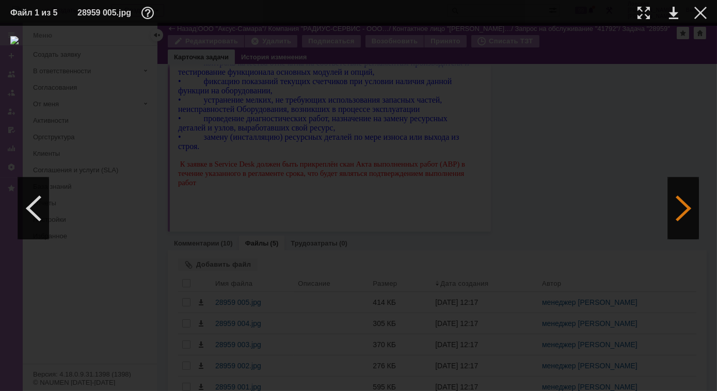
click at [684, 218] on div at bounding box center [683, 209] width 31 height 62
click at [42, 207] on div at bounding box center [33, 209] width 31 height 62
drag, startPoint x: 402, startPoint y: 272, endPoint x: 152, endPoint y: 166, distance: 271.4
click at [152, 166] on div at bounding box center [358, 208] width 697 height 345
click at [689, 208] on div at bounding box center [683, 209] width 31 height 62
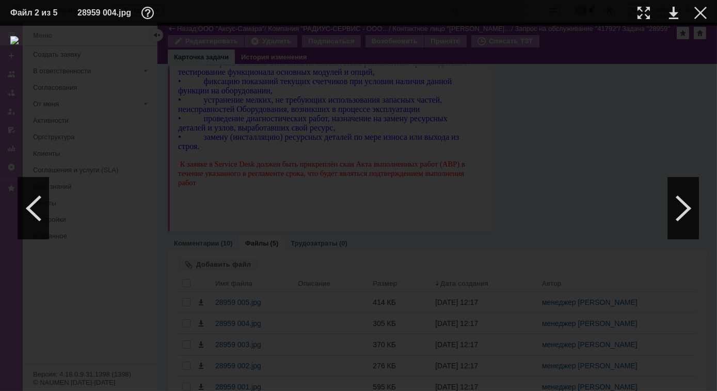
click at [633, 13] on td at bounding box center [636, 12] width 28 height 15
click at [643, 11] on div at bounding box center [644, 13] width 12 height 12
drag, startPoint x: 322, startPoint y: 388, endPoint x: 235, endPoint y: 376, distance: 87.6
click at [235, 376] on div at bounding box center [358, 209] width 717 height 366
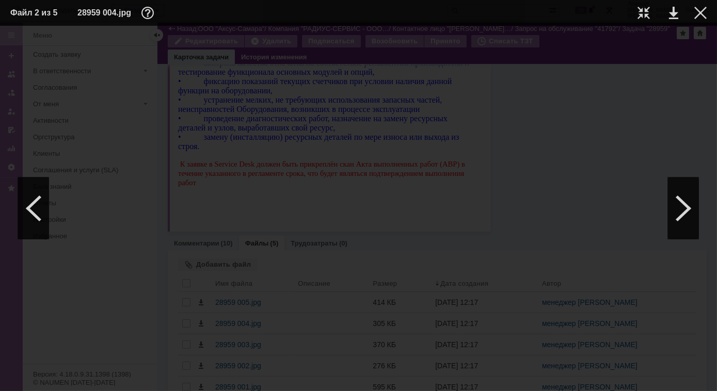
scroll to position [138, 0]
click at [505, 25] on img at bounding box center [358, 21] width 717 height 8
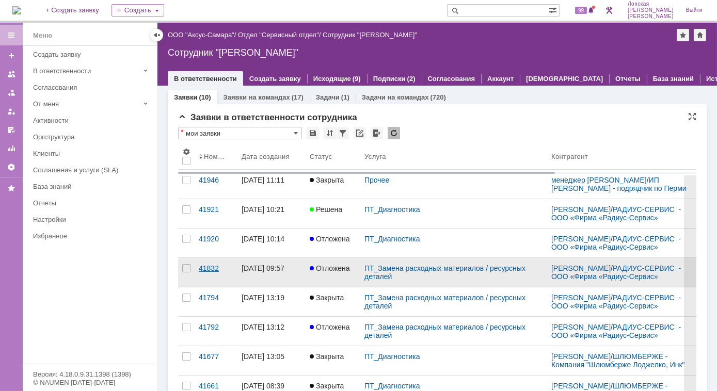
click at [207, 271] on div "41832" at bounding box center [216, 268] width 35 height 8
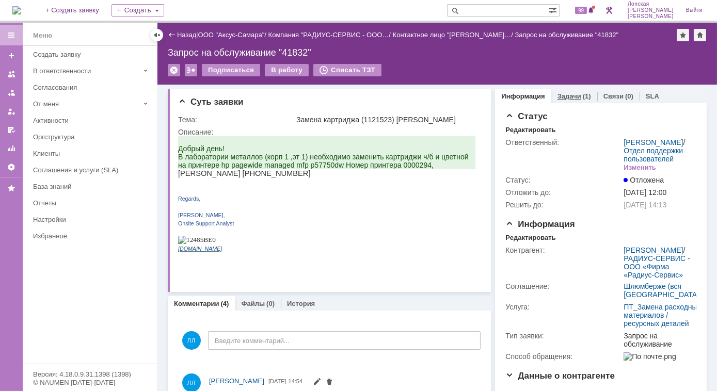
click at [566, 96] on link "Задачи" at bounding box center [570, 96] width 24 height 8
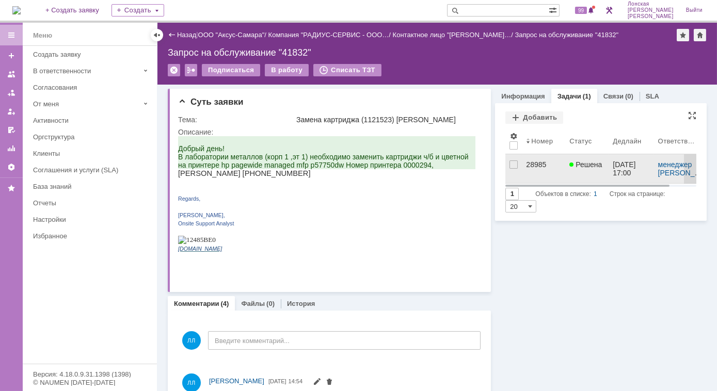
click at [526, 167] on div "28985" at bounding box center [543, 165] width 35 height 8
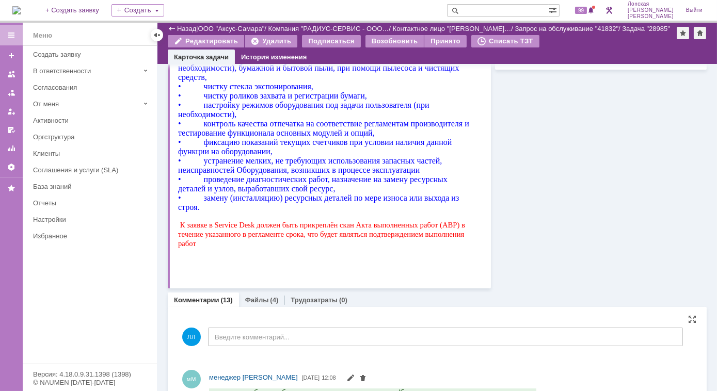
scroll to position [516, 0]
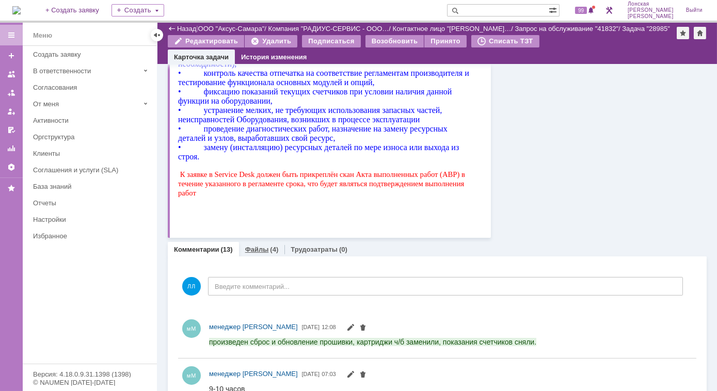
click at [261, 247] on link "Файлы" at bounding box center [257, 250] width 24 height 8
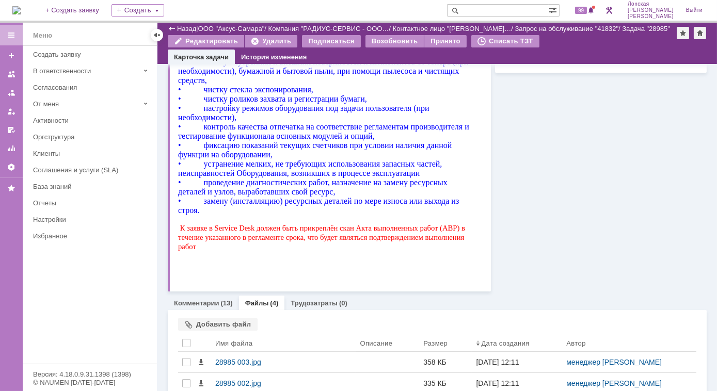
scroll to position [516, 0]
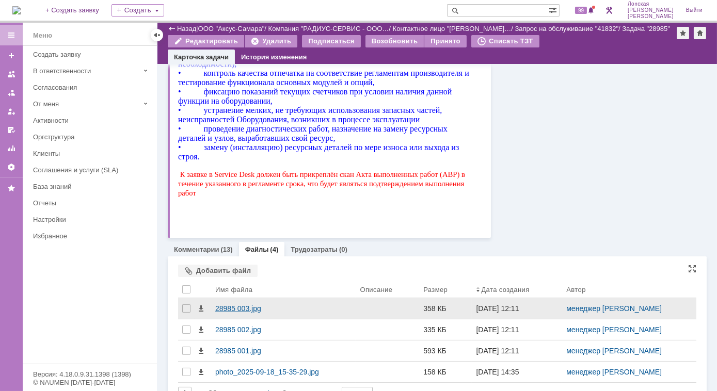
click at [230, 307] on div "28985 003.jpg" at bounding box center [283, 309] width 136 height 8
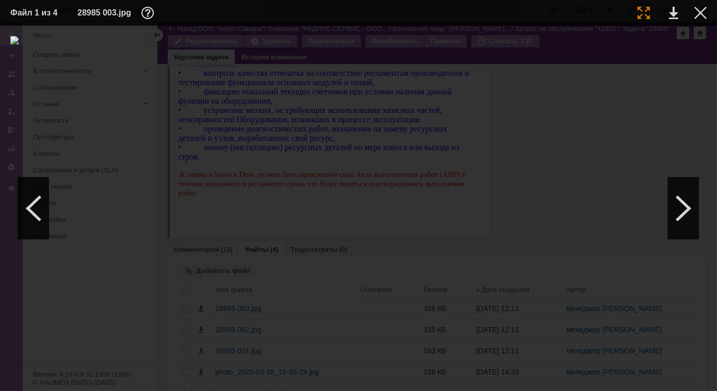
click at [644, 9] on div at bounding box center [644, 13] width 12 height 12
drag, startPoint x: 607, startPoint y: 386, endPoint x: 478, endPoint y: 371, distance: 130.0
click at [478, 371] on div at bounding box center [358, 209] width 717 height 366
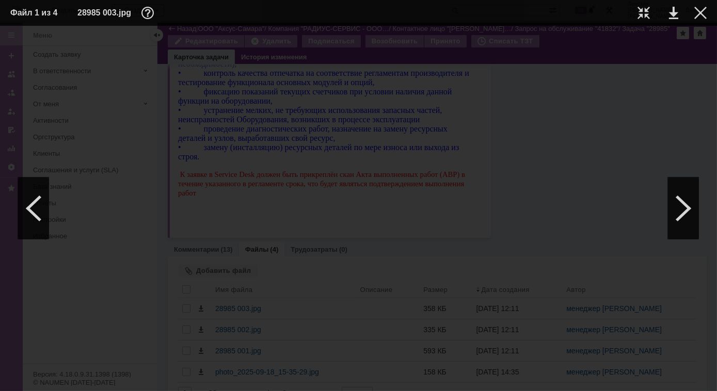
drag, startPoint x: 569, startPoint y: 387, endPoint x: 669, endPoint y: 382, distance: 100.3
click at [670, 385] on div at bounding box center [358, 209] width 717 height 366
click at [641, 11] on div at bounding box center [644, 13] width 12 height 12
click at [679, 198] on div at bounding box center [683, 209] width 31 height 62
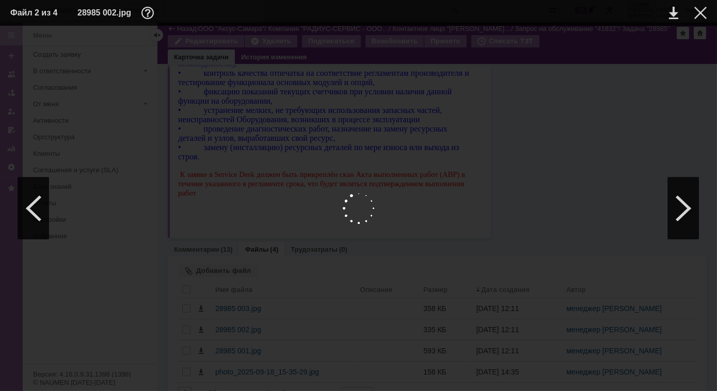
scroll to position [0, 0]
click at [644, 15] on div at bounding box center [644, 13] width 12 height 12
drag, startPoint x: 207, startPoint y: 387, endPoint x: 136, endPoint y: 396, distance: 71.2
click at [136, 391] on html "Идет загрузка, пожалуйста, подождите. На домашнюю + Создать заявку Создать 99 Л…" at bounding box center [358, 195] width 717 height 391
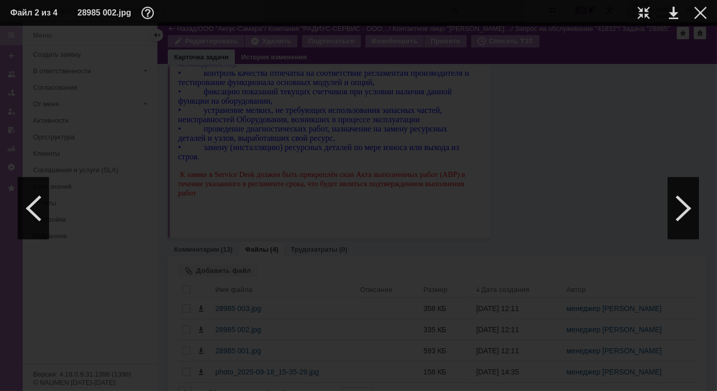
scroll to position [0, 0]
click at [688, 197] on div at bounding box center [683, 209] width 31 height 62
click at [644, 15] on div at bounding box center [644, 13] width 12 height 12
click at [703, 11] on div at bounding box center [701, 13] width 12 height 12
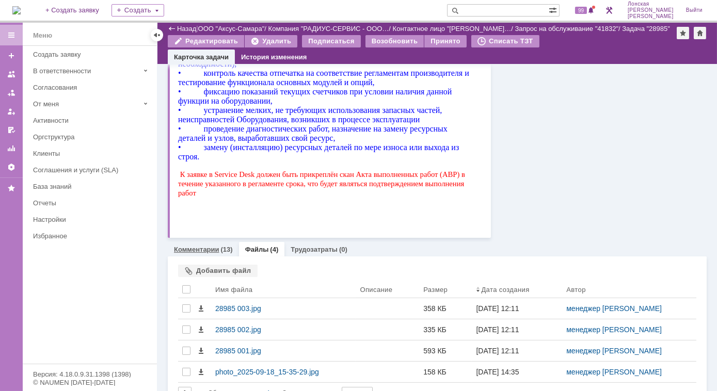
click at [223, 251] on div "(13)" at bounding box center [227, 250] width 12 height 8
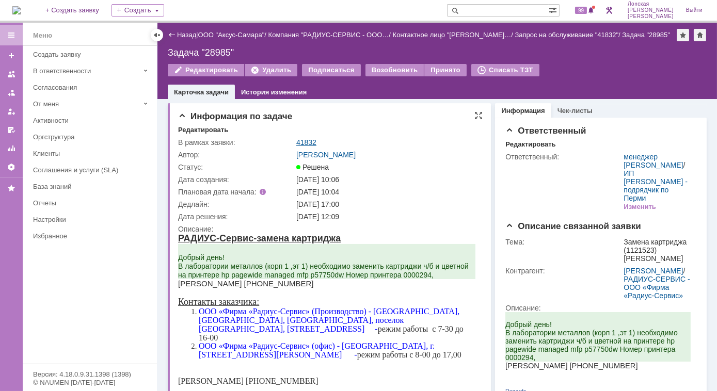
click at [308, 140] on link "41832" at bounding box center [306, 142] width 20 height 8
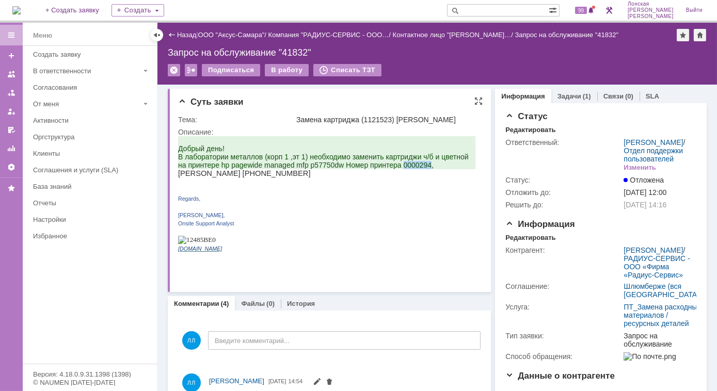
drag, startPoint x: 405, startPoint y: 171, endPoint x: 431, endPoint y: 173, distance: 26.4
click at [431, 169] on span "Добрый день! В лаборатории металлов (корп 1 ,эт 1) необходимо заменить картридж…" at bounding box center [323, 156] width 291 height 25
copy span "0000294"
click at [306, 177] on span "Evgeniya Lobasheva +7 912 883 56 82" at bounding box center [244, 173] width 133 height 8
click at [568, 99] on link "Задачи" at bounding box center [570, 96] width 24 height 8
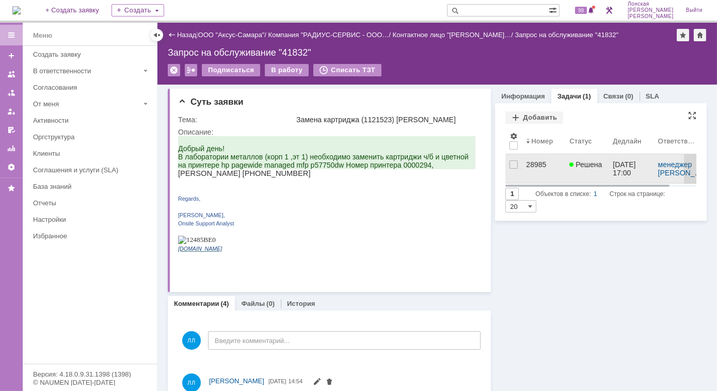
click at [522, 170] on link "28985" at bounding box center [543, 168] width 43 height 29
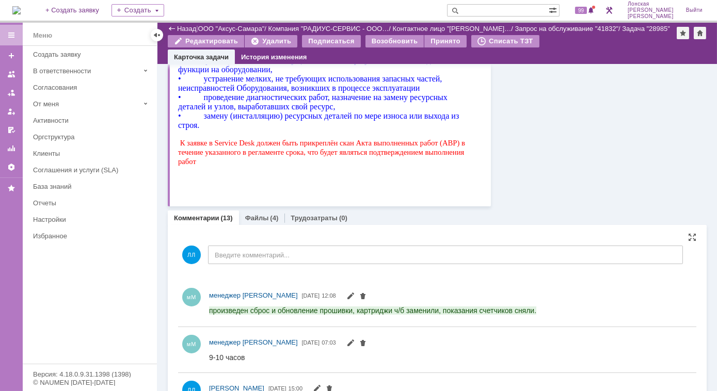
scroll to position [610, 0]
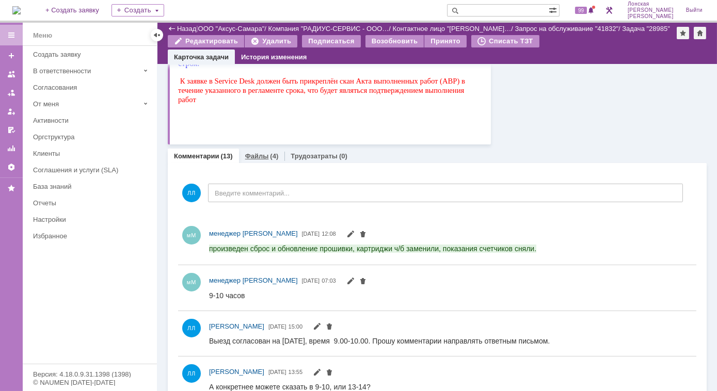
click at [264, 158] on link "Файлы" at bounding box center [257, 156] width 24 height 8
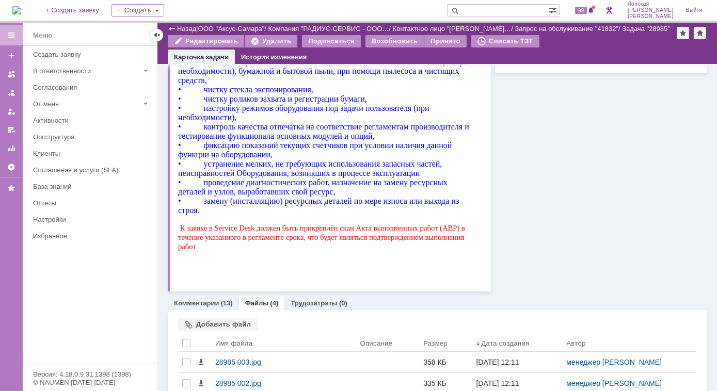
scroll to position [536, 0]
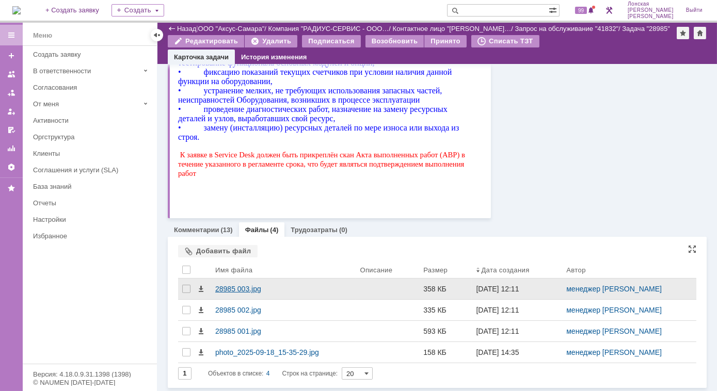
click at [232, 291] on div "28985 003.jpg" at bounding box center [283, 289] width 136 height 8
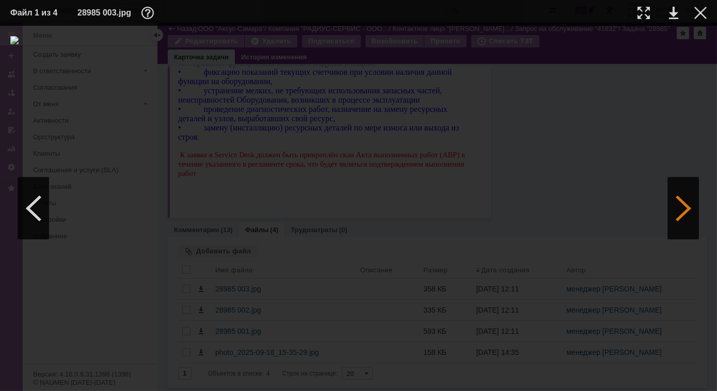
click at [687, 213] on div at bounding box center [683, 209] width 31 height 62
click at [640, 10] on div at bounding box center [644, 13] width 12 height 12
drag, startPoint x: 377, startPoint y: 389, endPoint x: 254, endPoint y: 389, distance: 123.9
click at [254, 389] on div at bounding box center [358, 209] width 717 height 366
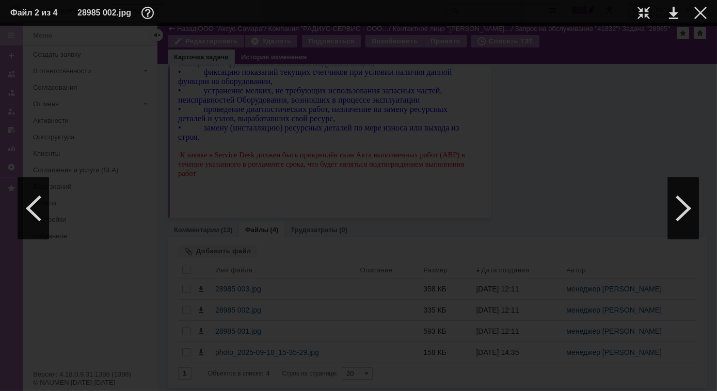
scroll to position [187, 0]
click at [647, 14] on div at bounding box center [644, 13] width 12 height 12
click at [673, 214] on div at bounding box center [683, 209] width 31 height 62
click at [648, 18] on div at bounding box center [644, 13] width 12 height 12
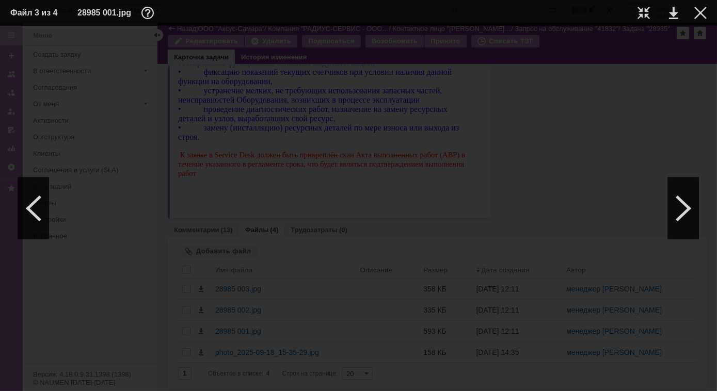
scroll to position [702, 73]
click at [38, 219] on div at bounding box center [33, 209] width 31 height 62
click at [647, 13] on div at bounding box center [644, 13] width 12 height 12
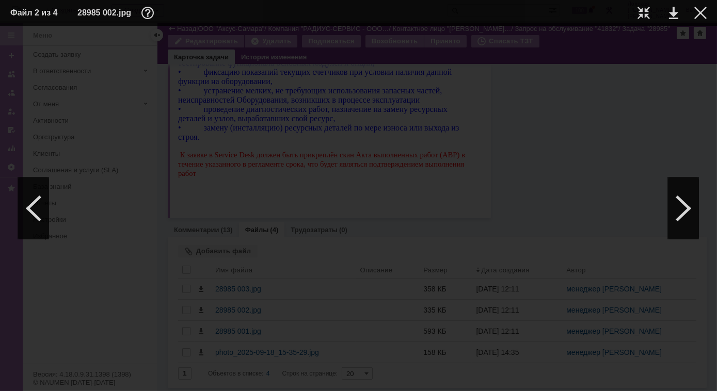
drag, startPoint x: 249, startPoint y: 387, endPoint x: 141, endPoint y: 376, distance: 108.0
click at [141, 376] on div at bounding box center [358, 209] width 717 height 366
click at [677, 220] on div at bounding box center [683, 209] width 31 height 62
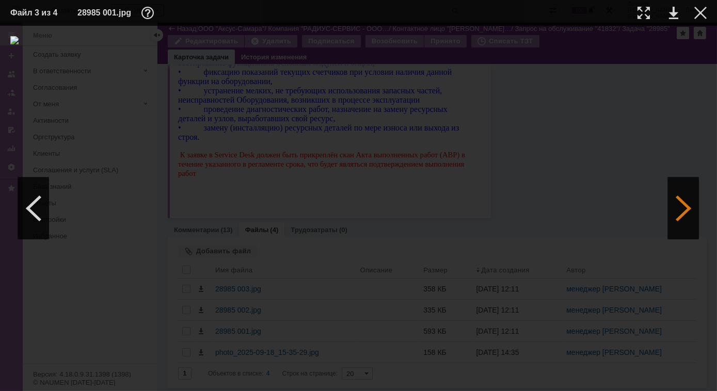
click at [677, 221] on div at bounding box center [683, 209] width 31 height 62
click at [644, 15] on div at bounding box center [644, 13] width 12 height 12
drag, startPoint x: 75, startPoint y: 389, endPoint x: 26, endPoint y: 382, distance: 49.6
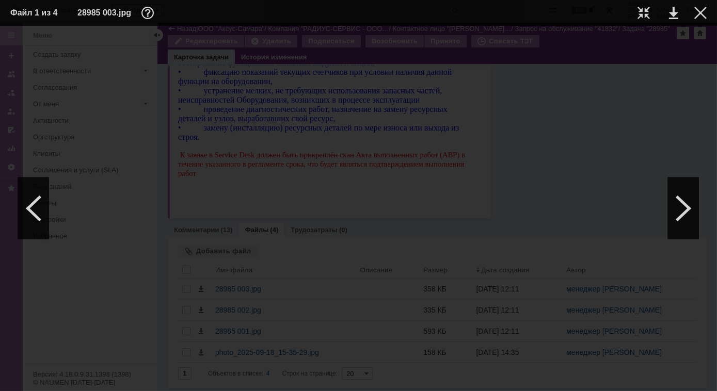
click at [26, 382] on div at bounding box center [358, 209] width 717 height 366
click at [704, 10] on div at bounding box center [701, 13] width 12 height 12
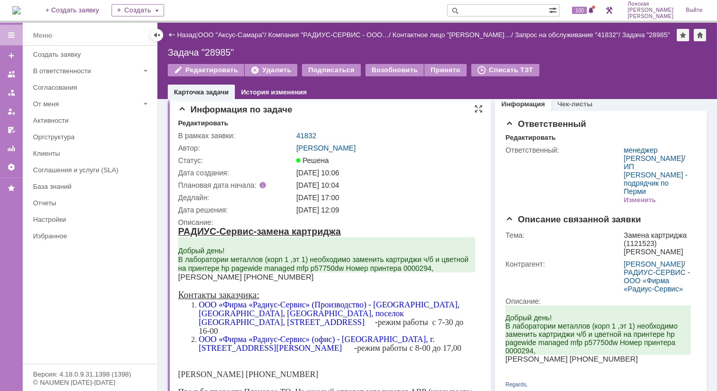
scroll to position [0, 0]
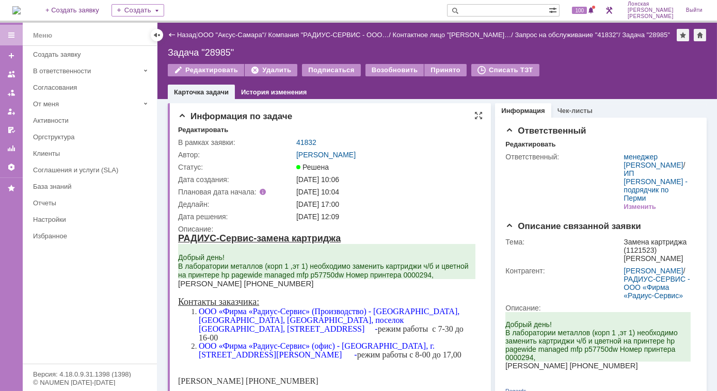
click at [322, 277] on span "Добрый день! В лаборатории металлов (корп 1 ,эт 1) необходимо заменить картридж…" at bounding box center [323, 266] width 291 height 26
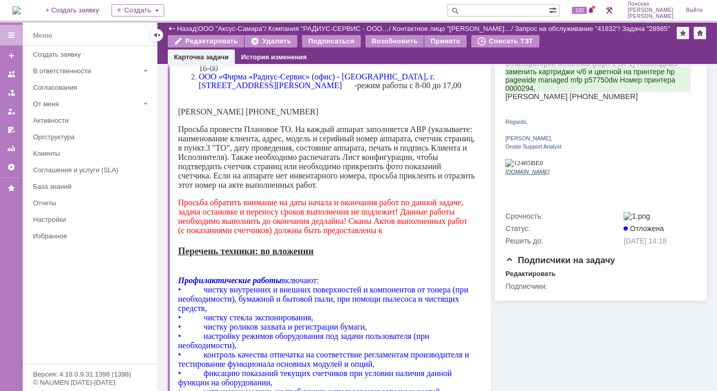
scroll to position [536, 0]
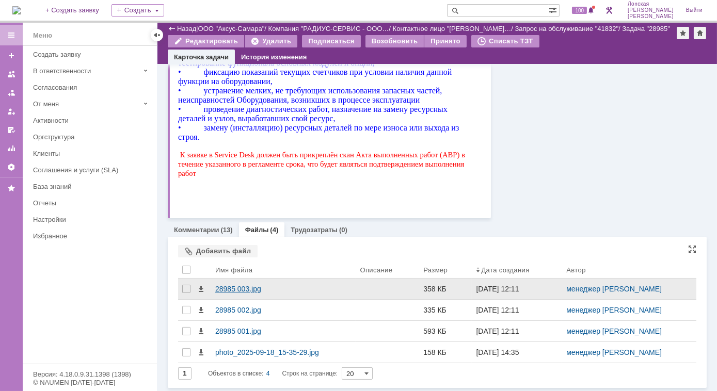
click at [215, 280] on div "28985 003.jpg" at bounding box center [283, 289] width 145 height 21
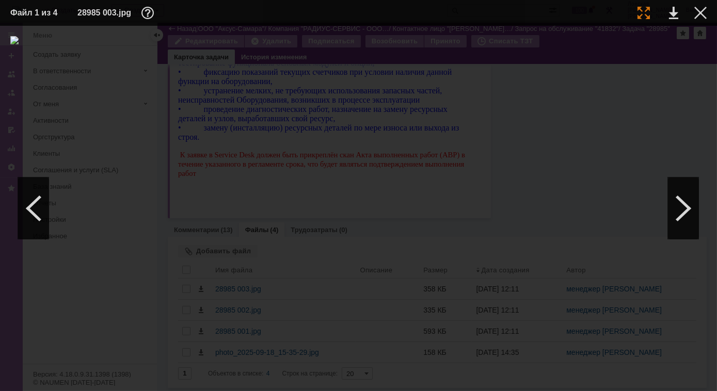
click at [642, 11] on div at bounding box center [644, 13] width 12 height 12
drag, startPoint x: 300, startPoint y: 389, endPoint x: 187, endPoint y: 372, distance: 113.3
click at [186, 373] on div at bounding box center [358, 209] width 717 height 366
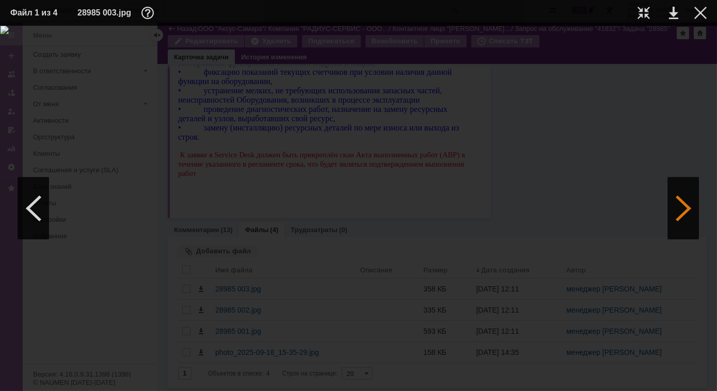
click at [679, 193] on div at bounding box center [683, 209] width 31 height 62
click at [643, 13] on div at bounding box center [644, 13] width 12 height 12
drag, startPoint x: 305, startPoint y: 387, endPoint x: 183, endPoint y: 373, distance: 122.7
click at [182, 377] on div at bounding box center [358, 209] width 717 height 366
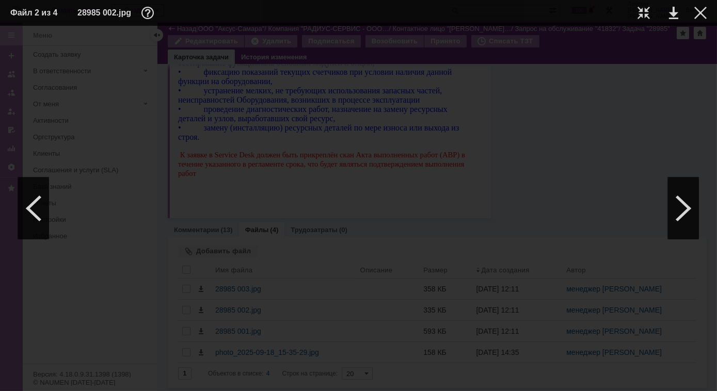
scroll to position [843, 0]
click at [679, 204] on div at bounding box center [683, 209] width 31 height 62
click at [679, 213] on div at bounding box center [683, 209] width 31 height 62
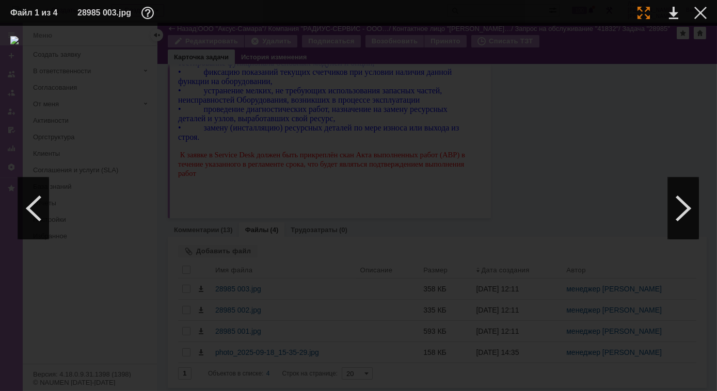
click at [648, 17] on div at bounding box center [644, 13] width 12 height 12
drag, startPoint x: 264, startPoint y: 390, endPoint x: 163, endPoint y: 383, distance: 102.0
click at [163, 383] on div at bounding box center [358, 209] width 717 height 366
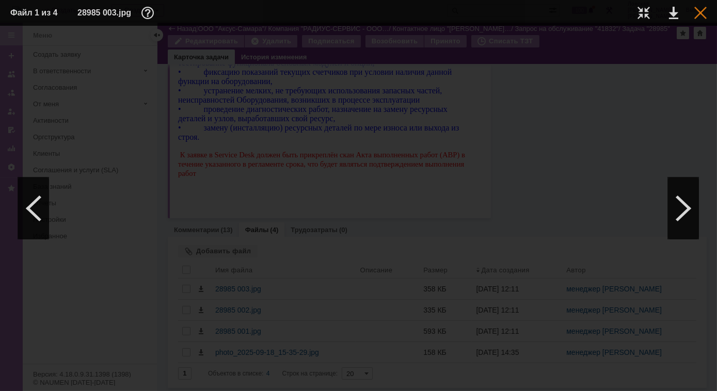
click at [701, 16] on div at bounding box center [701, 13] width 12 height 12
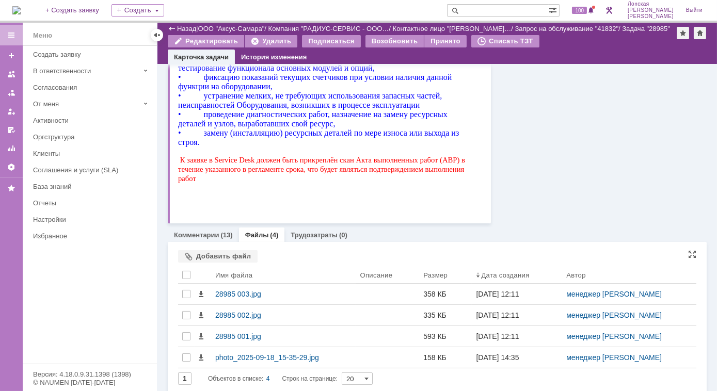
scroll to position [536, 0]
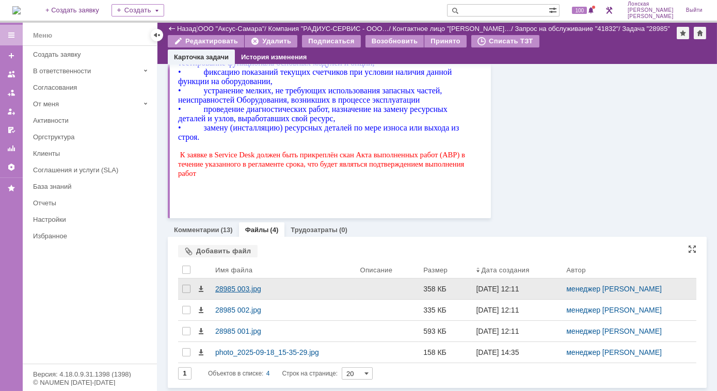
click at [231, 288] on div "28985 003.jpg" at bounding box center [283, 289] width 136 height 8
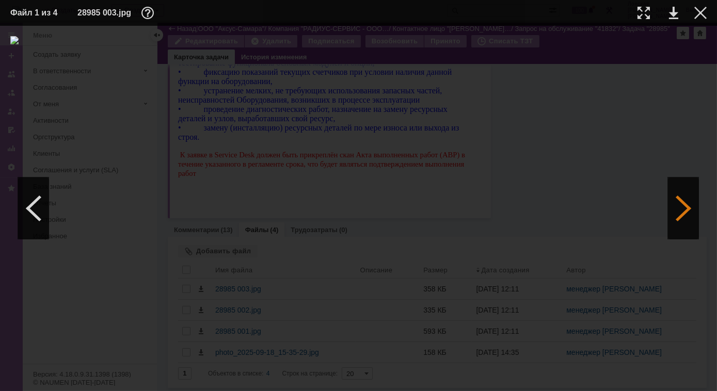
click at [672, 214] on div at bounding box center [683, 209] width 31 height 62
click at [672, 213] on div at bounding box center [683, 209] width 31 height 62
click at [639, 12] on div at bounding box center [644, 13] width 12 height 12
click at [701, 13] on div at bounding box center [701, 13] width 12 height 12
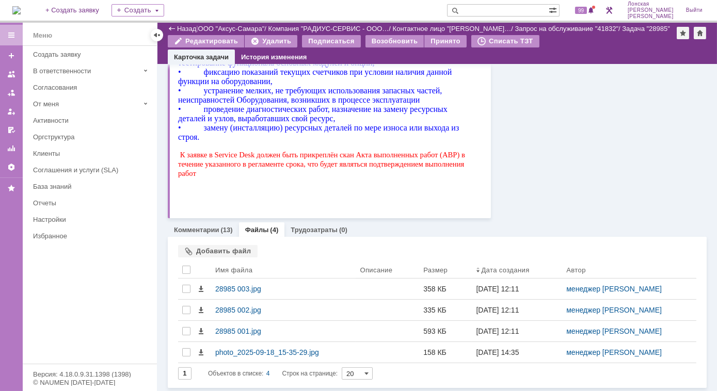
click at [21, 14] on img at bounding box center [16, 10] width 8 height 8
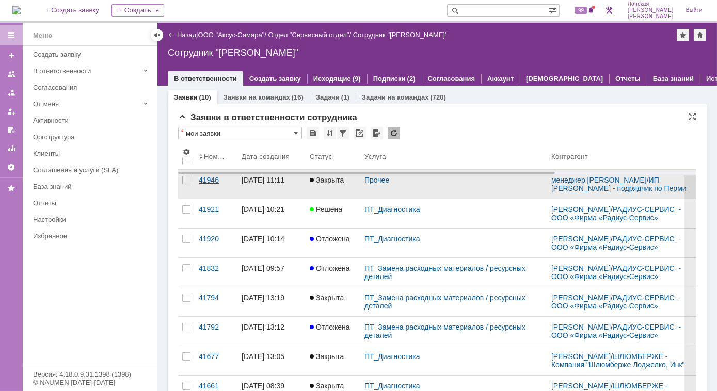
click at [208, 184] on div "41946" at bounding box center [216, 180] width 35 height 8
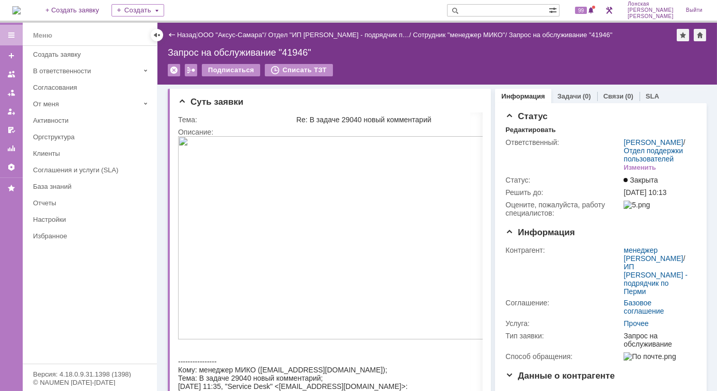
click at [21, 11] on img at bounding box center [16, 10] width 8 height 8
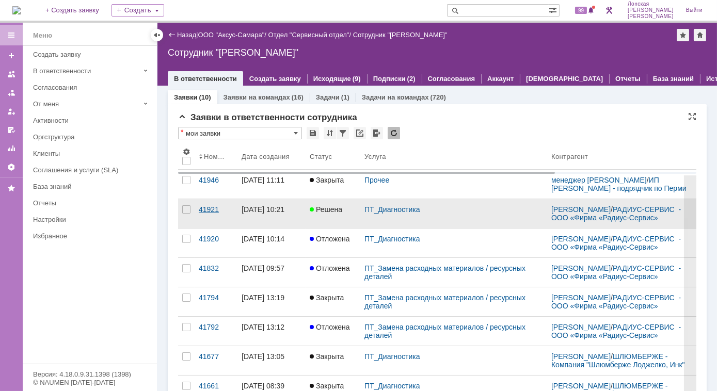
click at [207, 213] on div "41921" at bounding box center [216, 210] width 35 height 8
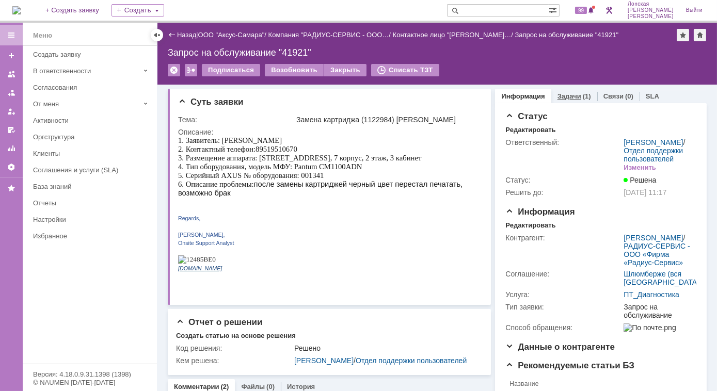
click at [558, 93] on link "Задачи" at bounding box center [570, 96] width 24 height 8
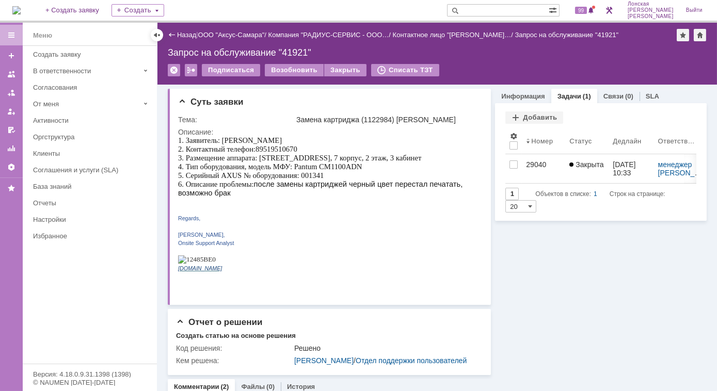
click at [526, 164] on div "29040" at bounding box center [543, 165] width 35 height 8
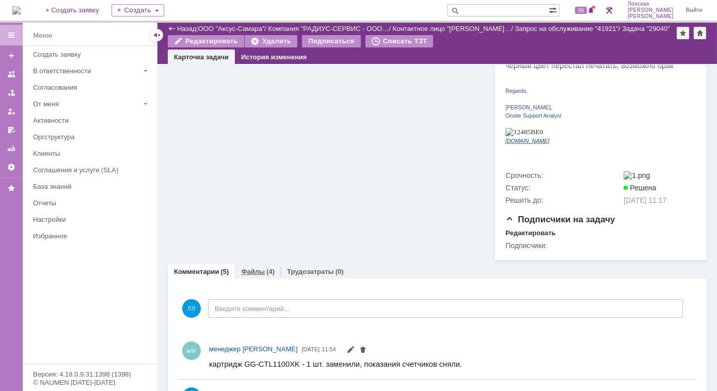
click at [266, 268] on div "(4)" at bounding box center [270, 272] width 8 height 8
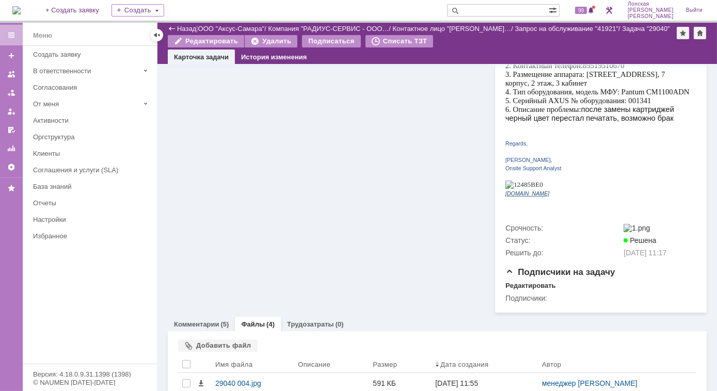
scroll to position [277, 0]
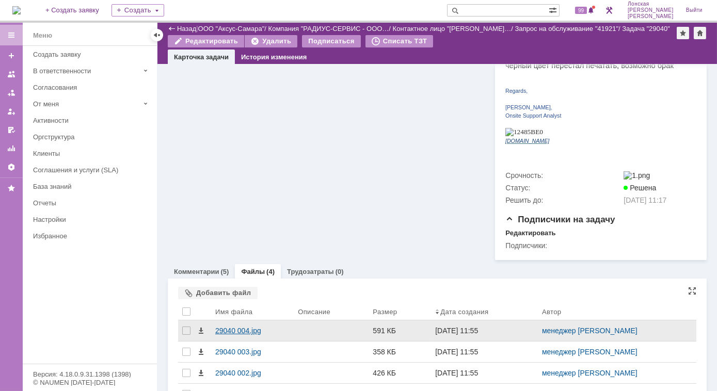
click at [230, 327] on div "29040 004.jpg" at bounding box center [252, 331] width 74 height 8
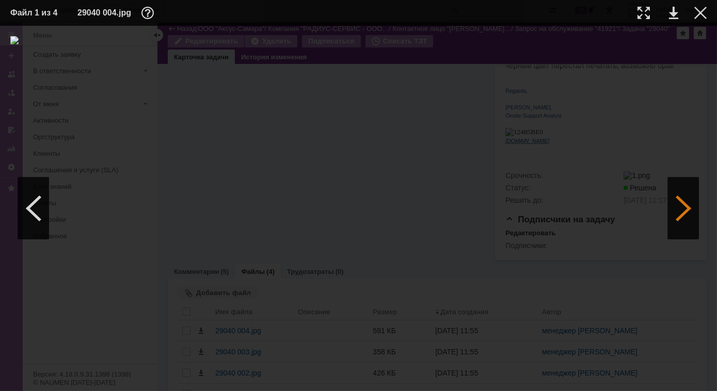
click at [685, 199] on div at bounding box center [683, 209] width 31 height 62
click at [644, 14] on div at bounding box center [644, 13] width 12 height 12
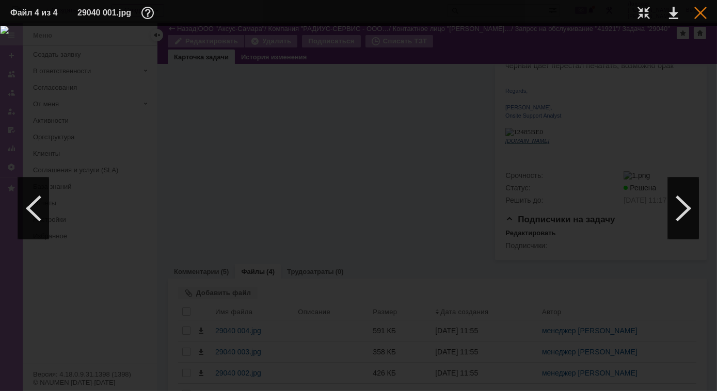
click at [698, 14] on div at bounding box center [701, 13] width 12 height 12
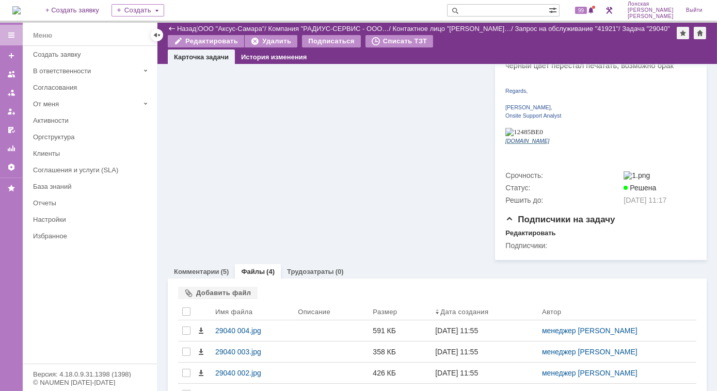
click at [21, 11] on img at bounding box center [16, 10] width 8 height 8
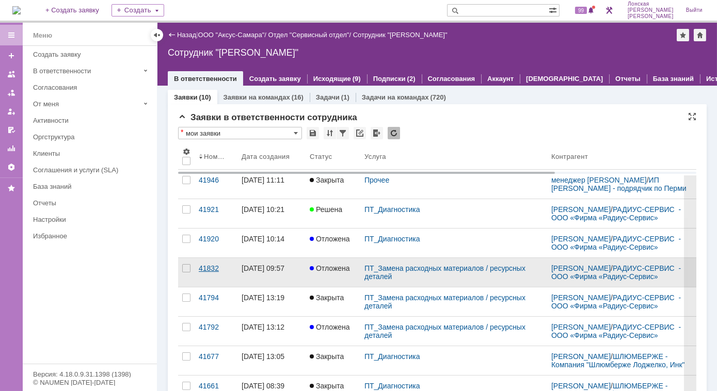
click at [199, 273] on div "41832" at bounding box center [216, 268] width 35 height 8
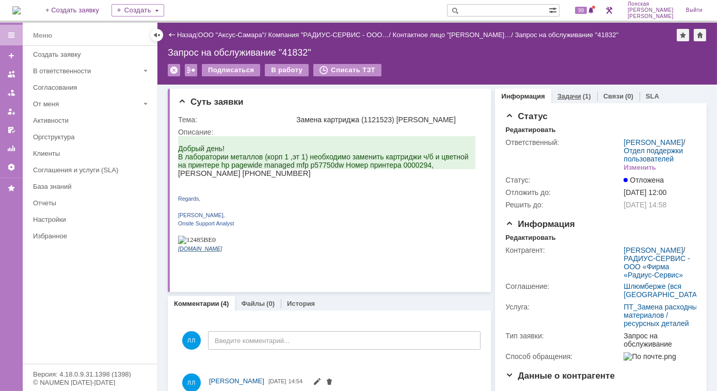
click at [567, 100] on link "Задачи" at bounding box center [570, 96] width 24 height 8
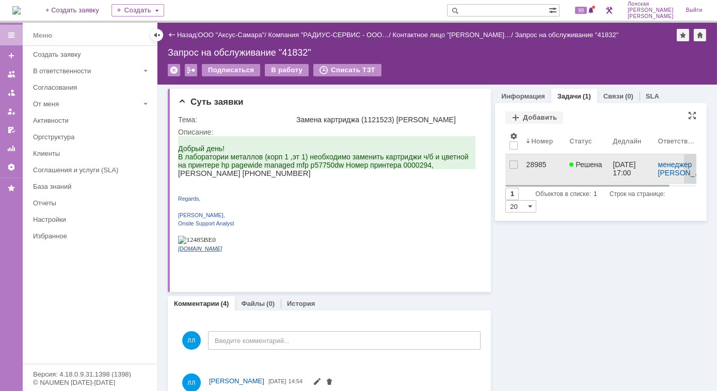
click at [528, 165] on div "28985" at bounding box center [543, 165] width 35 height 8
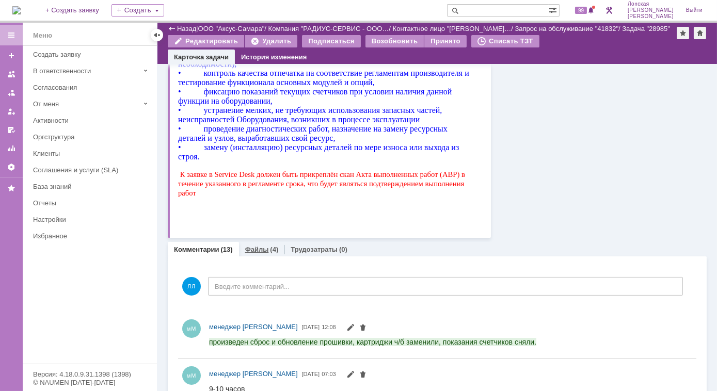
click at [255, 253] on link "Файлы" at bounding box center [257, 250] width 24 height 8
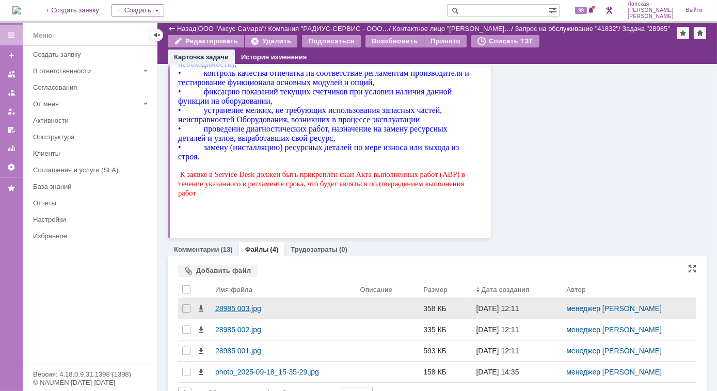
click at [232, 304] on div "28985 003.jpg" at bounding box center [283, 308] width 145 height 21
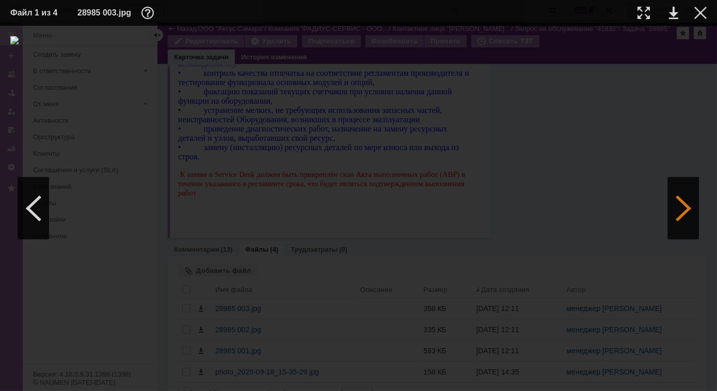
click at [679, 207] on div at bounding box center [683, 209] width 31 height 62
click at [678, 207] on div at bounding box center [683, 209] width 31 height 62
click at [703, 15] on div at bounding box center [701, 13] width 12 height 12
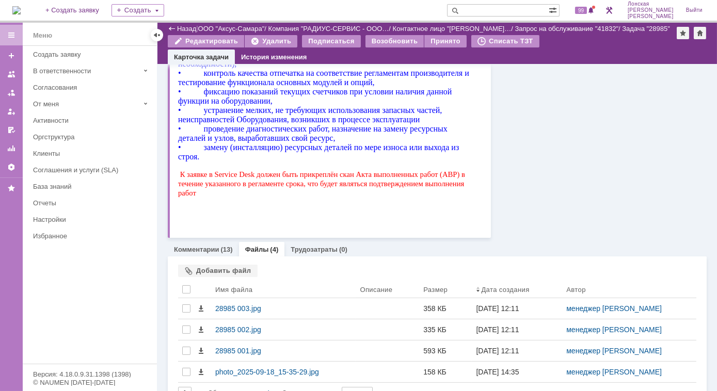
click at [21, 11] on img at bounding box center [16, 10] width 8 height 8
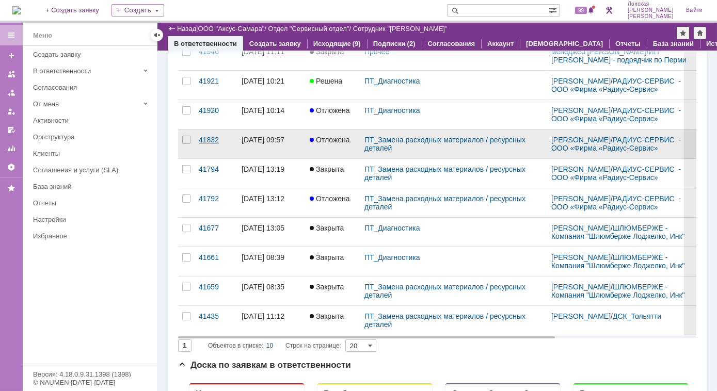
click at [206, 144] on div "41832" at bounding box center [216, 140] width 35 height 8
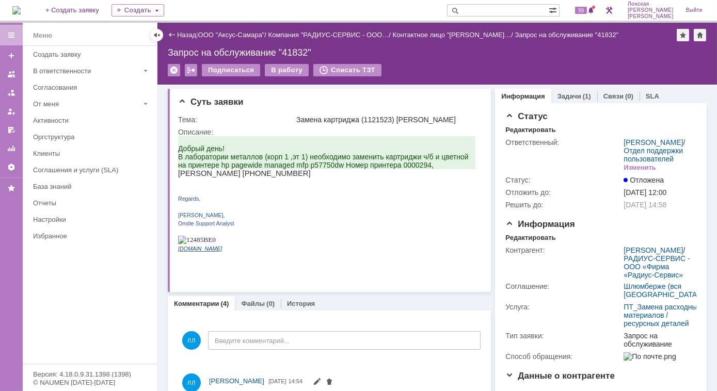
click at [21, 14] on img at bounding box center [16, 10] width 8 height 8
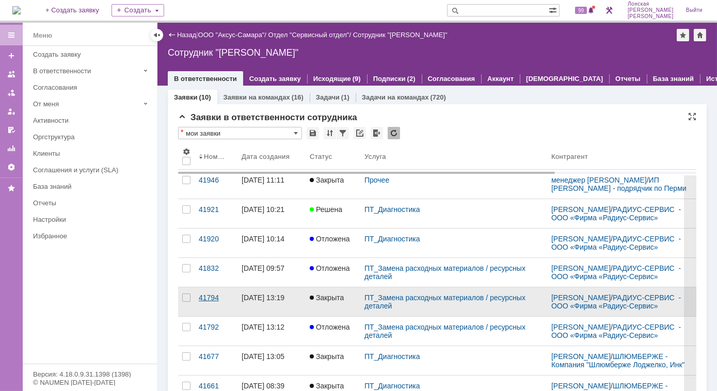
click at [205, 301] on div "41794" at bounding box center [216, 298] width 35 height 8
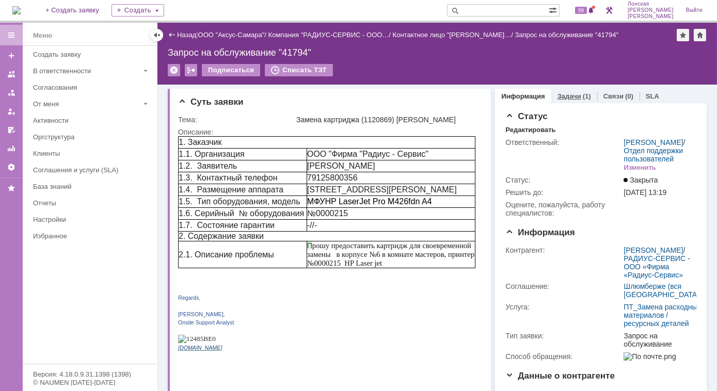
click at [565, 100] on link "Задачи" at bounding box center [570, 96] width 24 height 8
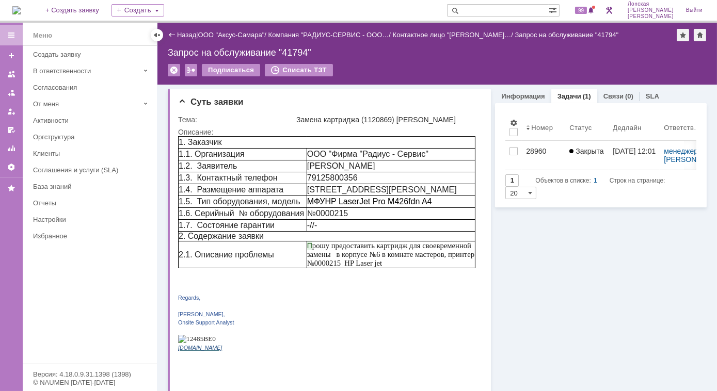
click at [533, 153] on div "28960" at bounding box center [543, 151] width 35 height 8
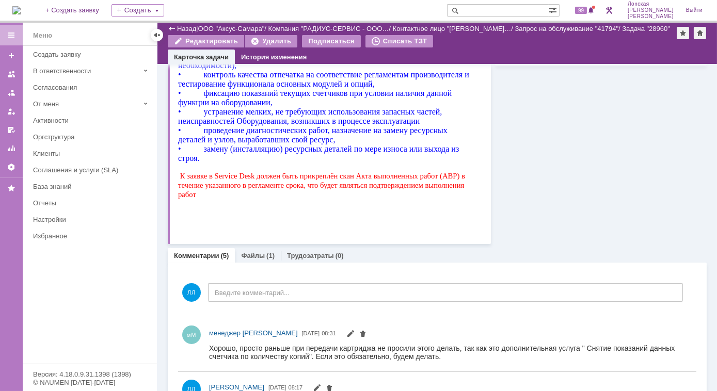
scroll to position [751, 0]
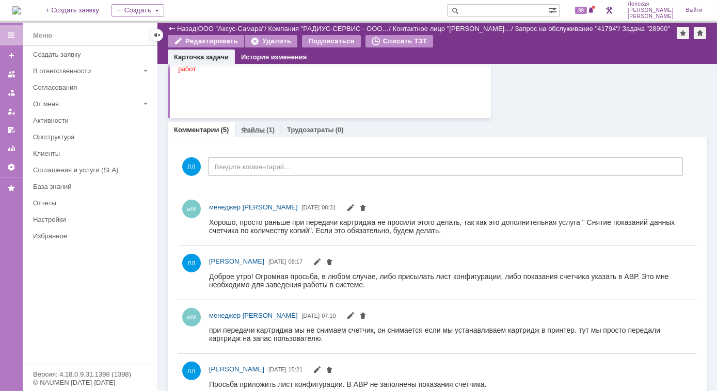
drag, startPoint x: 258, startPoint y: 131, endPoint x: 80, endPoint y: 441, distance: 357.4
click at [258, 131] on link "Файлы" at bounding box center [253, 130] width 24 height 8
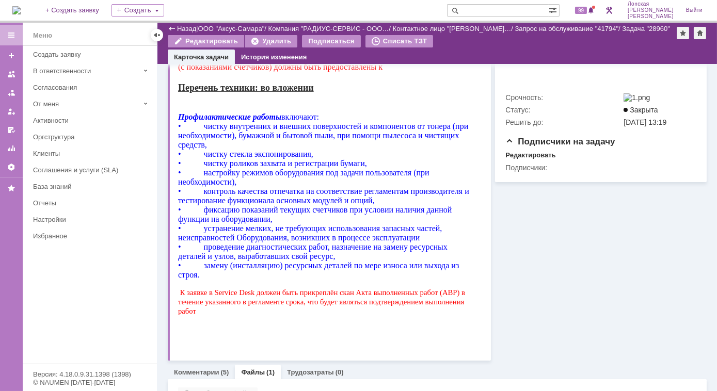
scroll to position [588, 0]
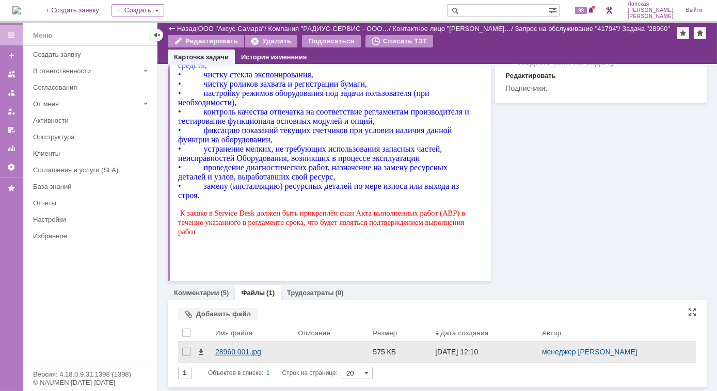
click at [219, 355] on div "28960 001.jpg" at bounding box center [252, 352] width 74 height 8
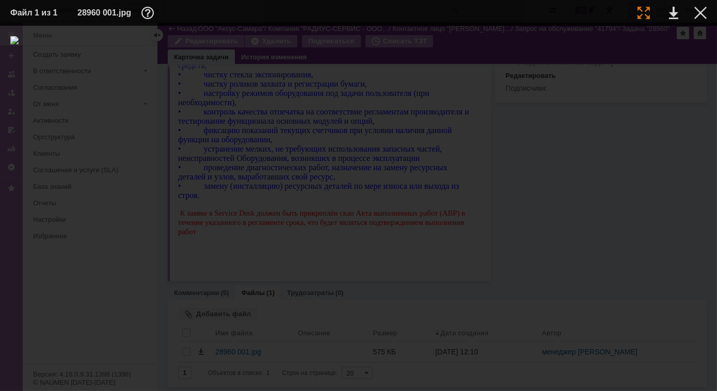
click at [650, 15] on tr "Файл 1 из 1 28960 001.jpg" at bounding box center [358, 12] width 697 height 15
click at [644, 10] on div at bounding box center [644, 13] width 12 height 12
click at [703, 10] on div at bounding box center [701, 13] width 12 height 12
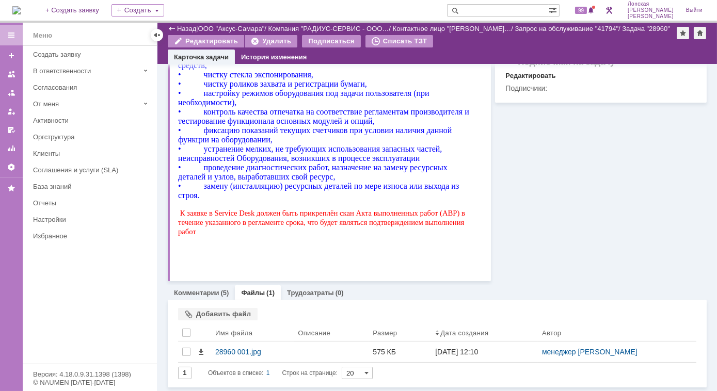
click at [21, 9] on img at bounding box center [16, 10] width 8 height 8
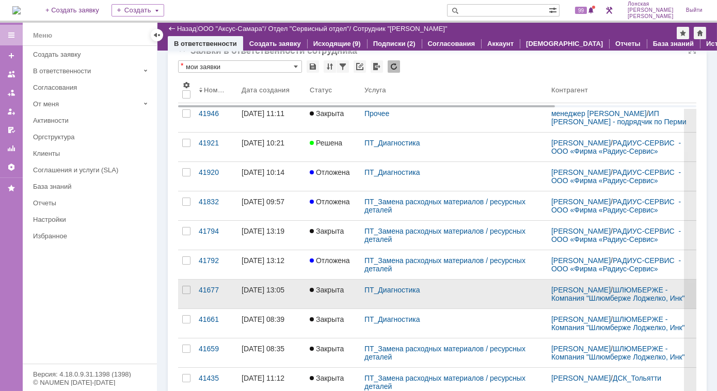
scroll to position [46, 0]
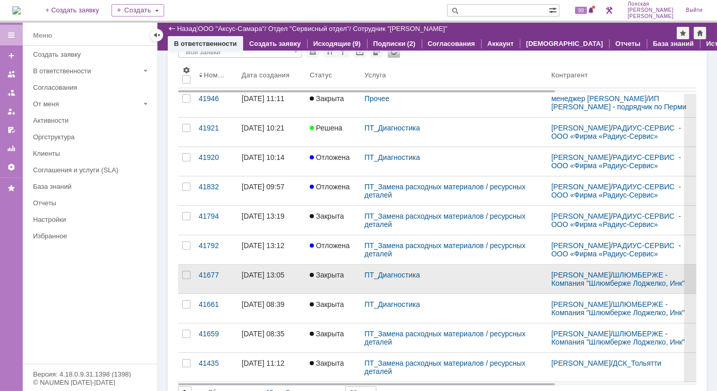
click at [303, 279] on link "08.09.2025 13:05" at bounding box center [272, 279] width 68 height 29
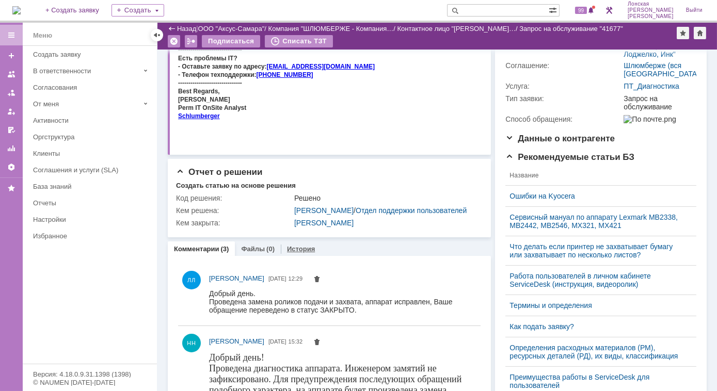
scroll to position [328, 0]
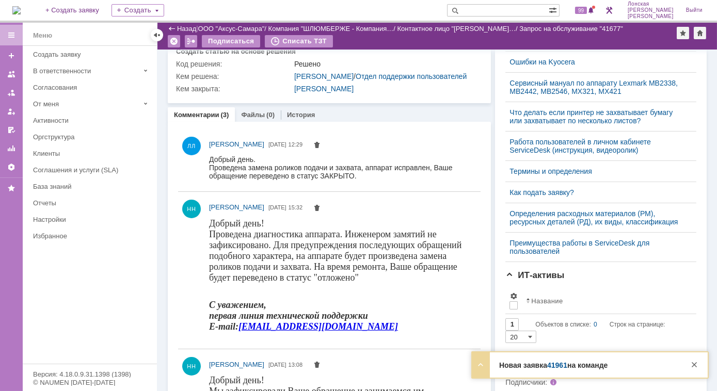
click at [540, 363] on strong "Новая заявка 41961 на команде" at bounding box center [553, 365] width 108 height 8
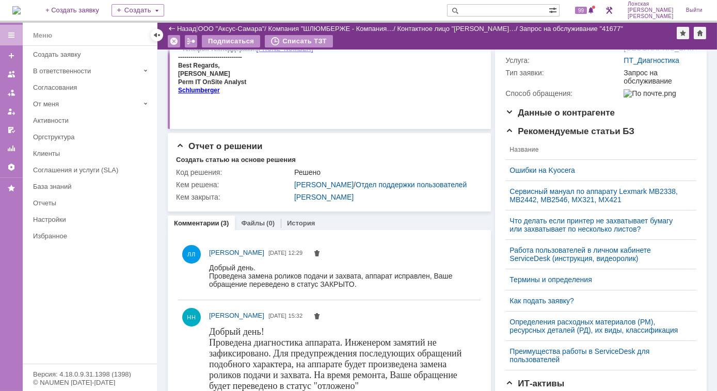
scroll to position [93, 0]
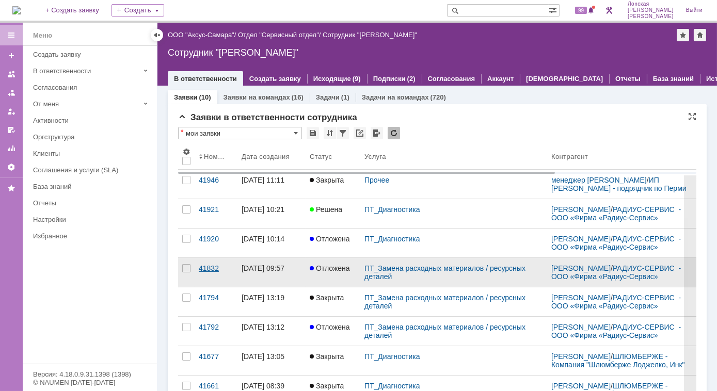
click at [212, 273] on div "41832" at bounding box center [216, 268] width 35 height 8
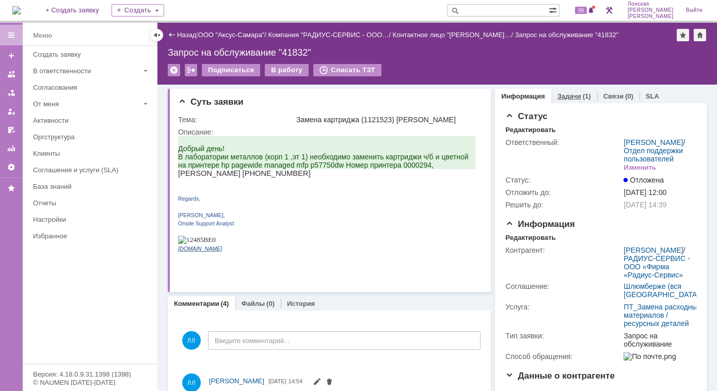
click at [558, 100] on link "Задачи" at bounding box center [570, 96] width 24 height 8
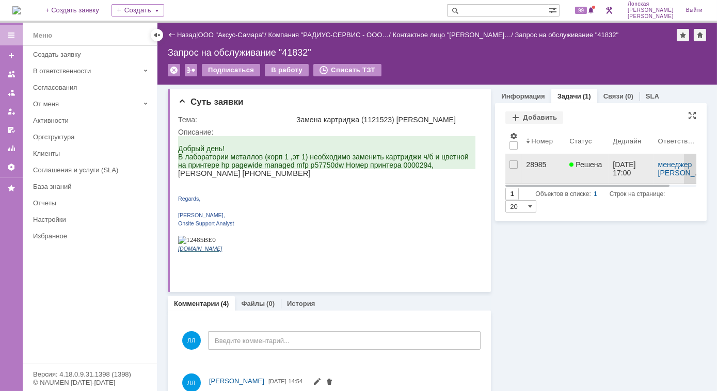
click at [526, 166] on div "28985" at bounding box center [543, 165] width 35 height 8
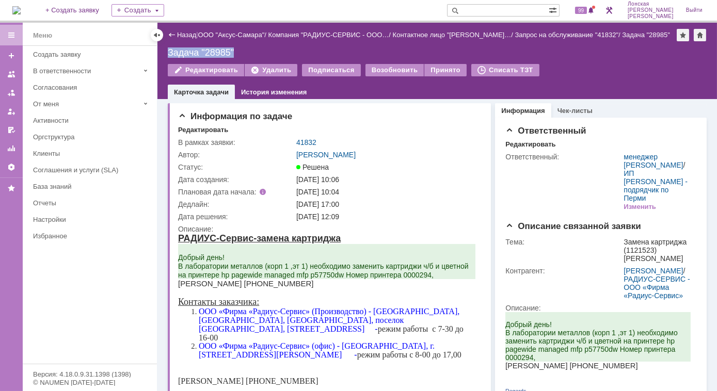
drag, startPoint x: 168, startPoint y: 52, endPoint x: 230, endPoint y: 58, distance: 61.8
click at [230, 58] on div "Назад | ООО "Аксус-Самара" / Компания "РАДИУС-СЕРВИС - ООО… / Контактное лицо "…" at bounding box center [438, 61] width 560 height 76
copy div "Задача "28985""
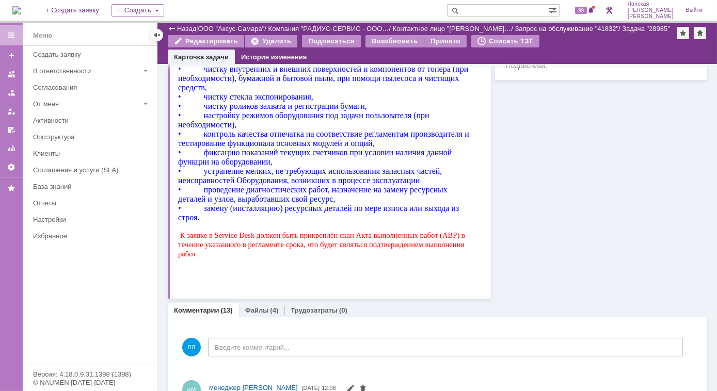
scroll to position [563, 0]
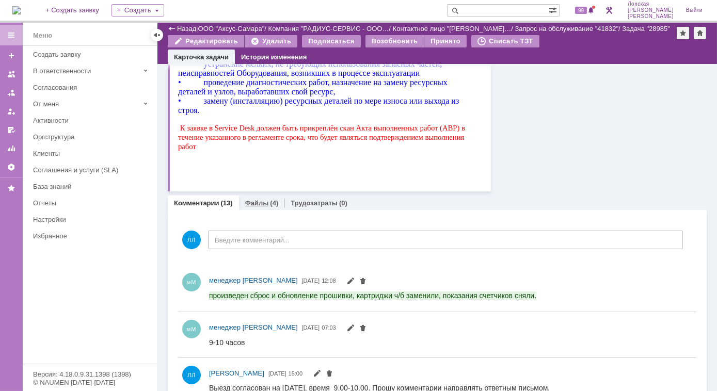
click at [254, 203] on link "Файлы" at bounding box center [257, 203] width 24 height 8
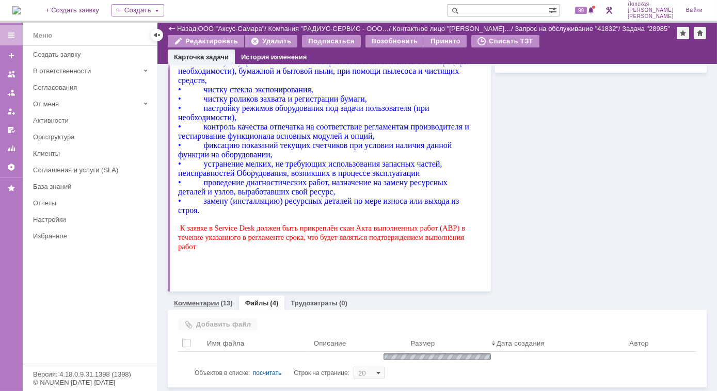
scroll to position [536, 0]
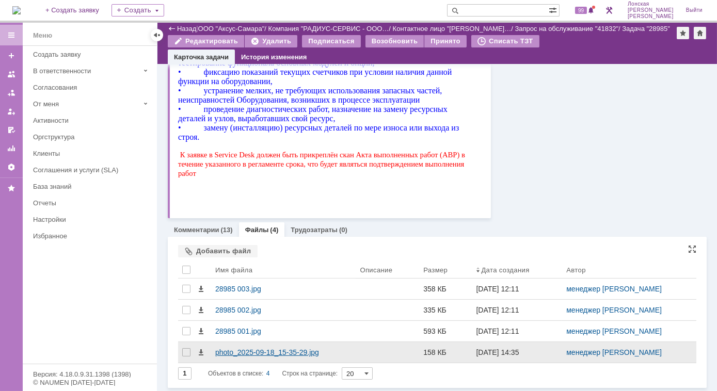
click at [224, 352] on div "photo_2025-09-18_15-35-29.jpg" at bounding box center [283, 353] width 136 height 8
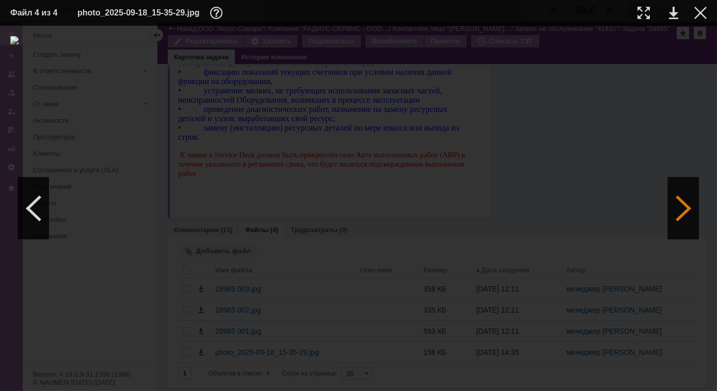
click at [686, 197] on div at bounding box center [683, 209] width 31 height 62
click at [683, 194] on div at bounding box center [683, 209] width 31 height 62
click at [641, 13] on div at bounding box center [644, 13] width 12 height 12
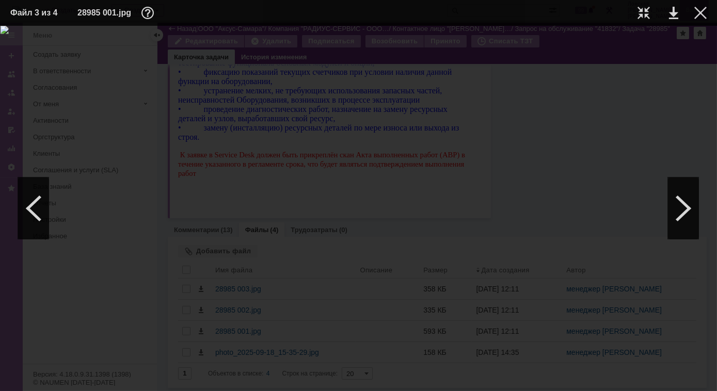
click at [700, 12] on div at bounding box center [701, 13] width 12 height 12
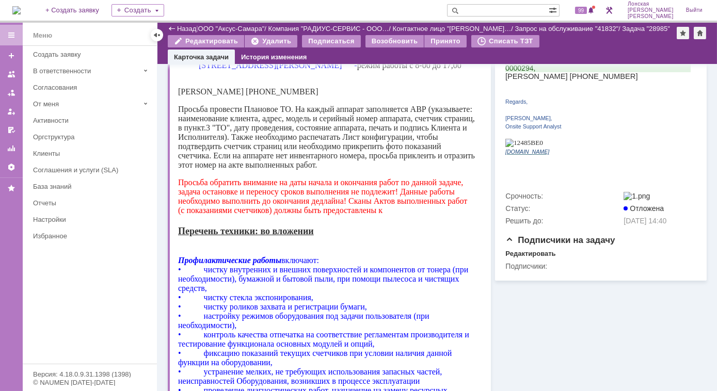
scroll to position [0, 0]
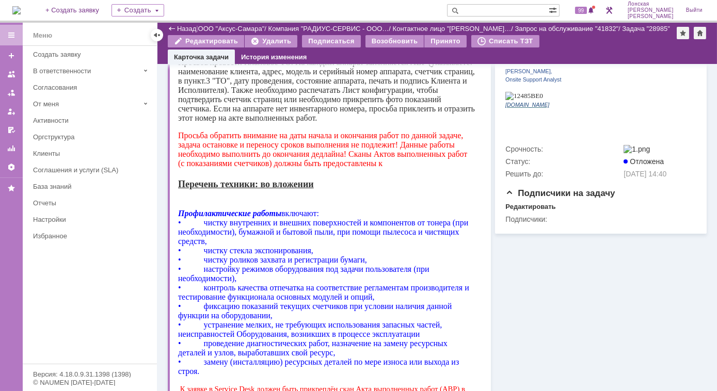
scroll to position [67, 0]
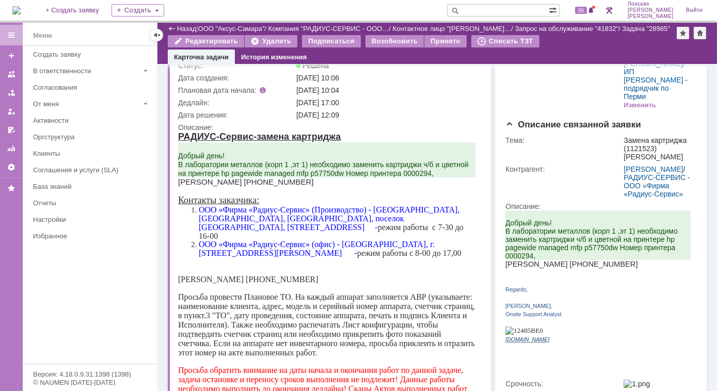
click at [21, 9] on img at bounding box center [16, 10] width 8 height 8
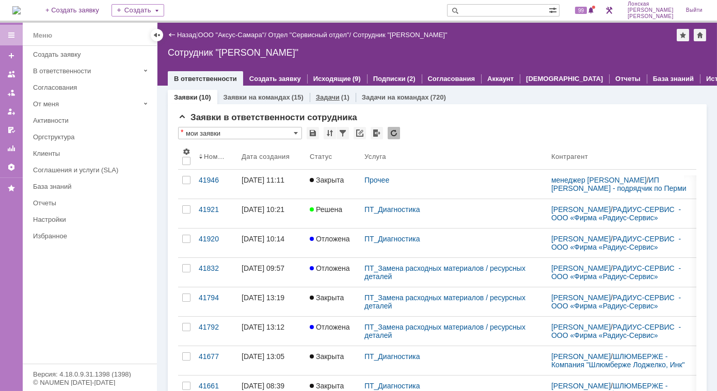
click at [329, 98] on link "Задачи" at bounding box center [328, 97] width 24 height 8
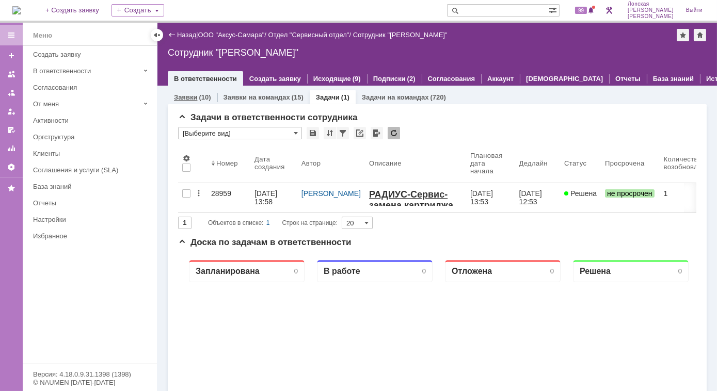
click at [191, 96] on link "Заявки" at bounding box center [185, 97] width 23 height 8
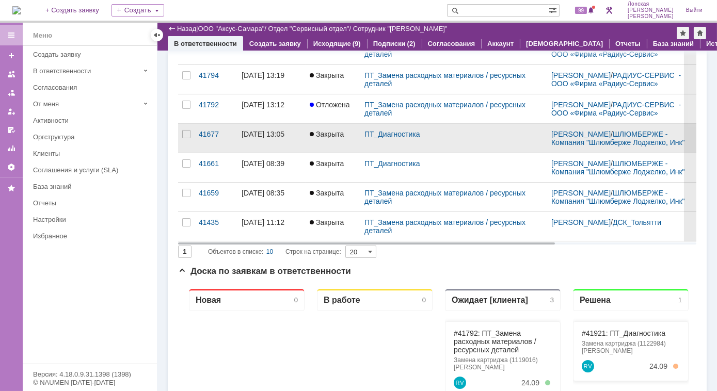
scroll to position [140, 0]
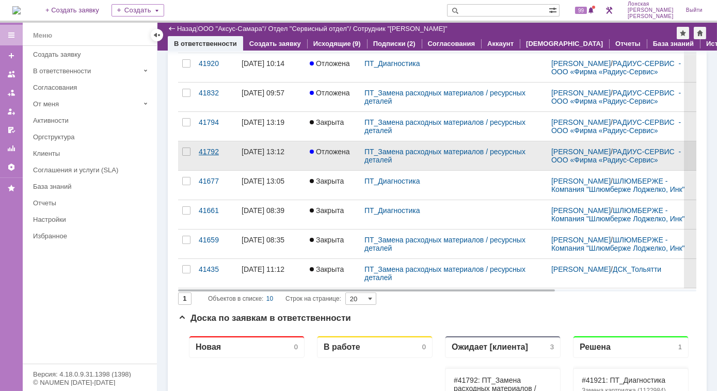
click at [211, 153] on div "41792" at bounding box center [216, 152] width 35 height 8
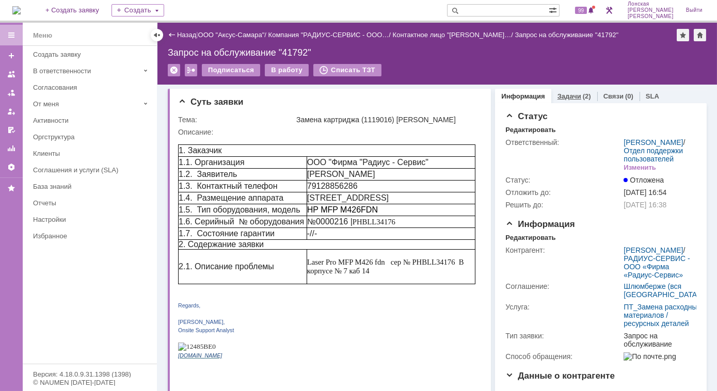
click at [566, 96] on link "Задачи" at bounding box center [570, 96] width 24 height 8
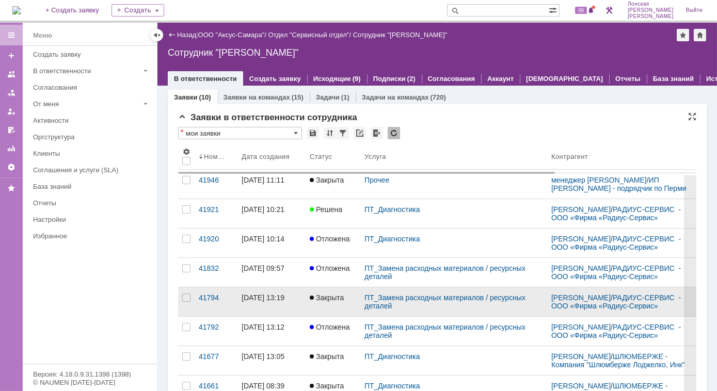
click at [244, 302] on div "[DATE] 13:19" at bounding box center [263, 298] width 43 height 8
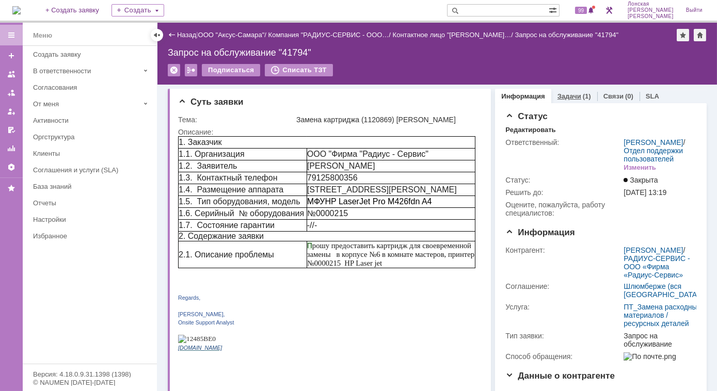
click at [564, 94] on link "Задачи" at bounding box center [570, 96] width 24 height 8
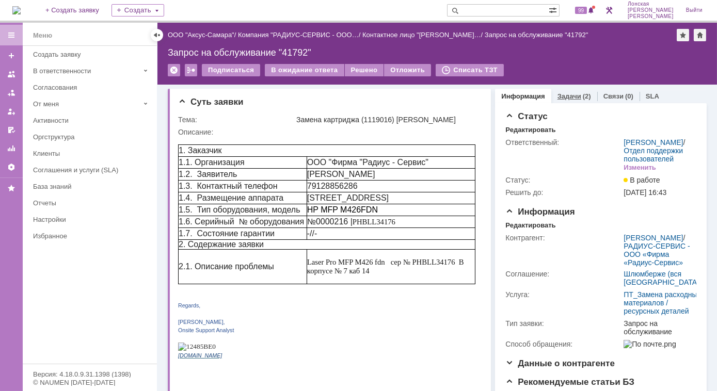
click at [563, 97] on link "Задачи" at bounding box center [570, 96] width 24 height 8
